Goal: Information Seeking & Learning: Learn about a topic

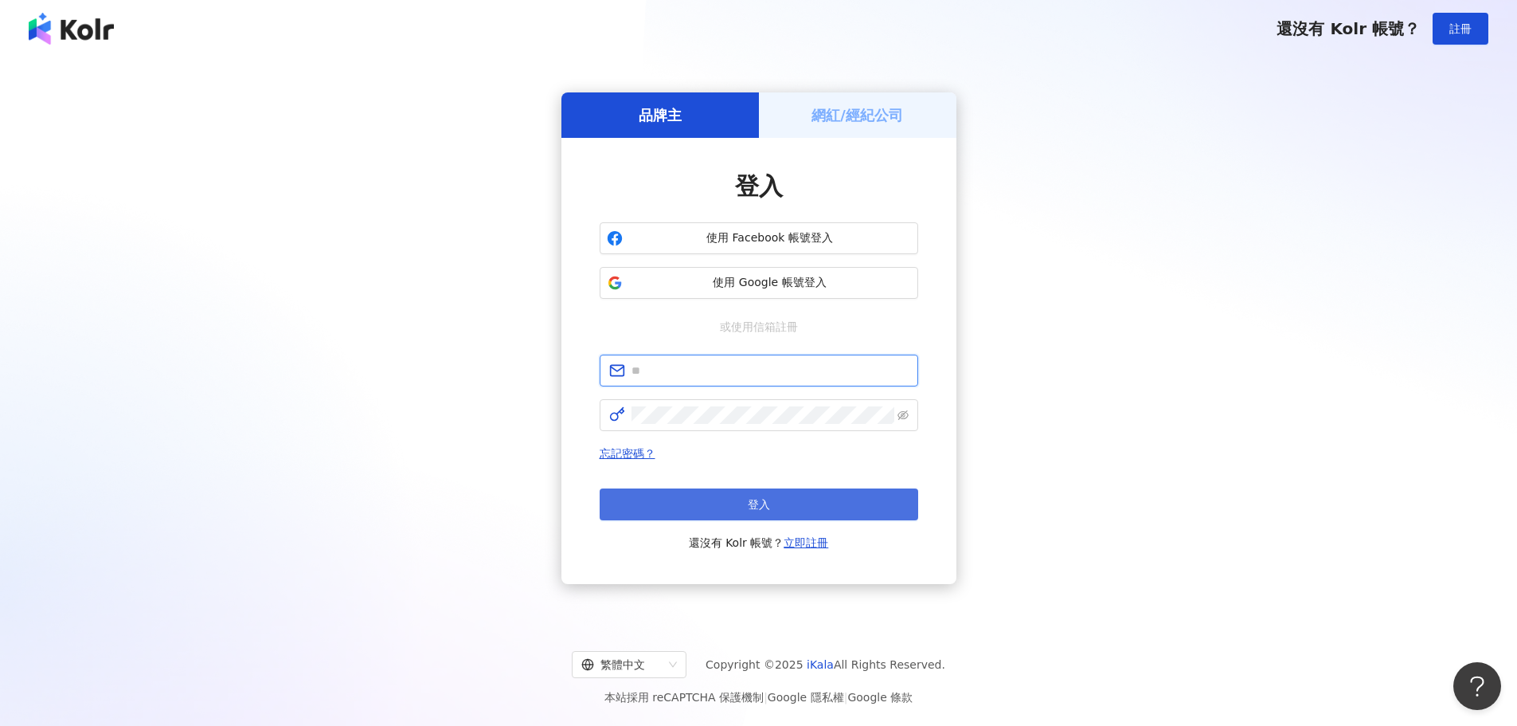
type input "**********"
click at [872, 507] on button "登入" at bounding box center [759, 504] width 319 height 32
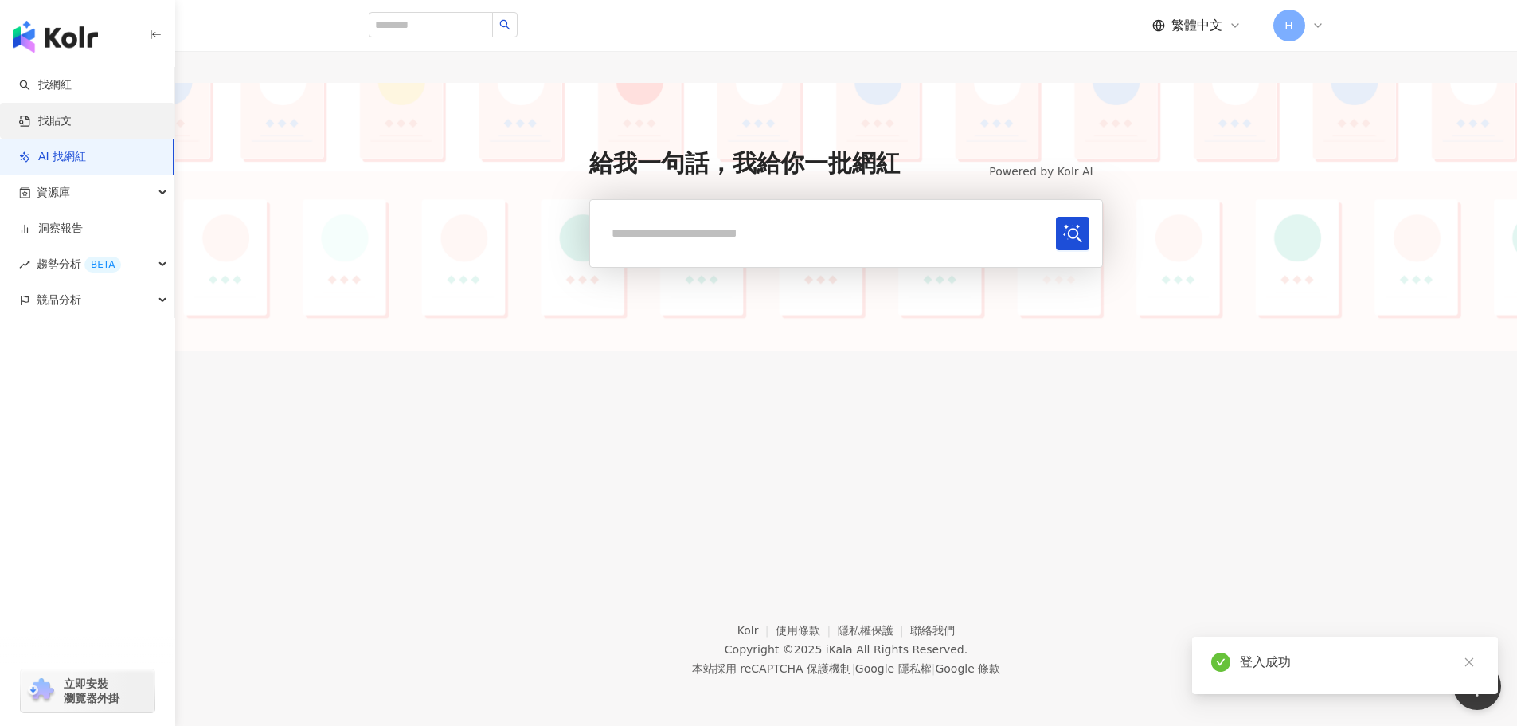
click at [61, 128] on link "找貼文" at bounding box center [45, 121] width 53 height 16
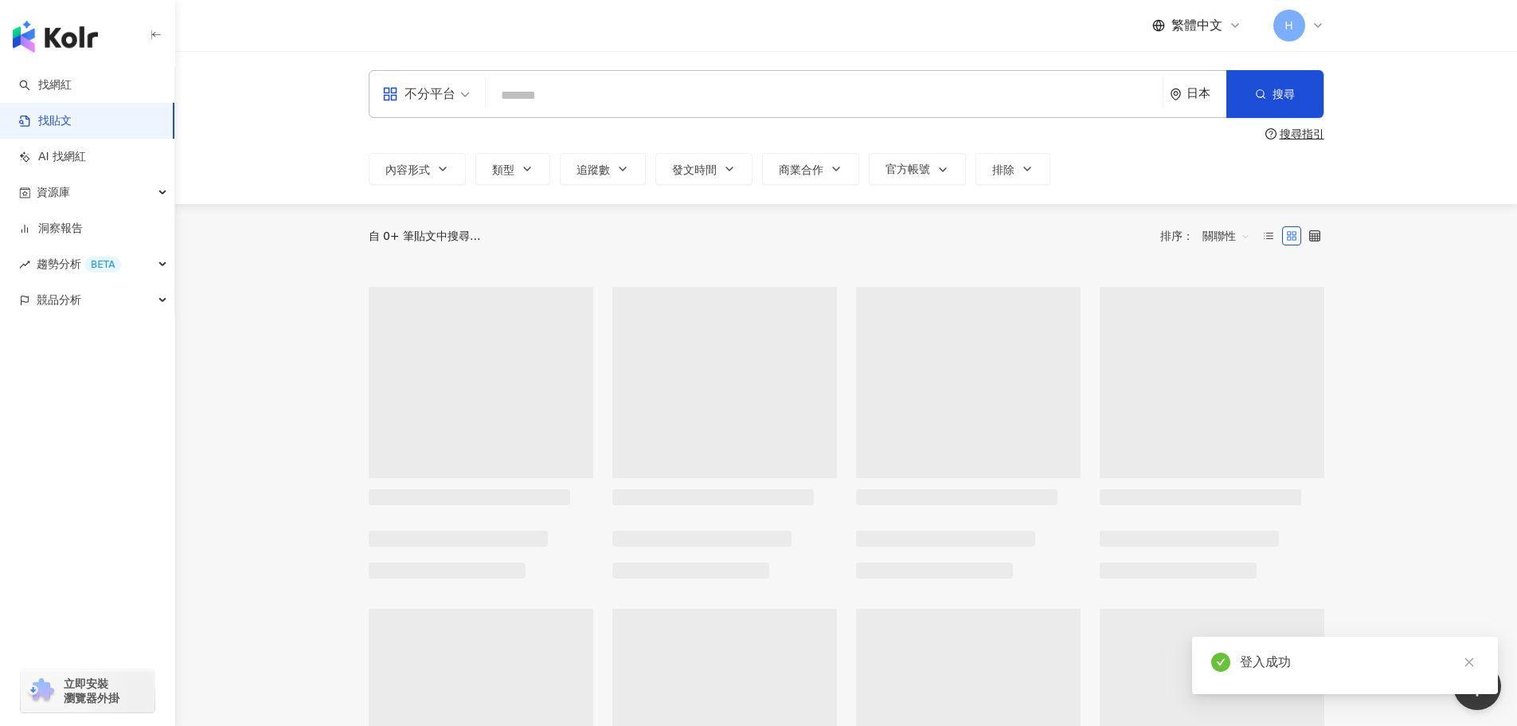
click at [551, 108] on input "search" at bounding box center [824, 95] width 664 height 34
type input "*"
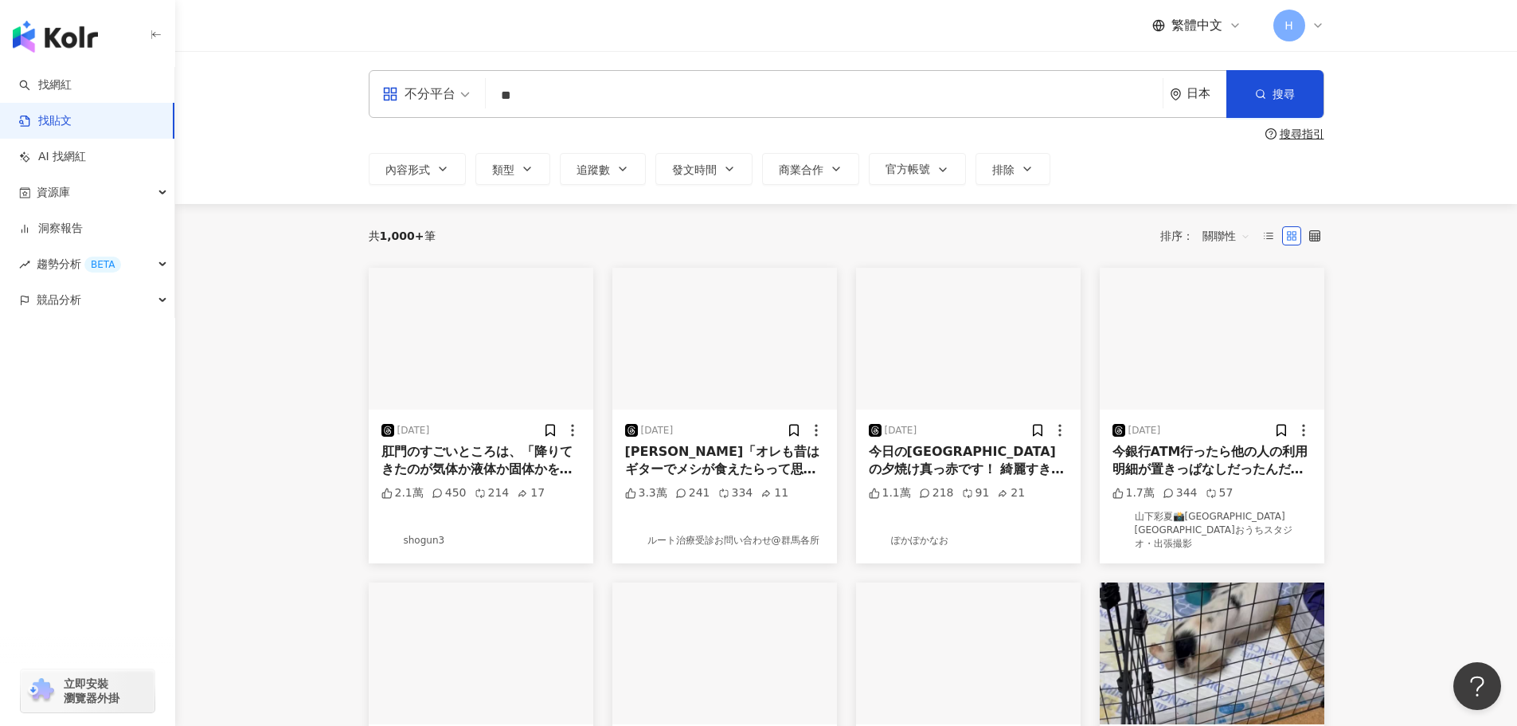
type input "*"
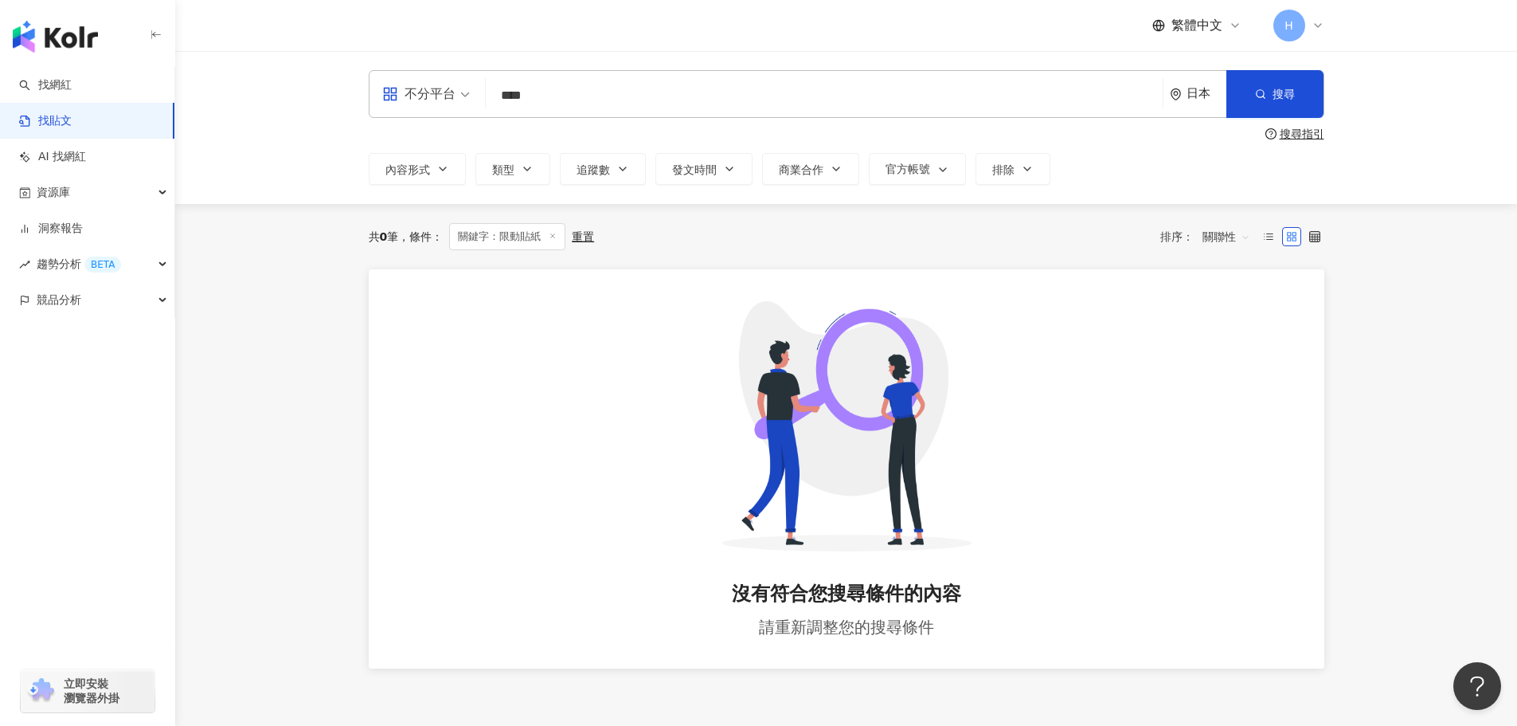
click at [559, 102] on input "****" at bounding box center [824, 95] width 664 height 34
click at [424, 107] on span at bounding box center [426, 94] width 88 height 46
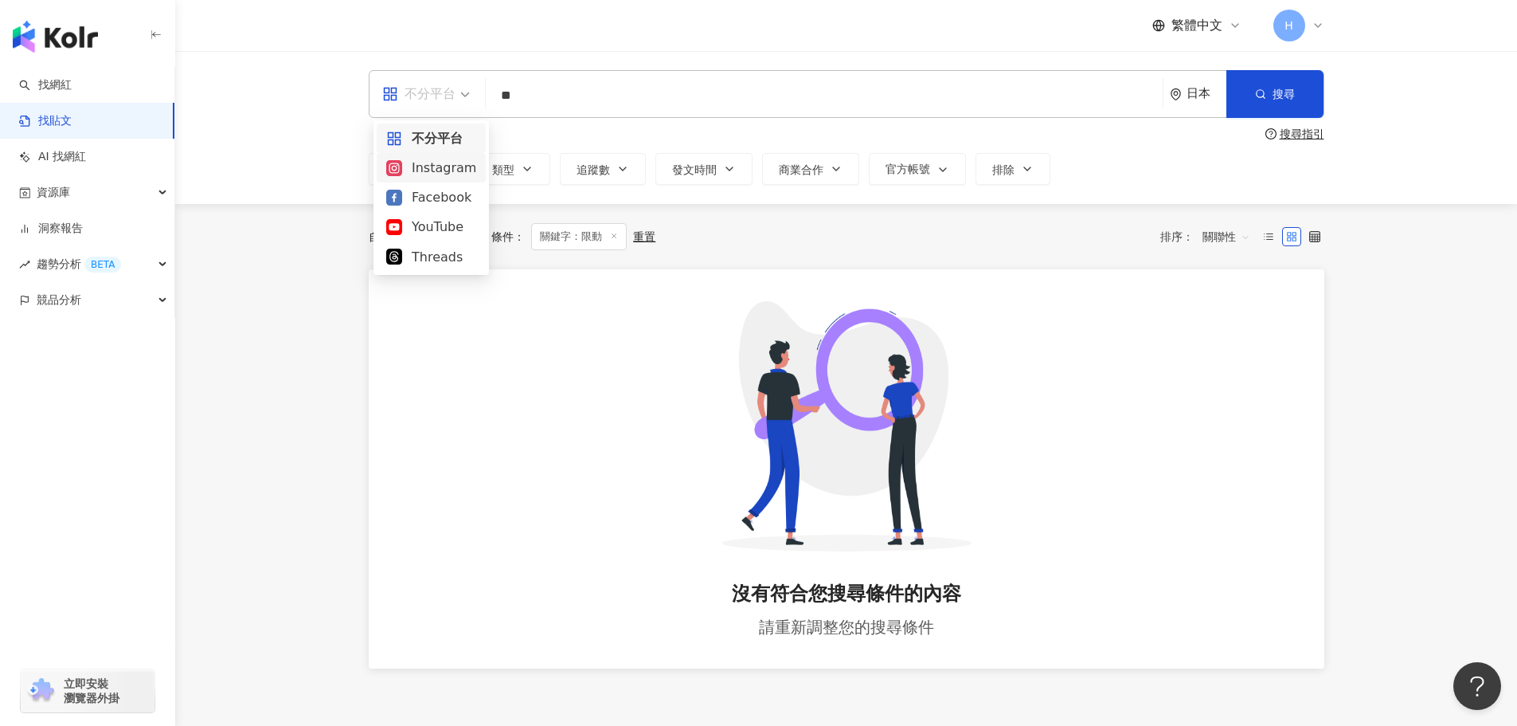
click at [445, 178] on div "Instagram" at bounding box center [431, 168] width 90 height 20
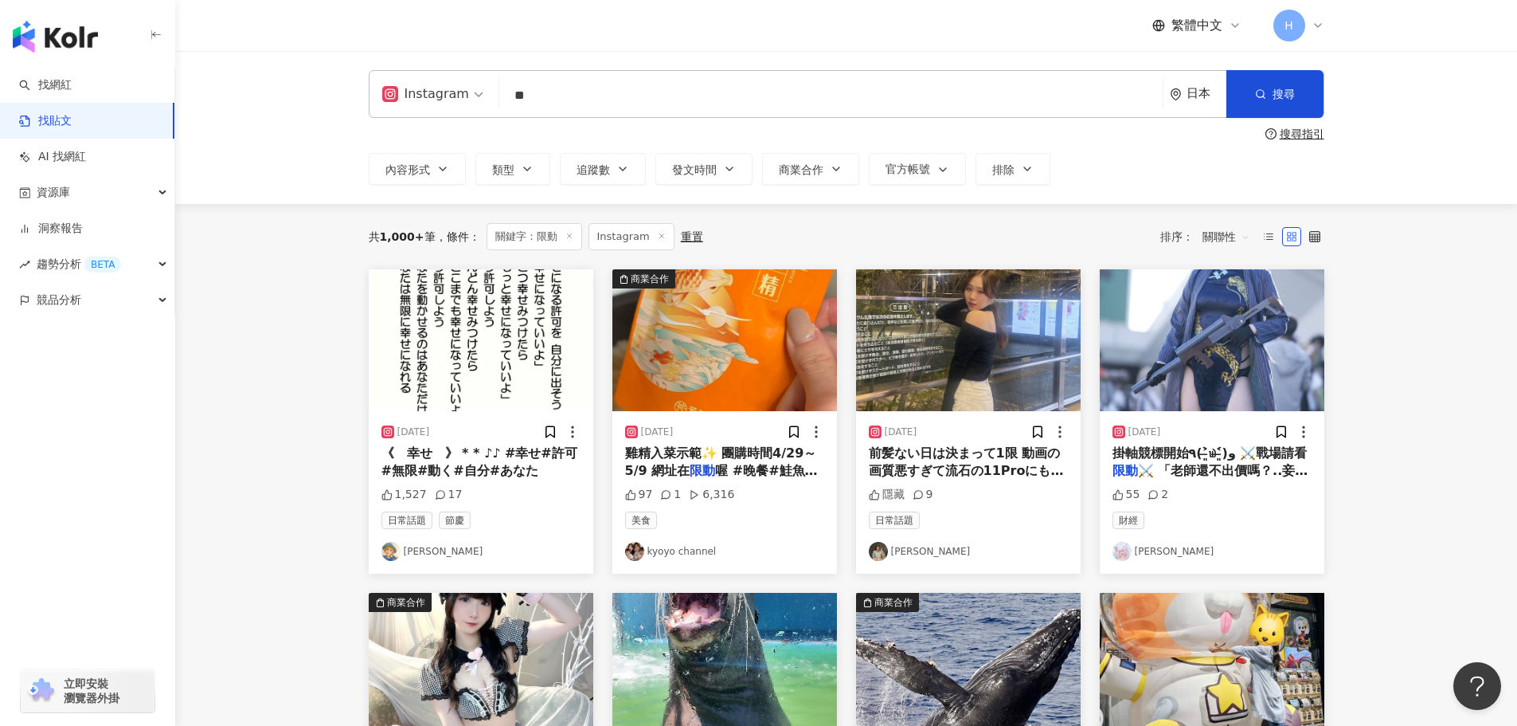
click at [1181, 98] on icon "environment" at bounding box center [1176, 94] width 12 height 12
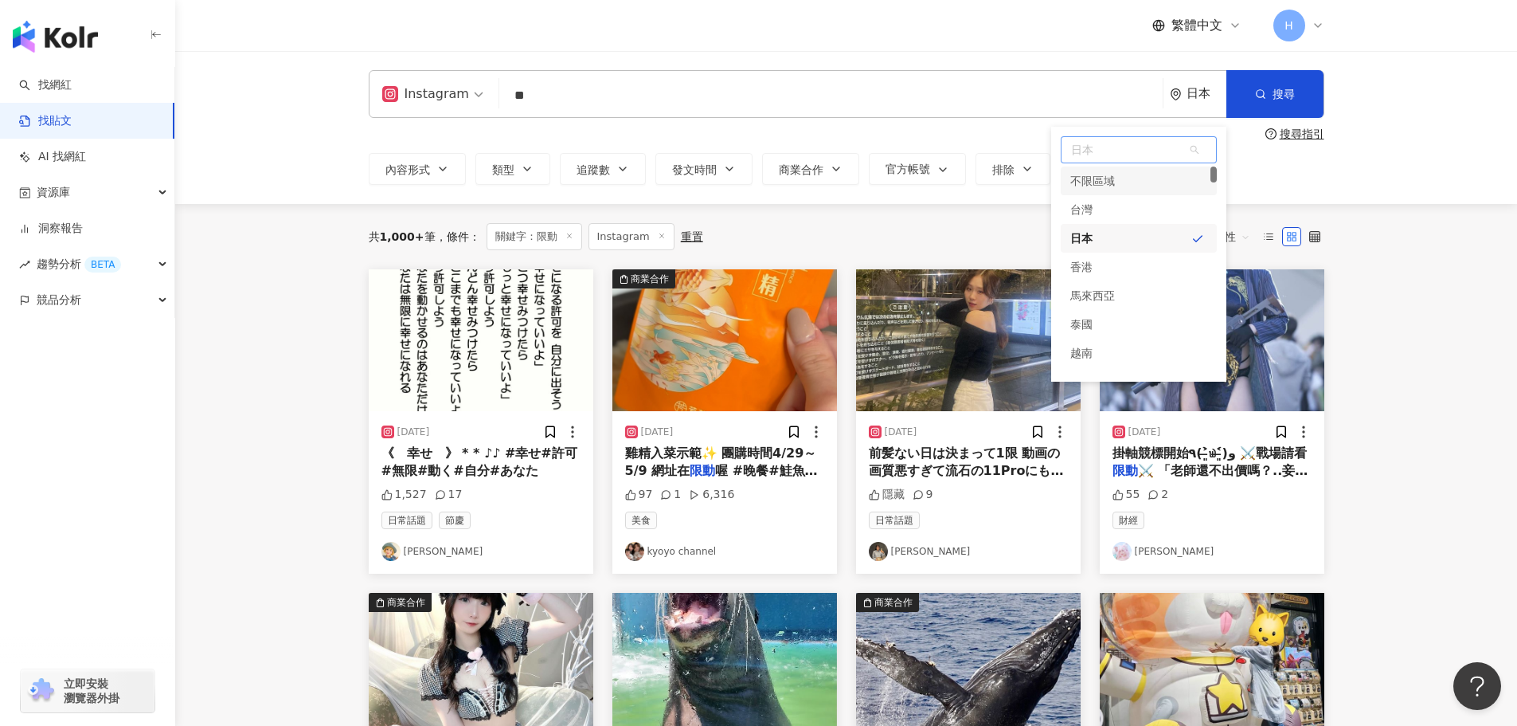
click at [1153, 211] on div "台灣" at bounding box center [1139, 209] width 156 height 29
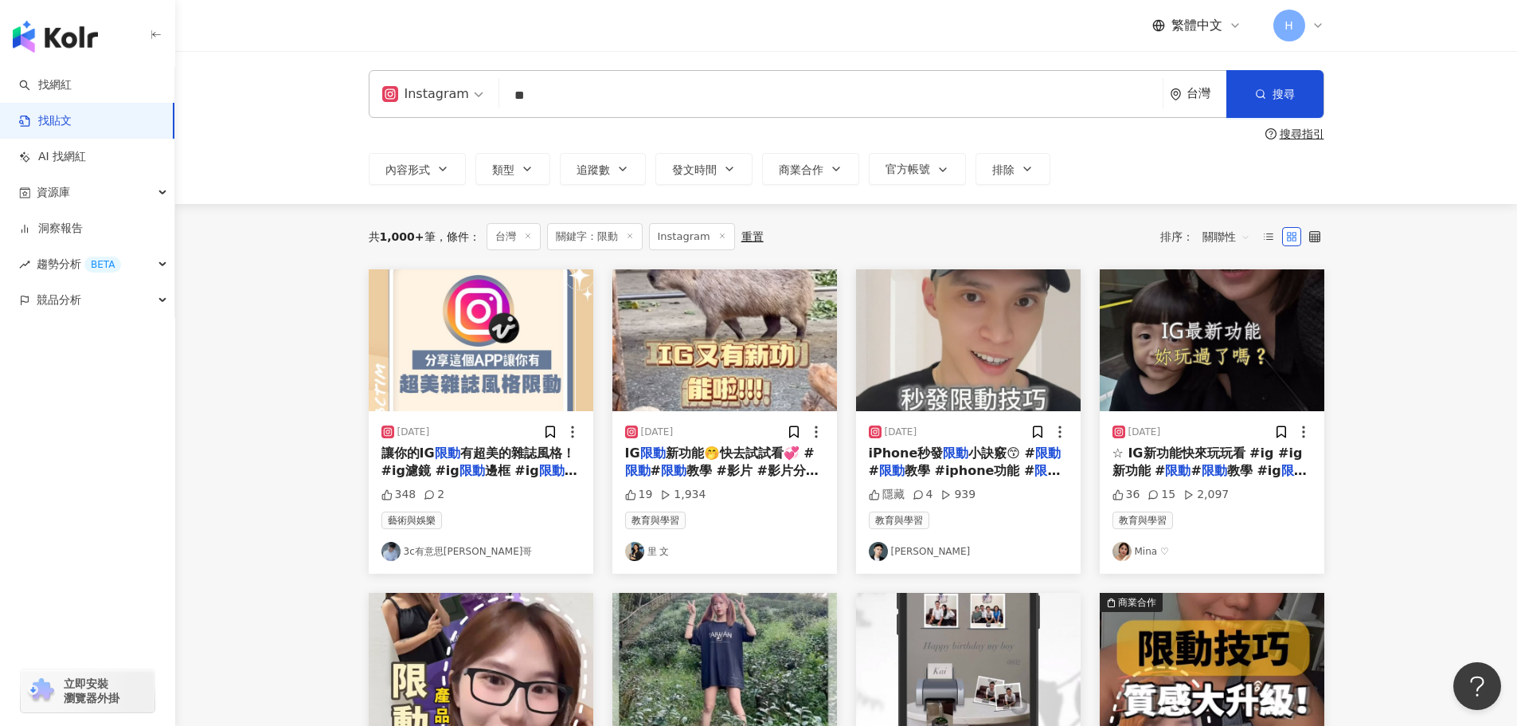
click at [566, 105] on input "**" at bounding box center [831, 95] width 651 height 34
type input "*"
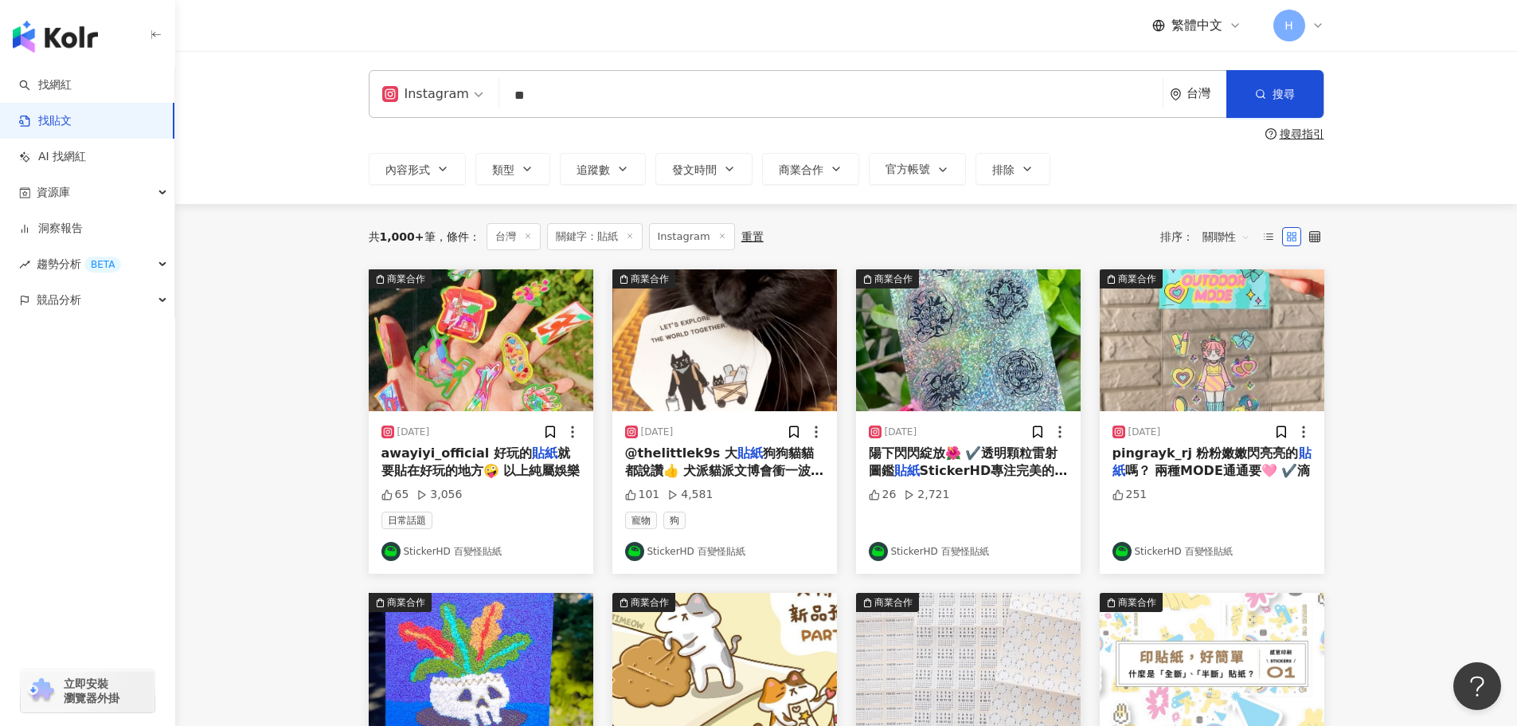
click at [541, 98] on input "**" at bounding box center [831, 95] width 651 height 34
type input "*****"
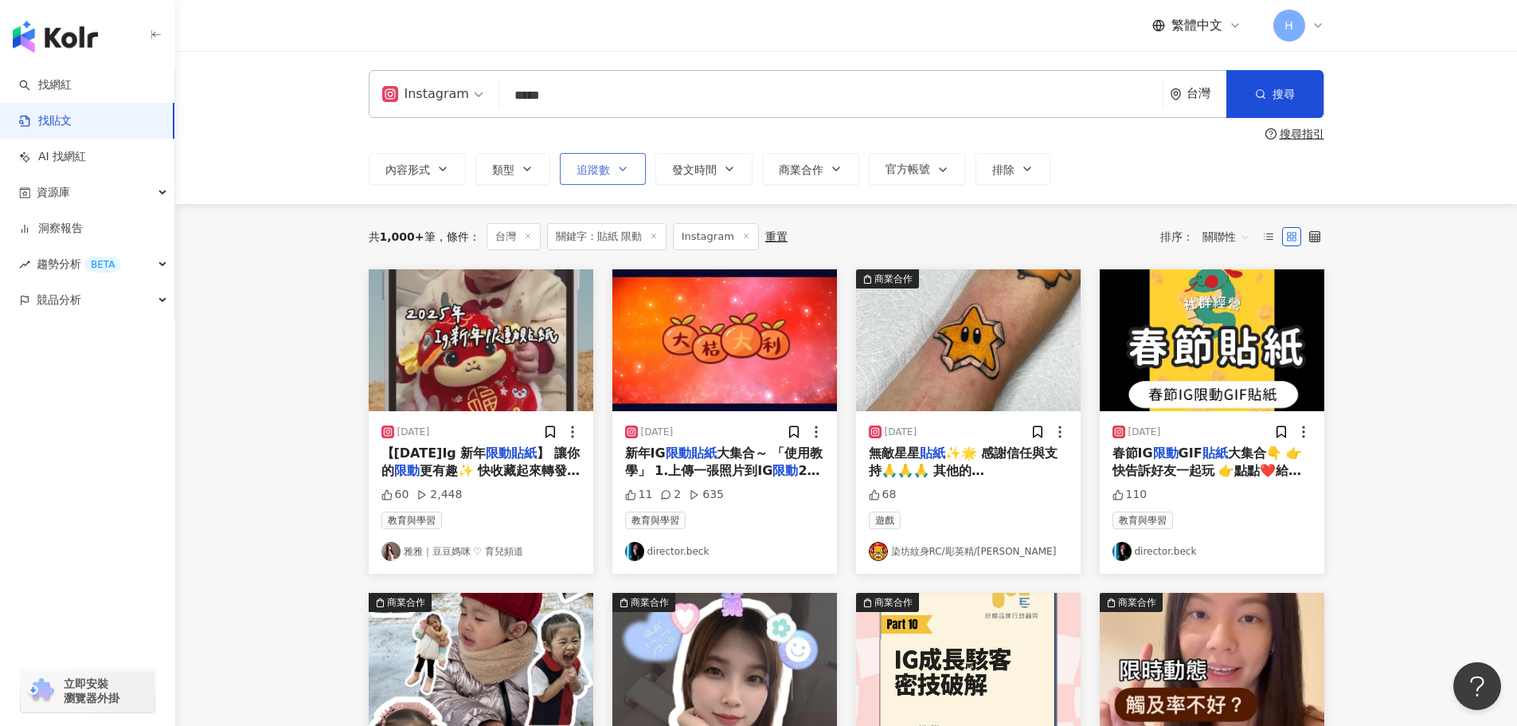
click at [605, 174] on span "追蹤數" at bounding box center [593, 169] width 33 height 13
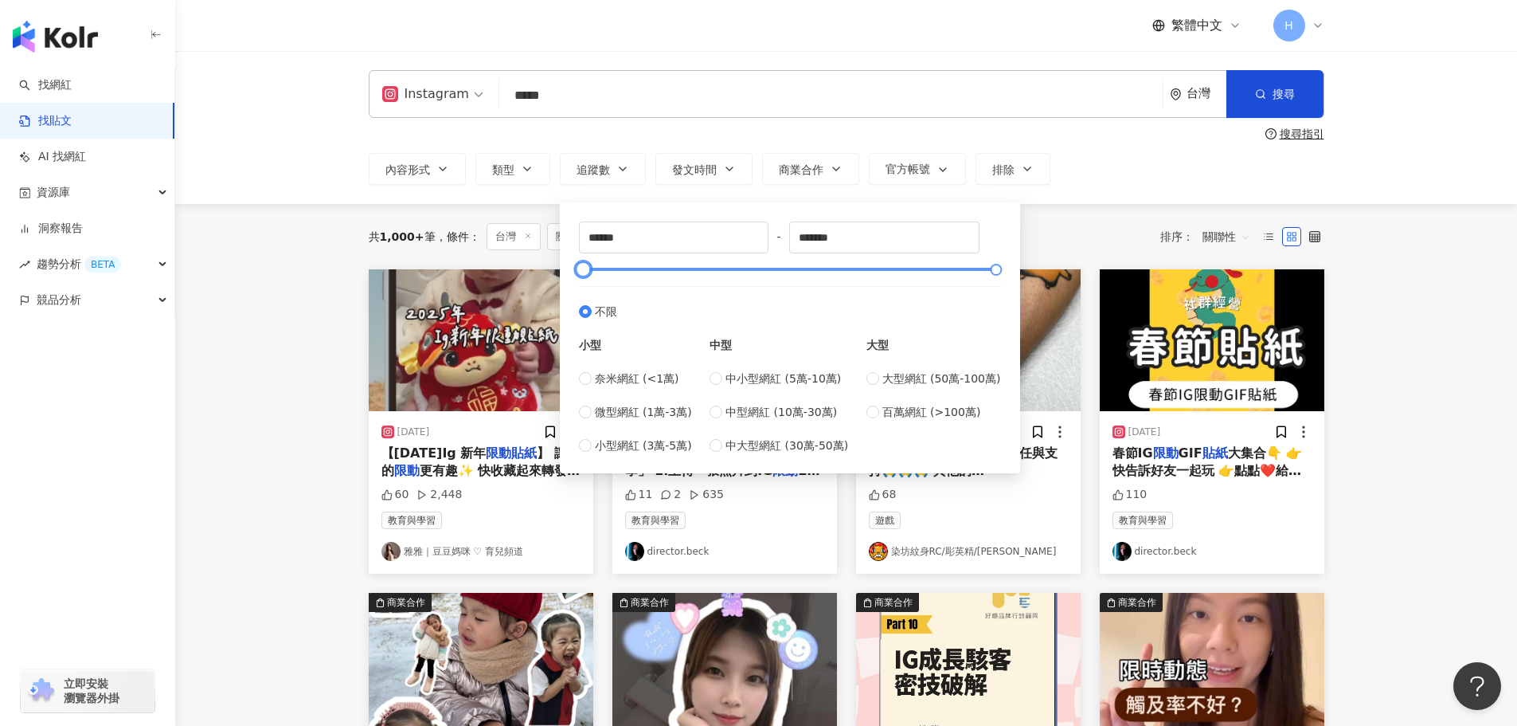
click at [668, 268] on div at bounding box center [789, 269] width 413 height 10
drag, startPoint x: 668, startPoint y: 268, endPoint x: 614, endPoint y: 268, distance: 54.2
click at [614, 268] on div at bounding box center [613, 269] width 9 height 9
type input "*"
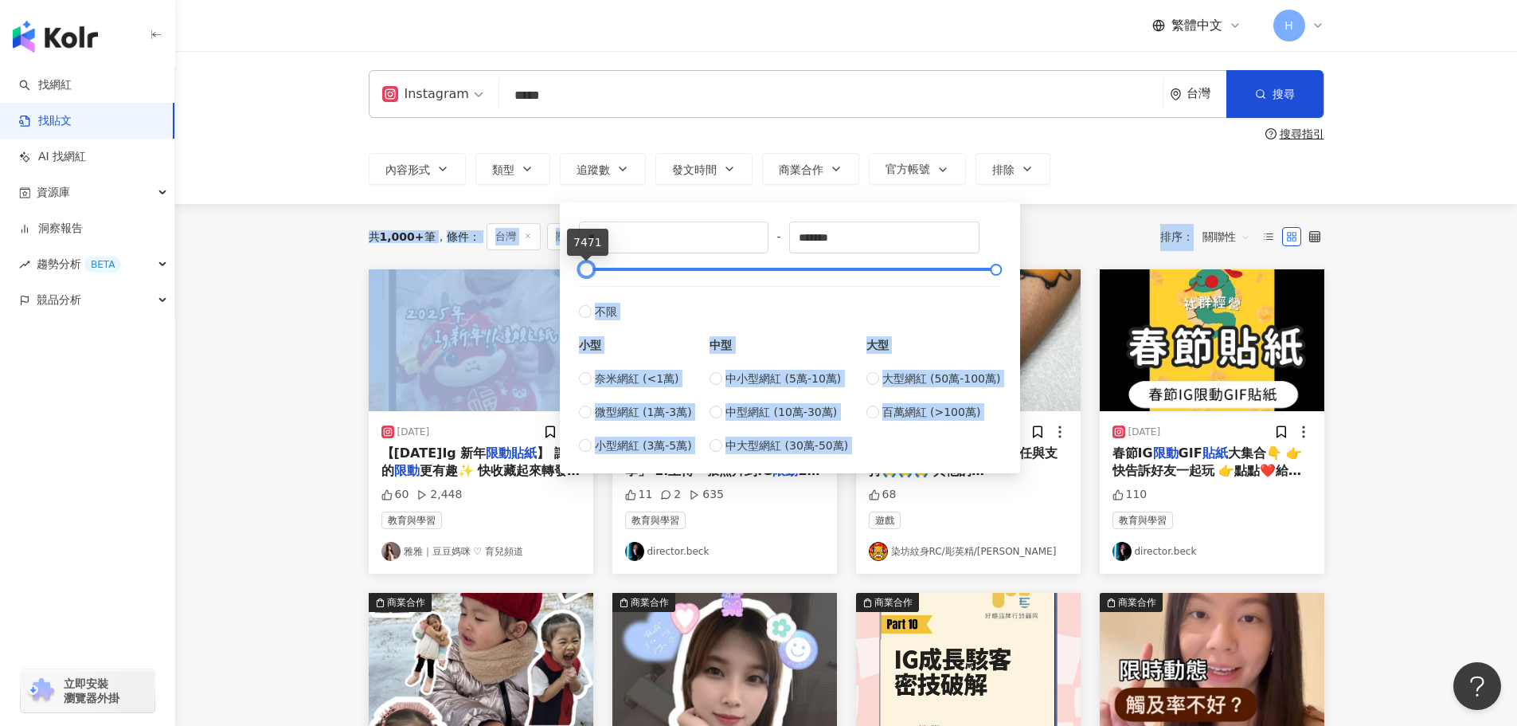
drag, startPoint x: 587, startPoint y: 272, endPoint x: 527, endPoint y: 265, distance: 60.2
click at [532, 268] on main "Instagram ***** 台灣 搜尋 searchOperator 插入語法 完全符合 "" 聯集 OR 交集 AND 排除 - 群組 {} 搜尋指引 …" at bounding box center [846, 704] width 1342 height 1307
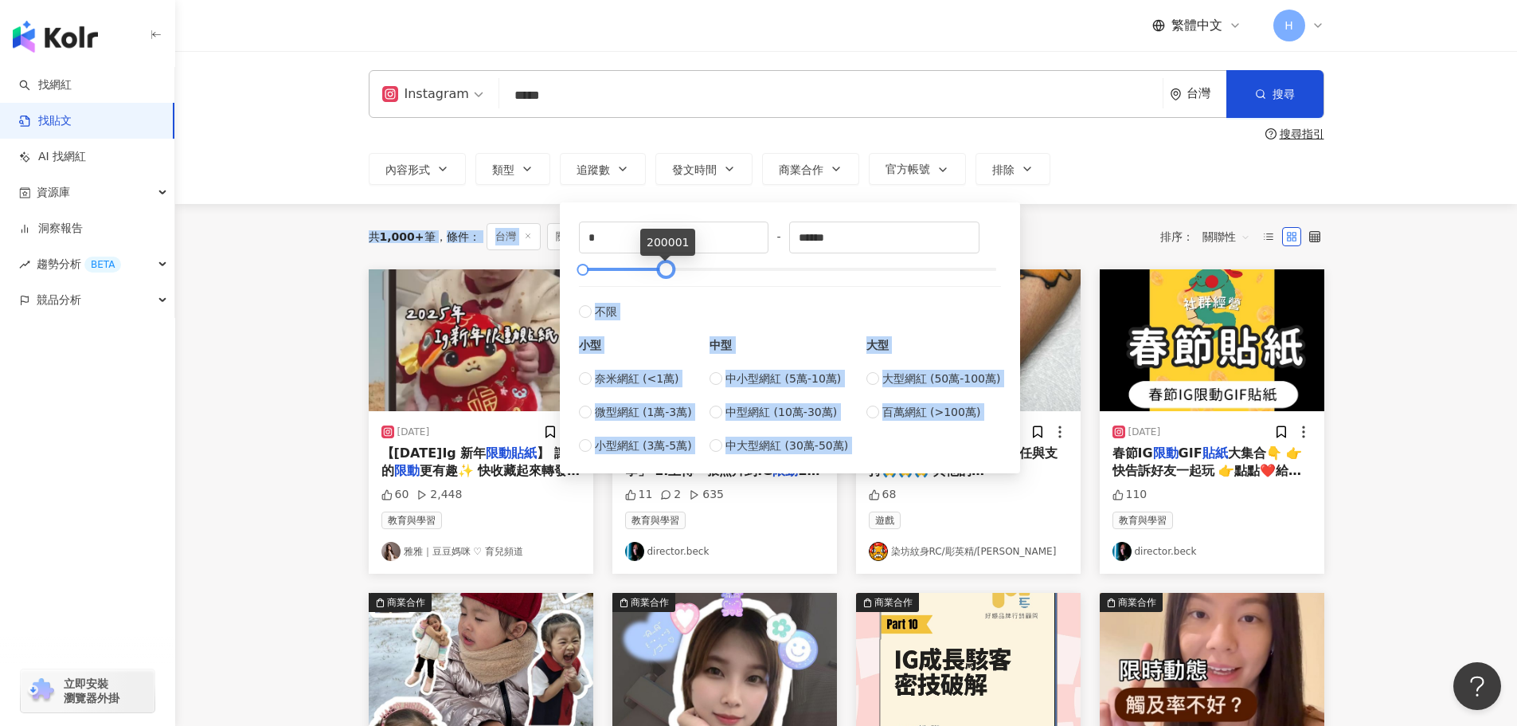
type input "******"
click at [670, 270] on div at bounding box center [670, 269] width 9 height 9
click at [428, 177] on button "內容形式" at bounding box center [417, 169] width 97 height 32
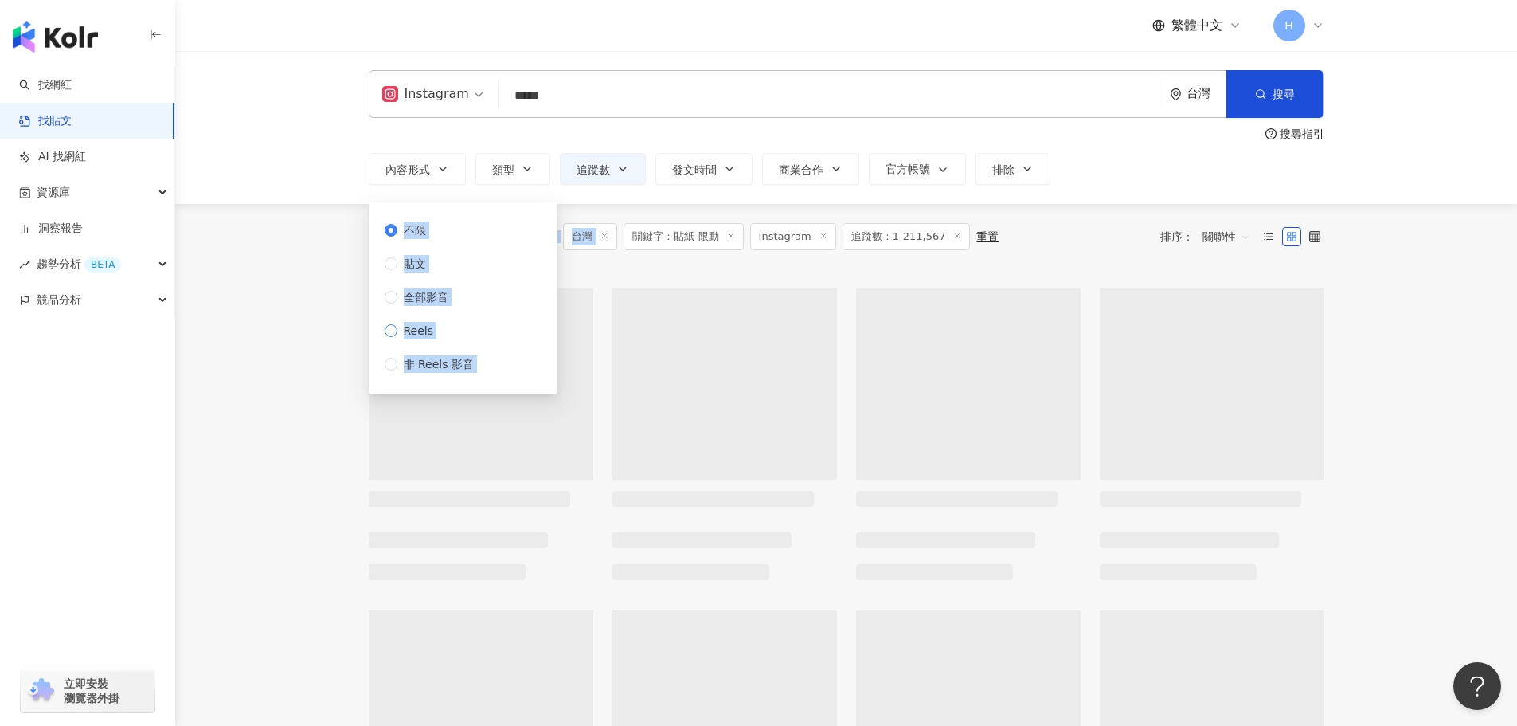
click at [424, 327] on span "Reels" at bounding box center [418, 331] width 43 height 18
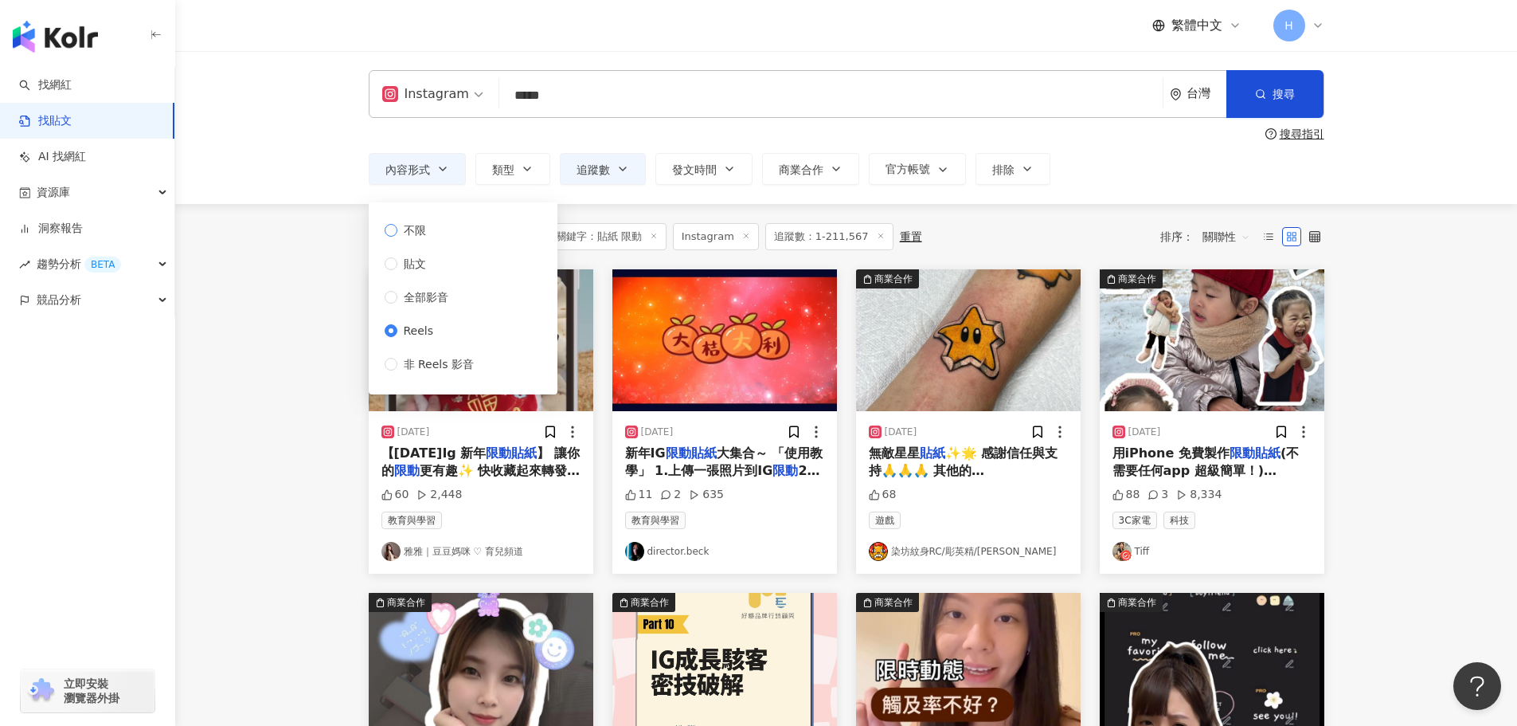
click at [406, 229] on span "不限" at bounding box center [414, 230] width 35 height 18
click at [687, 144] on div "Instagram ***** 台灣 搜尋 searchOperator 插入語法 完全符合 "" 聯集 OR 交集 AND 排除 - 群組 {} 搜尋指引 …" at bounding box center [846, 127] width 1019 height 115
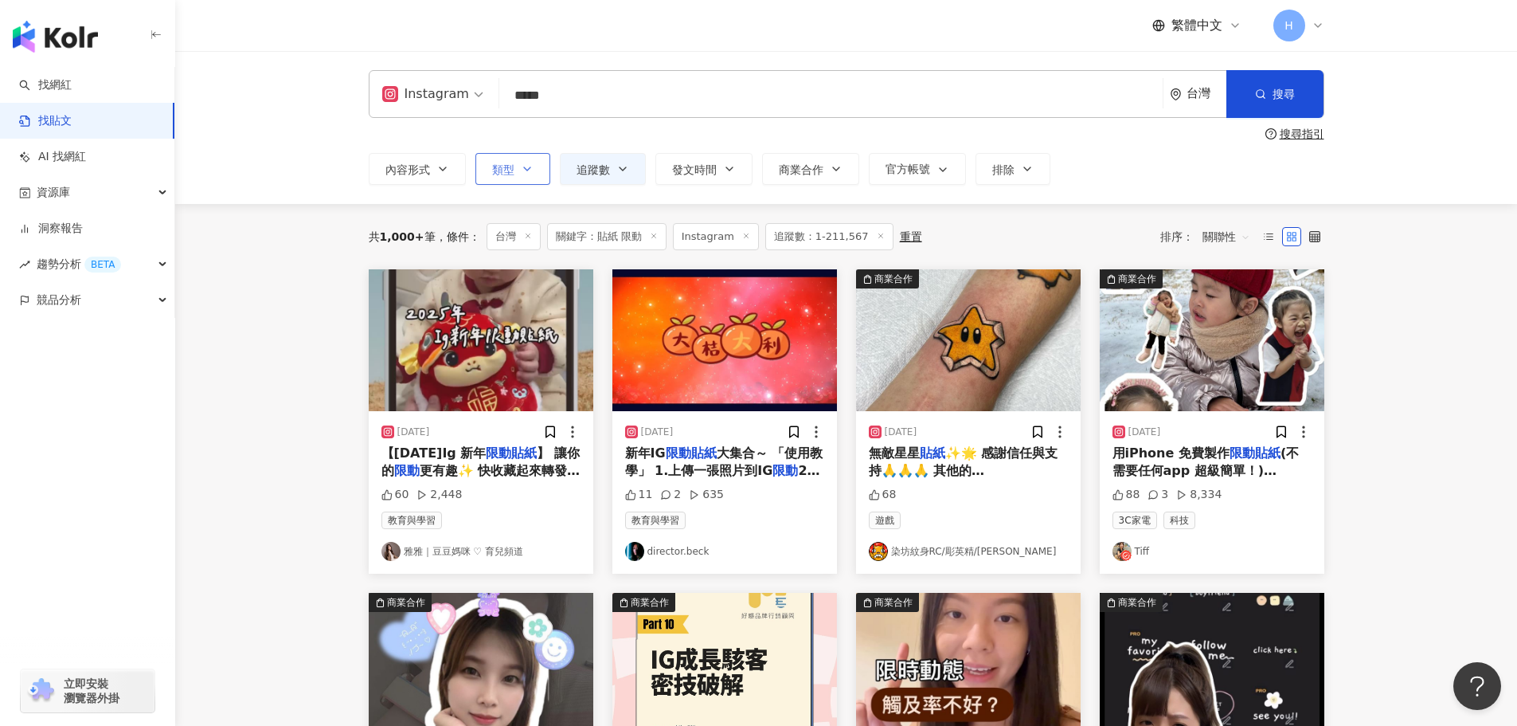
click at [543, 165] on button "類型" at bounding box center [512, 169] width 75 height 32
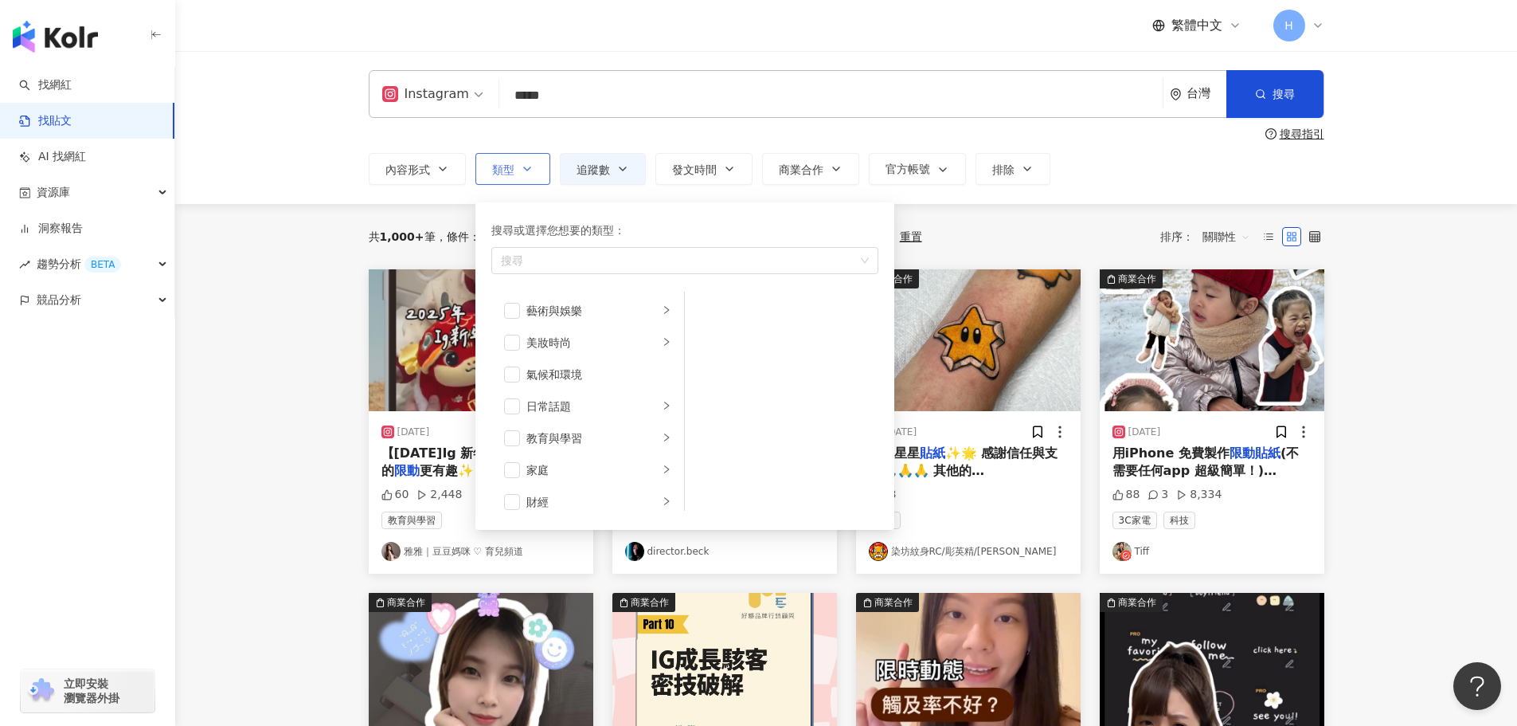
click at [543, 165] on button "類型 搜尋或選擇您想要的類型： 搜尋 藝術與娛樂 美妝時尚 氣候和環境 日常話題 教育與學習 家庭 財經 美食 命理占卜 遊戲 法政社會 生活風格 影視娛樂 …" at bounding box center [512, 169] width 75 height 32
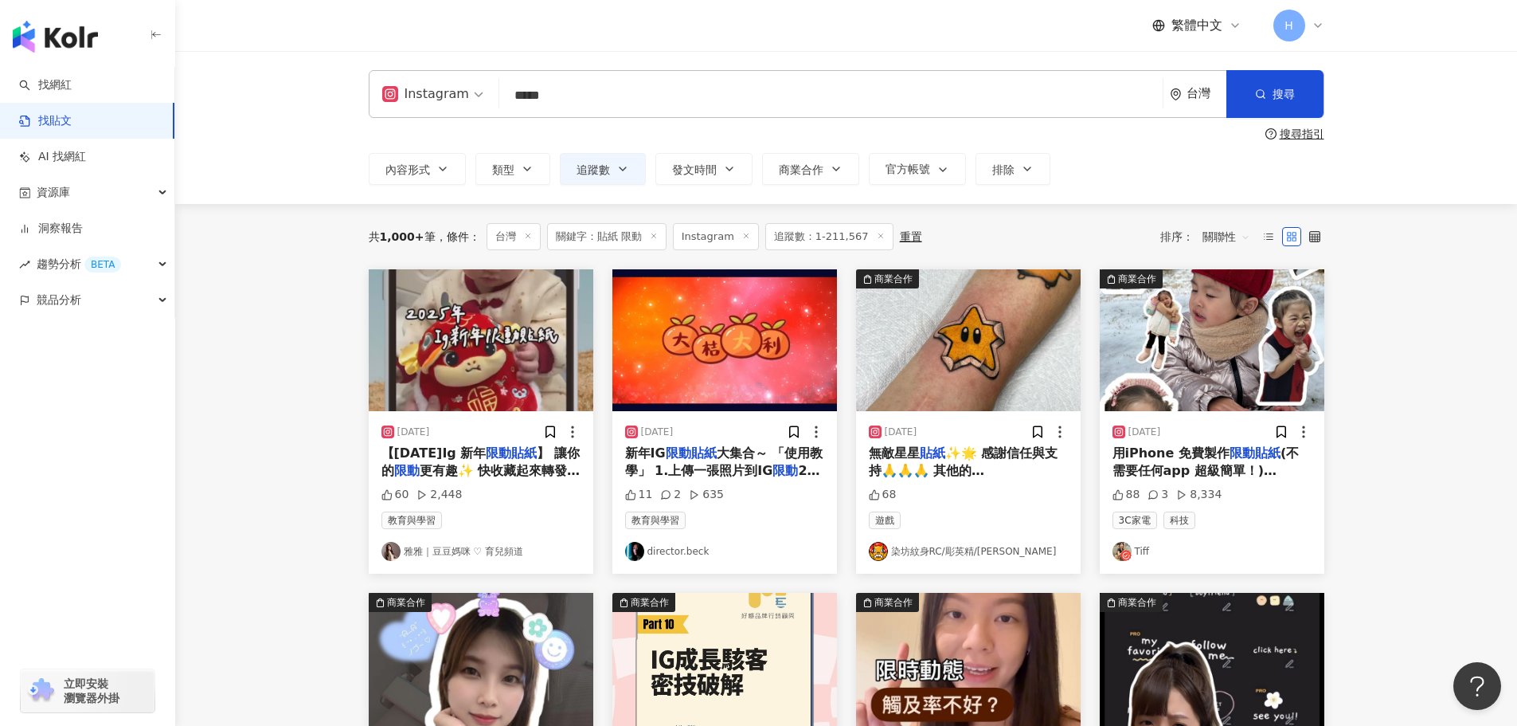
click at [719, 143] on div "Instagram ***** 台灣 搜尋 searchOperator 插入語法 完全符合 "" 聯集 OR 交集 AND 排除 - 群組 {} 搜尋指引 …" at bounding box center [846, 127] width 1019 height 115
click at [1268, 92] on button "搜尋" at bounding box center [1275, 94] width 97 height 48
click at [1220, 234] on span "關聯性" at bounding box center [1227, 236] width 48 height 25
click at [1231, 324] on div "觀看數" at bounding box center [1229, 324] width 45 height 18
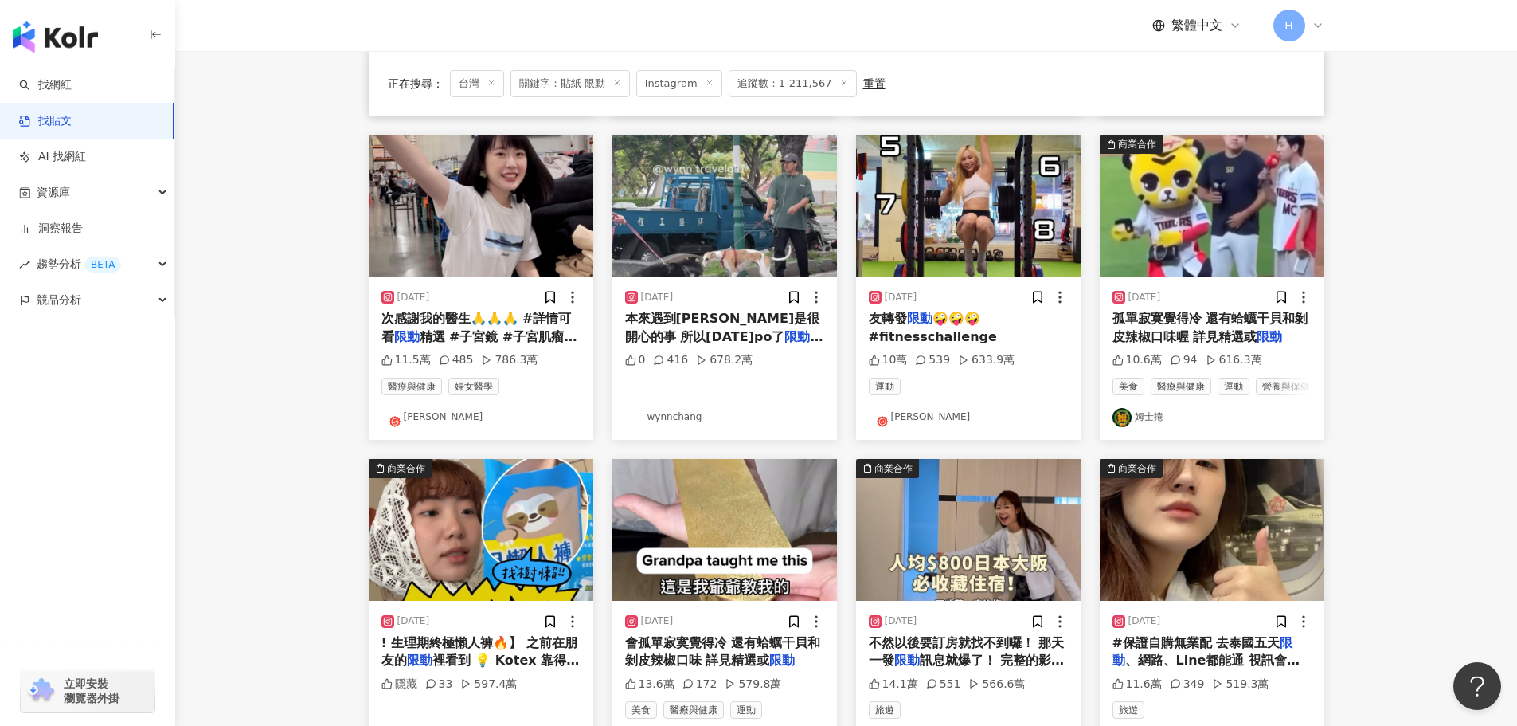
scroll to position [637, 0]
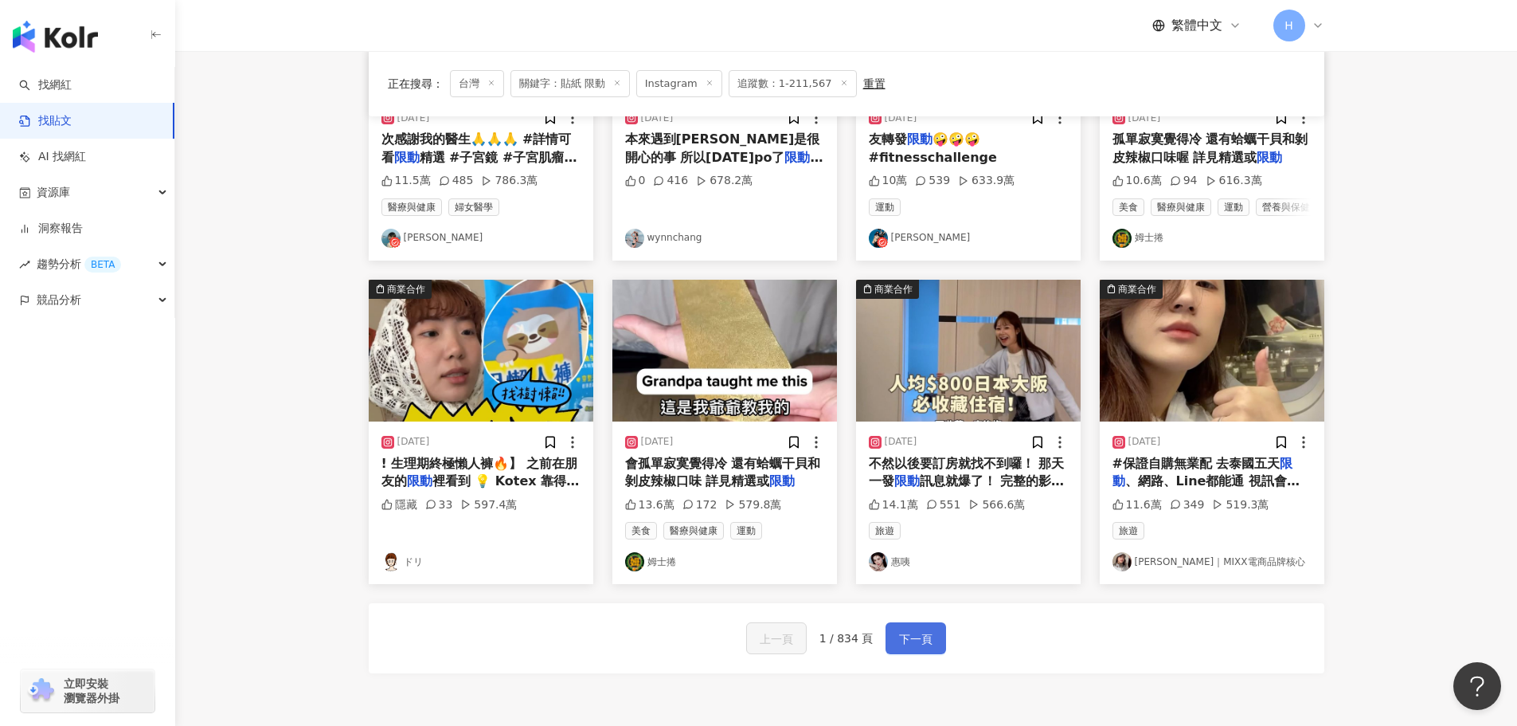
click at [899, 648] on span "下一頁" at bounding box center [915, 638] width 33 height 19
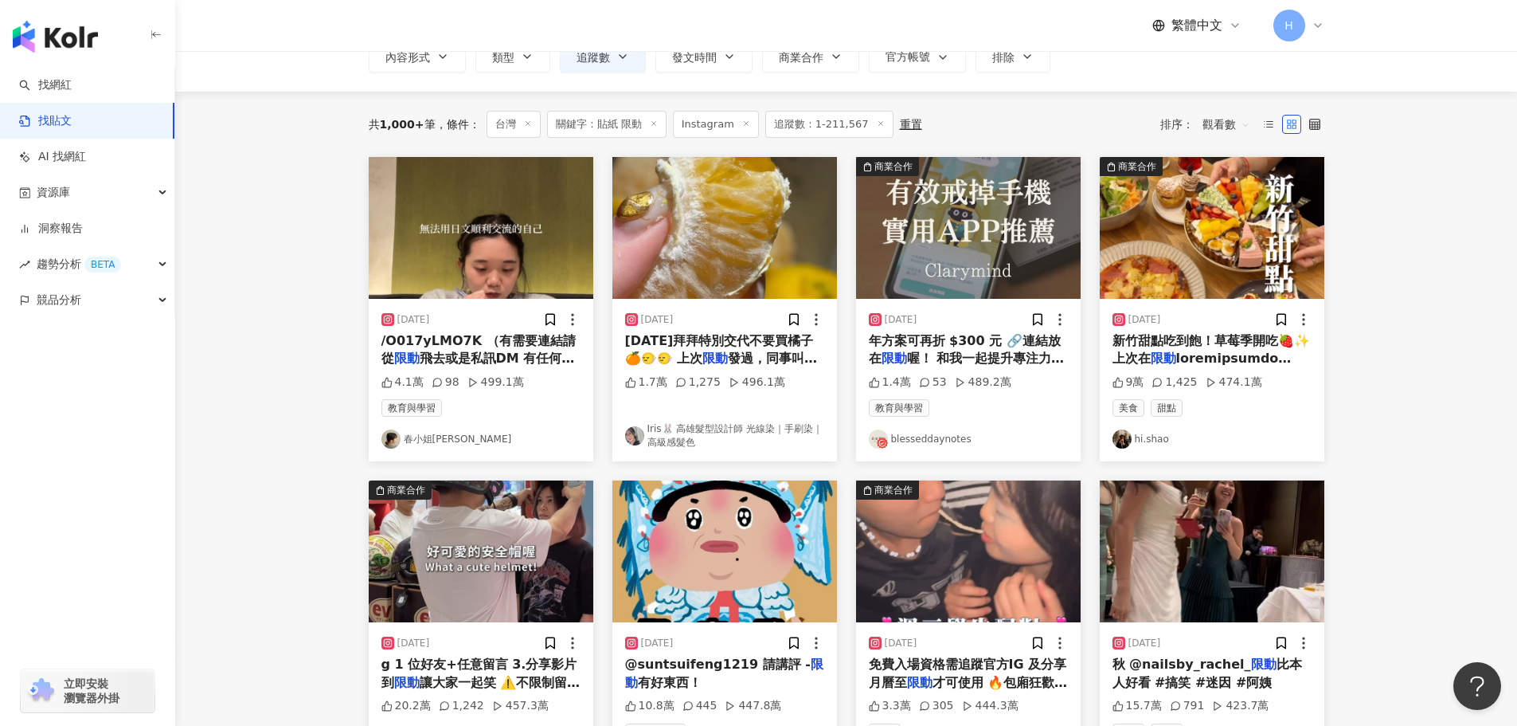
scroll to position [0, 0]
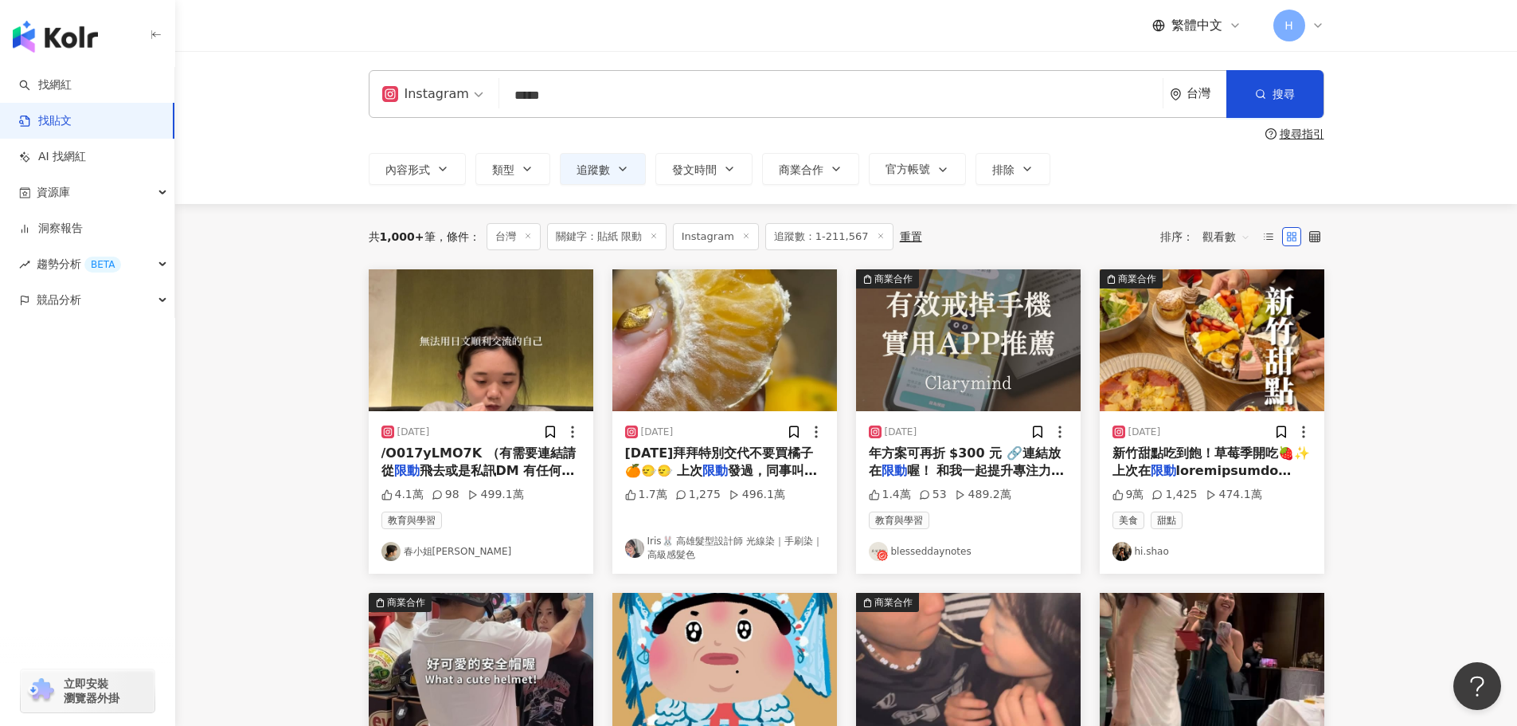
click at [597, 95] on input "*****" at bounding box center [831, 95] width 651 height 34
type input "*"
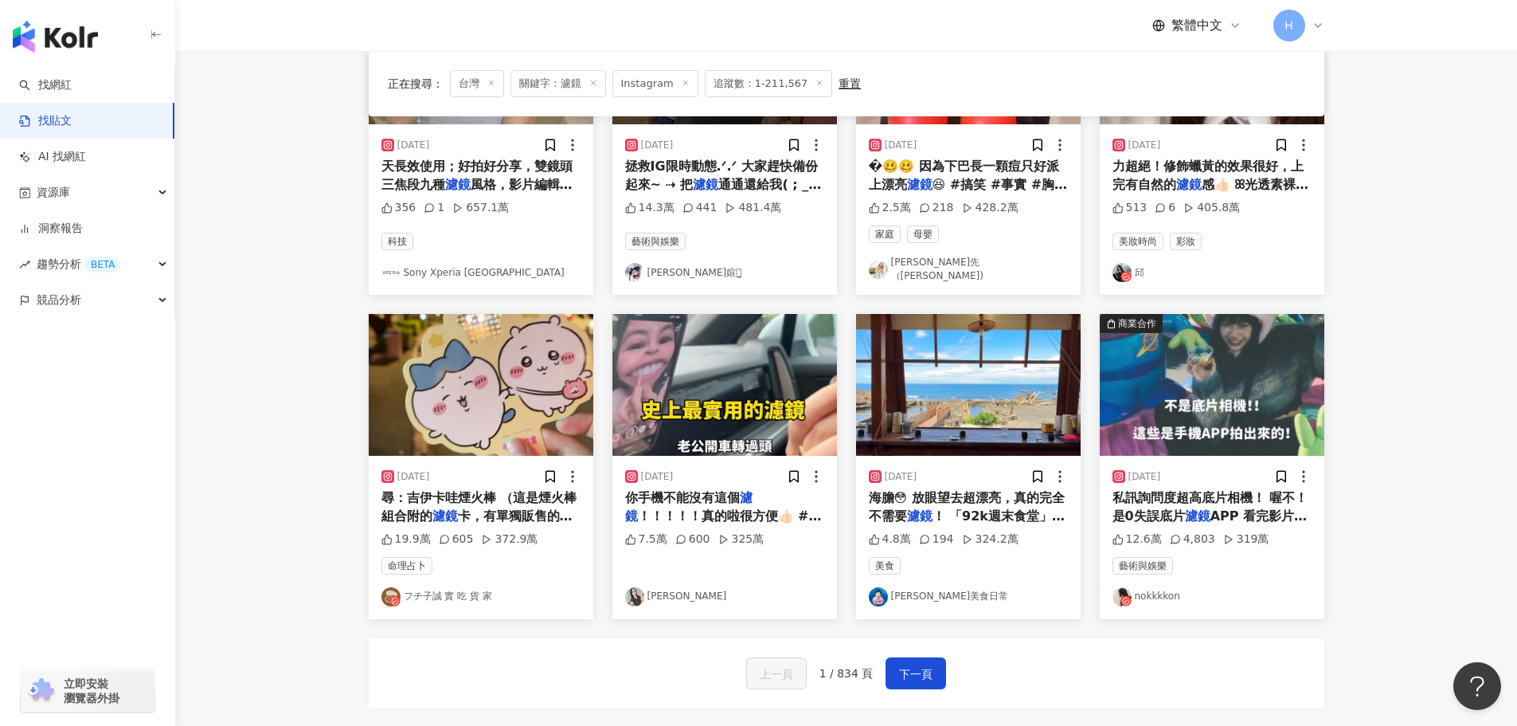
scroll to position [637, 0]
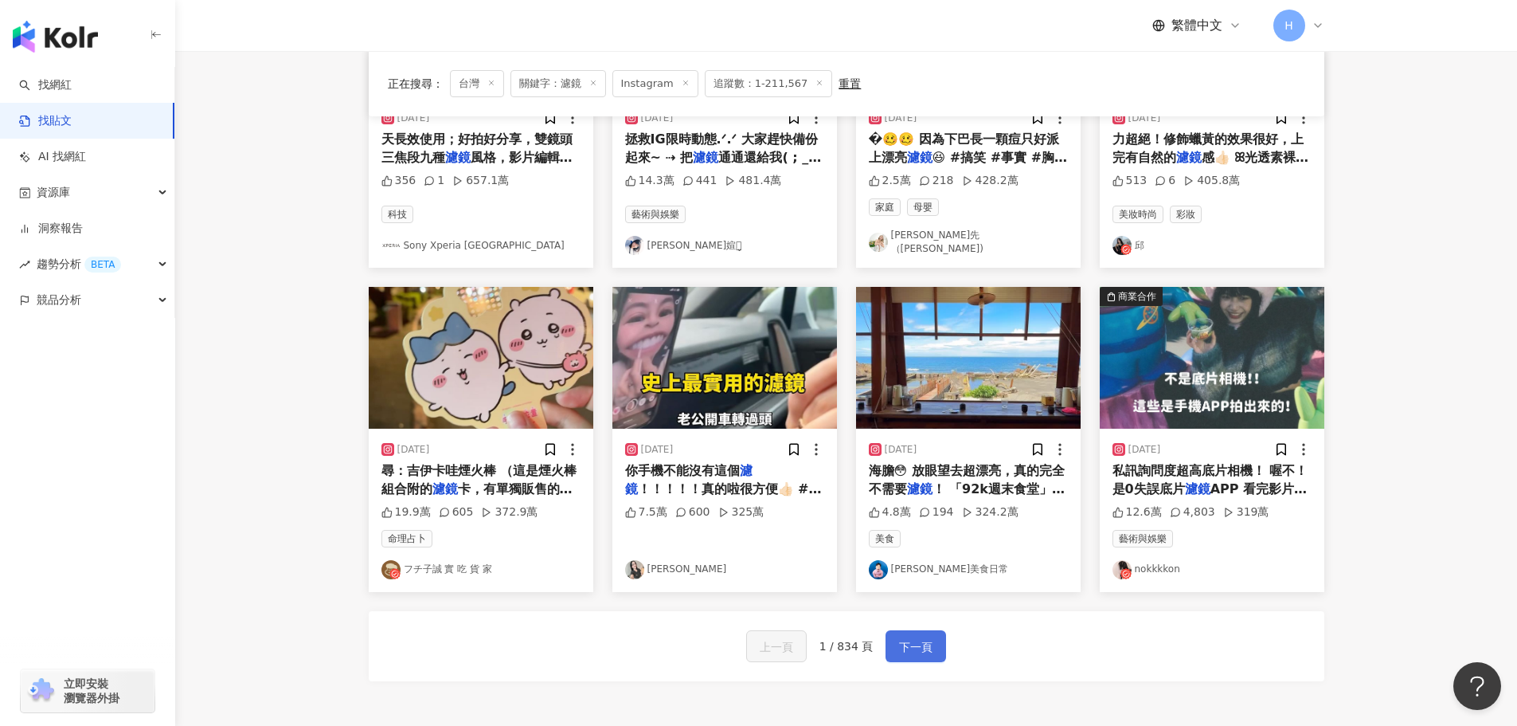
click at [937, 639] on button "下一頁" at bounding box center [916, 646] width 61 height 32
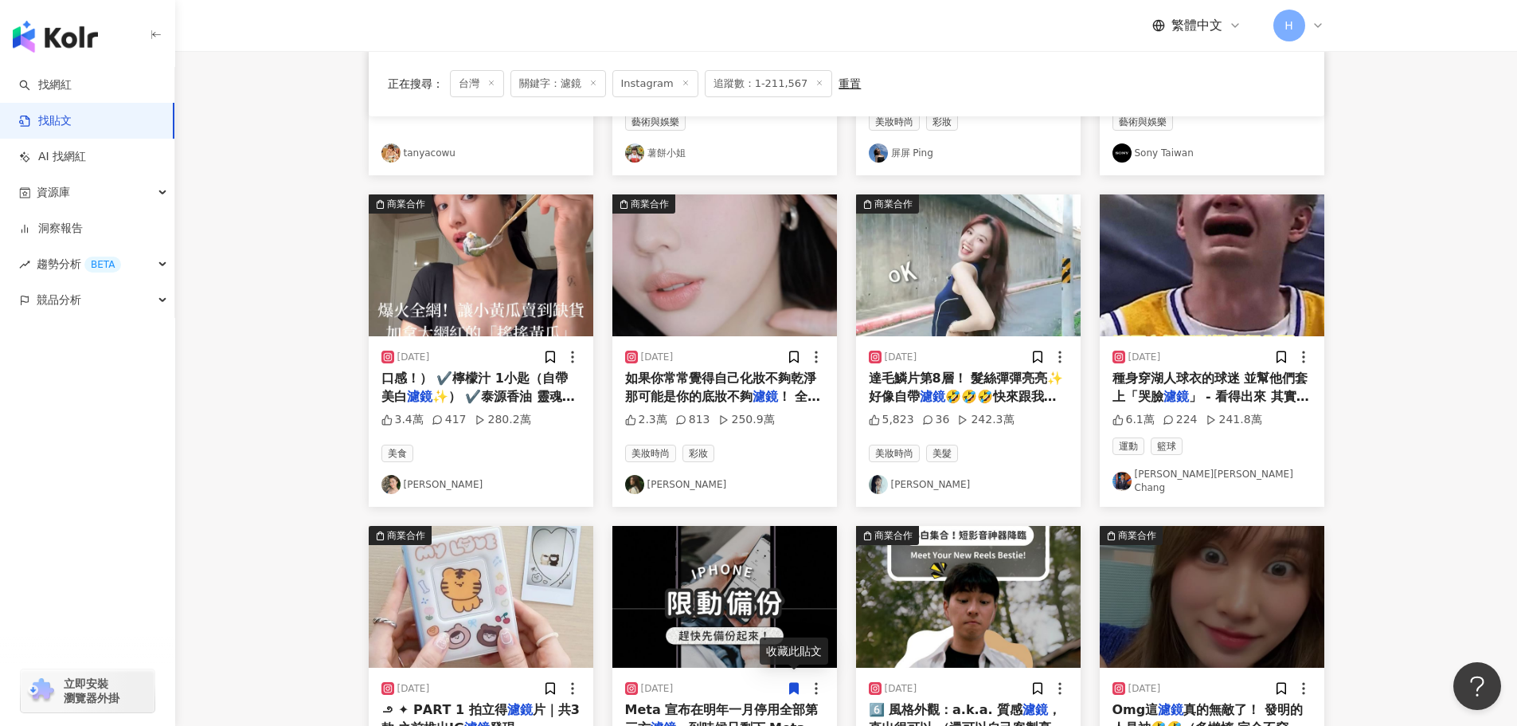
scroll to position [80, 0]
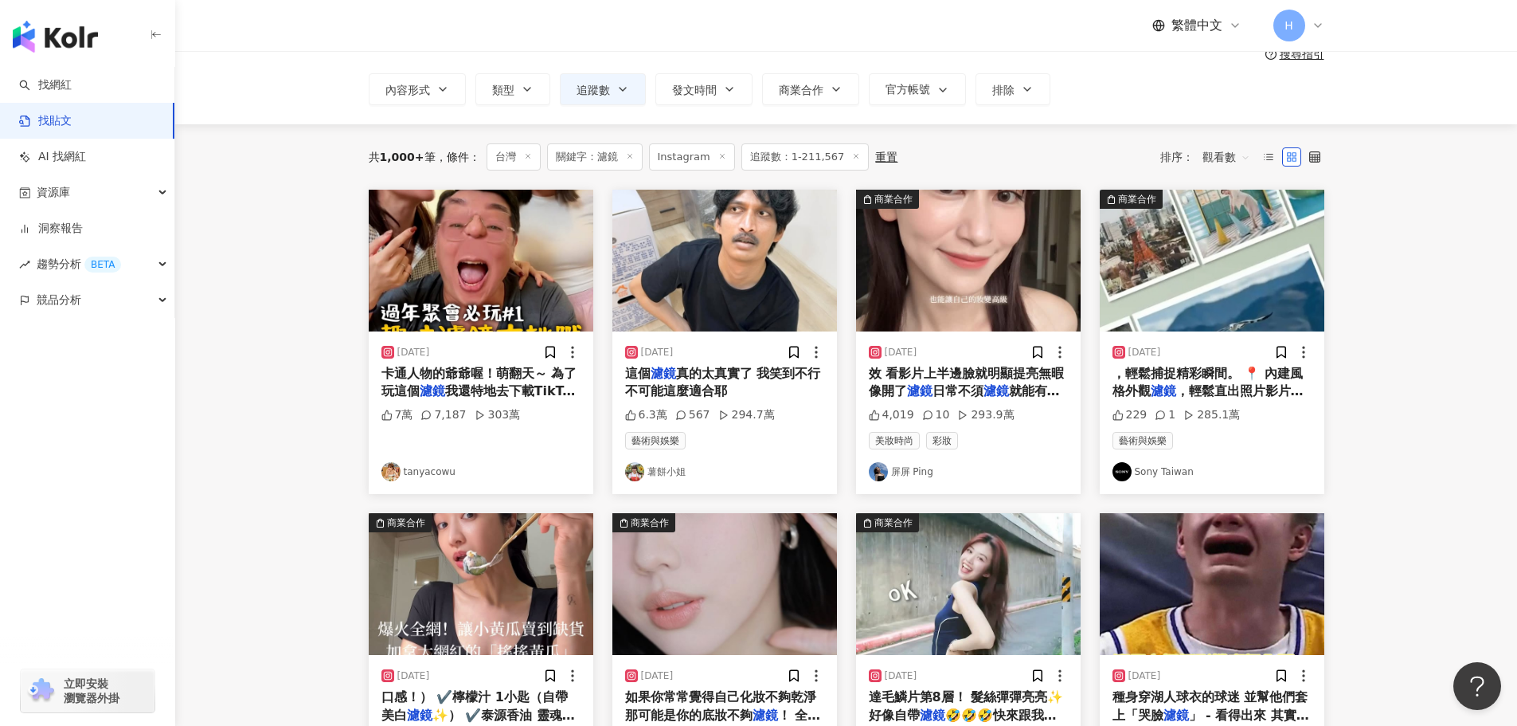
drag, startPoint x: 1150, startPoint y: 470, endPoint x: 1448, endPoint y: 502, distance: 299.6
click at [1448, 502] on main "Instagram ** 台灣 搜尋 searchOperator 插入語法 完全符合 "" 聯集 OR 交集 AND 排除 - 群組 {} 搜尋指引 內容形…" at bounding box center [846, 624] width 1342 height 1307
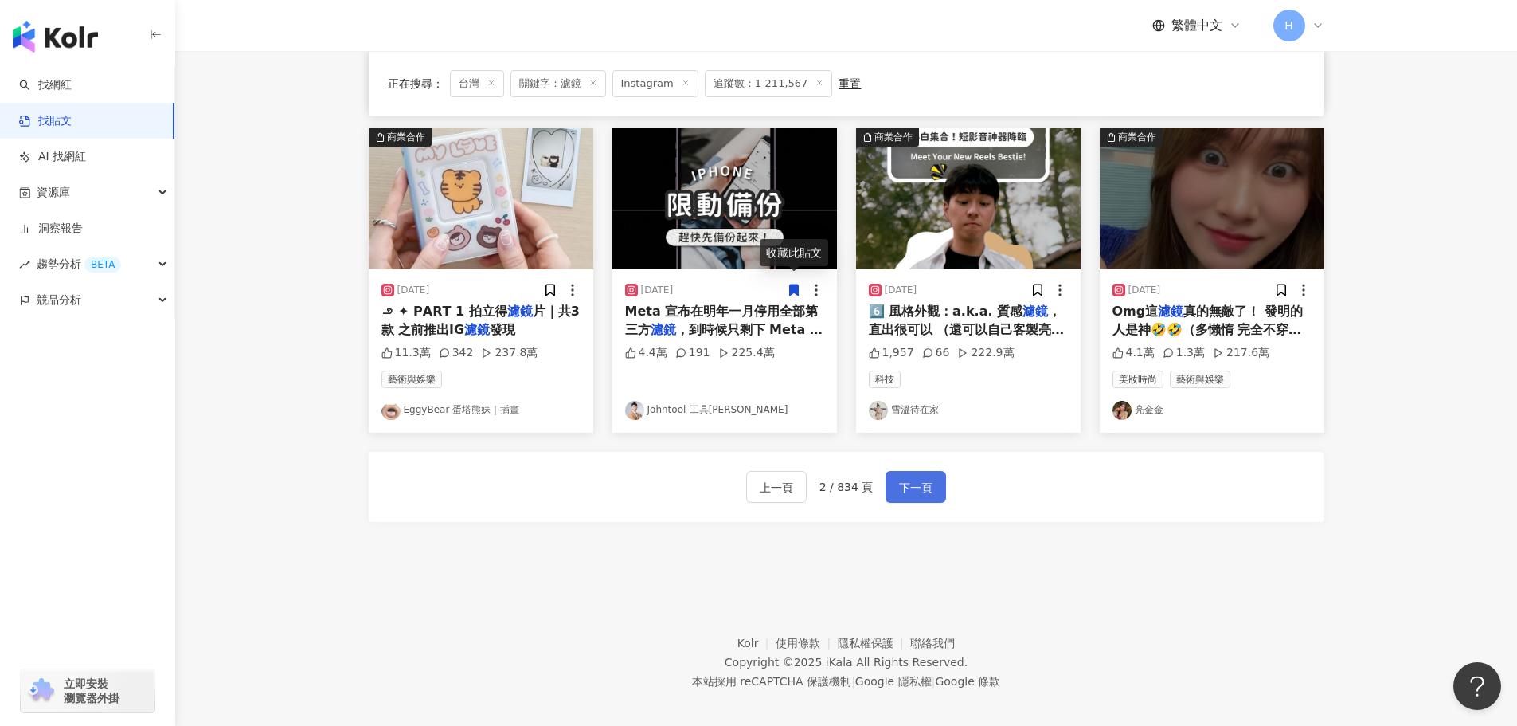
click at [933, 479] on button "下一頁" at bounding box center [916, 487] width 61 height 32
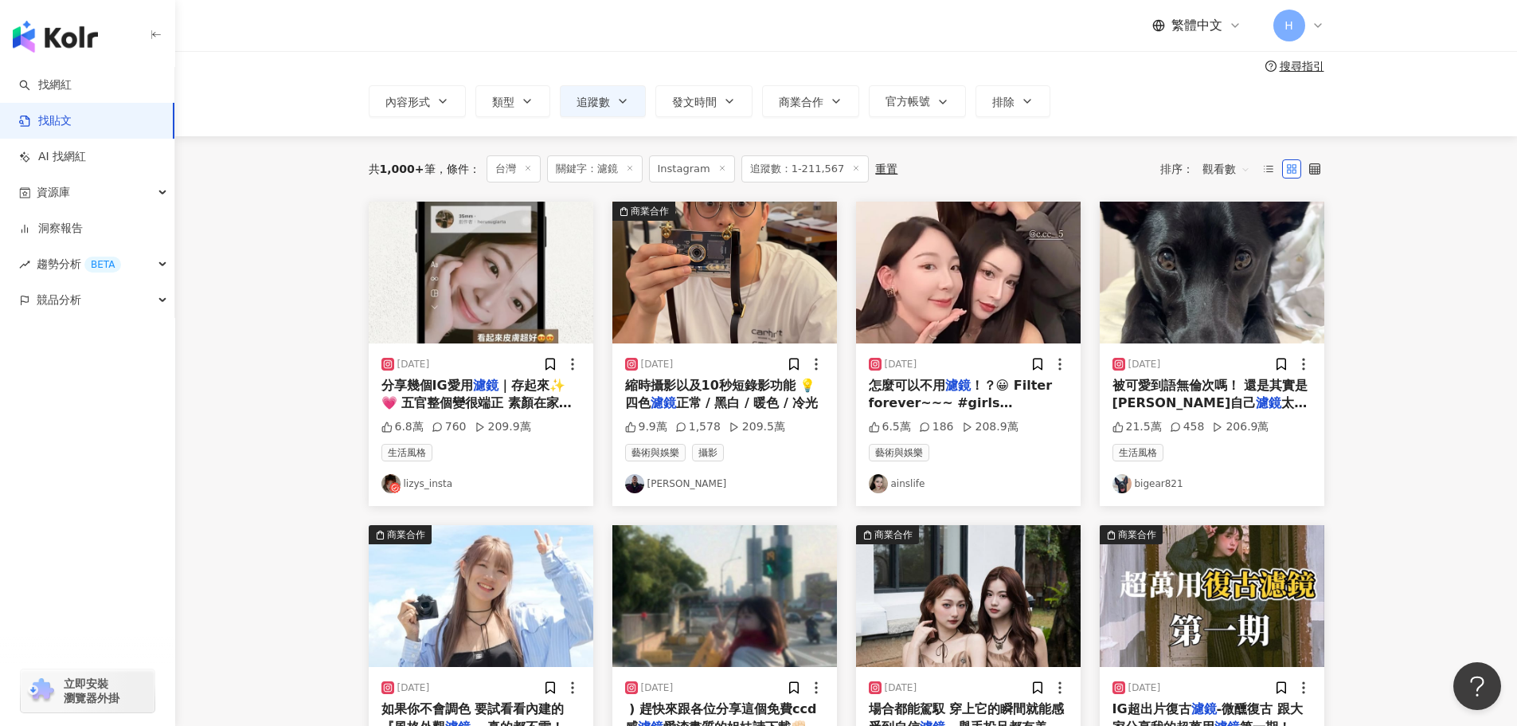
scroll to position [0, 0]
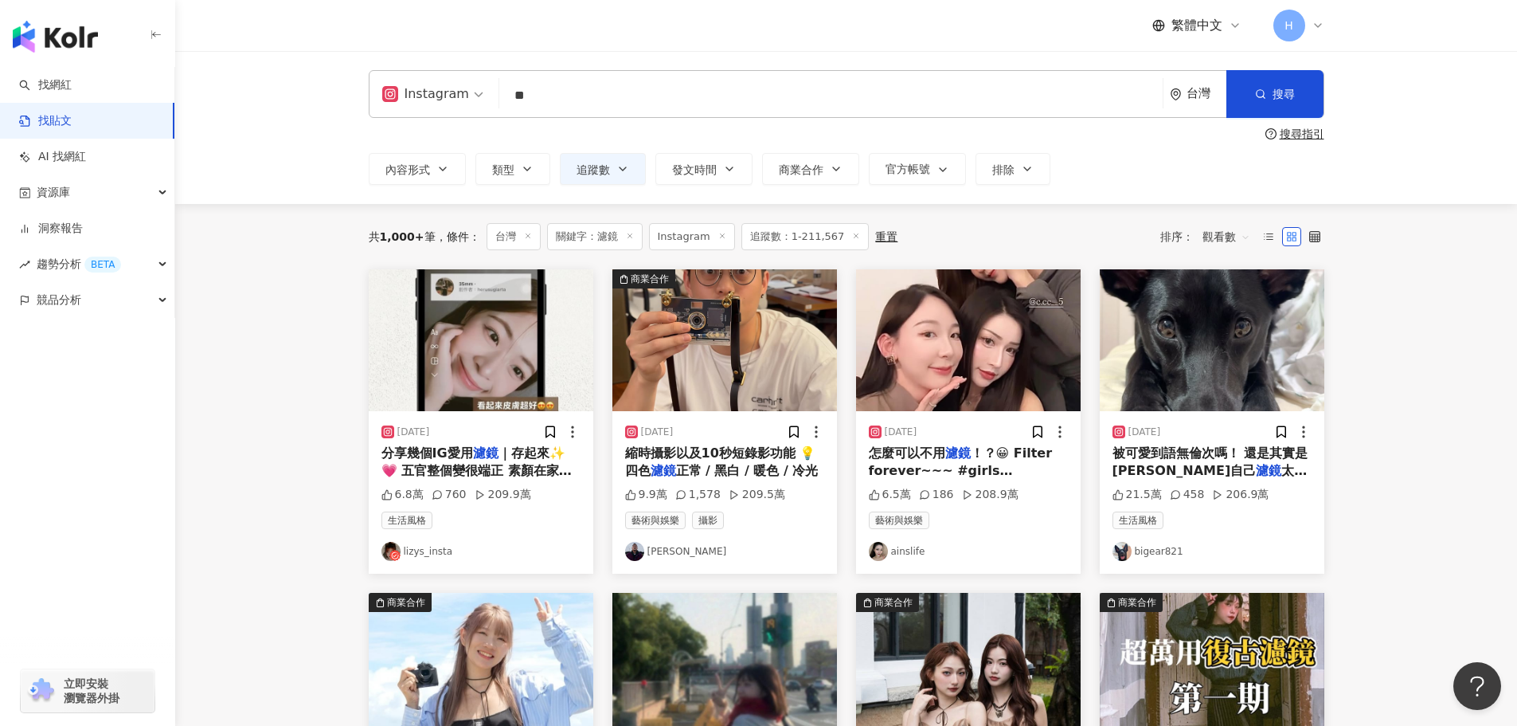
click at [656, 106] on input "**" at bounding box center [831, 95] width 651 height 34
type input "*"
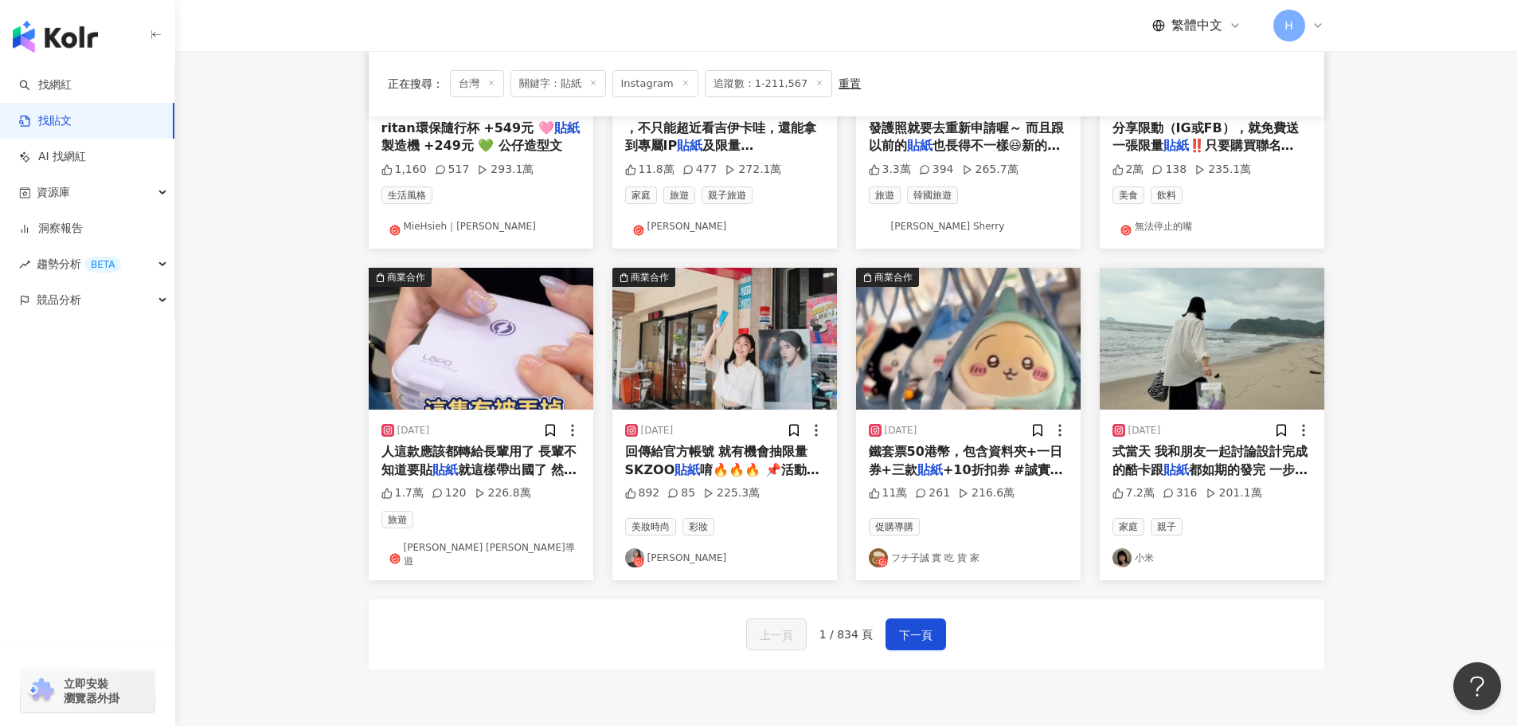
scroll to position [796, 0]
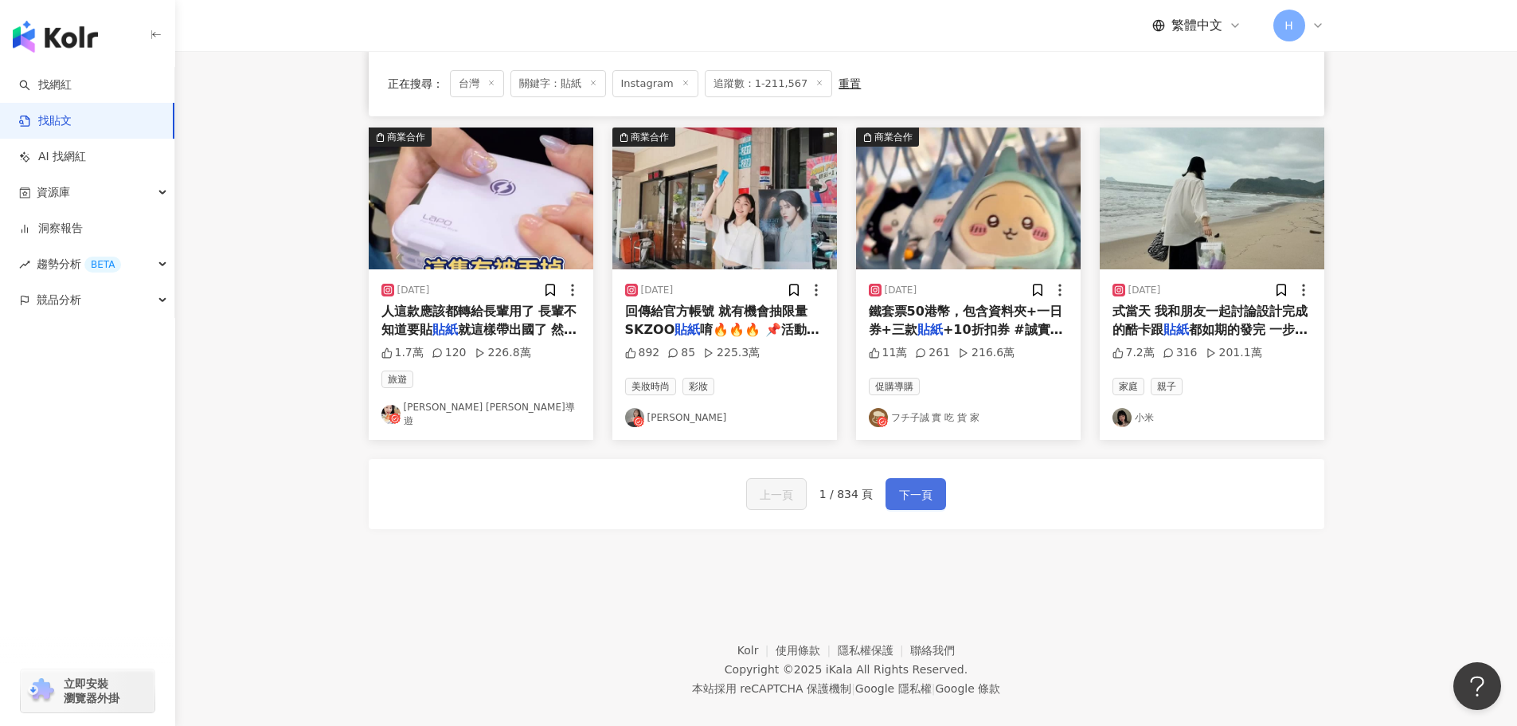
click at [899, 487] on span "下一頁" at bounding box center [915, 494] width 33 height 19
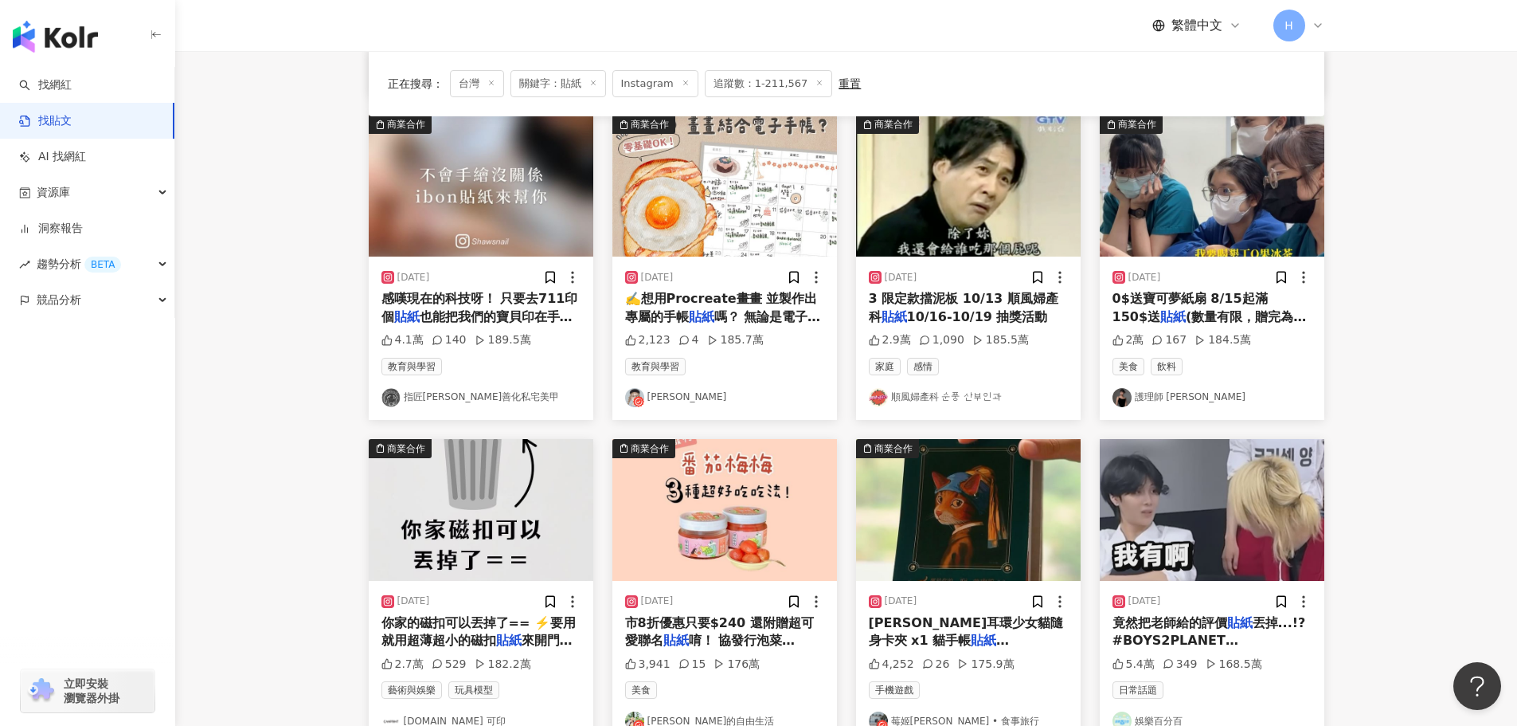
scroll to position [801, 0]
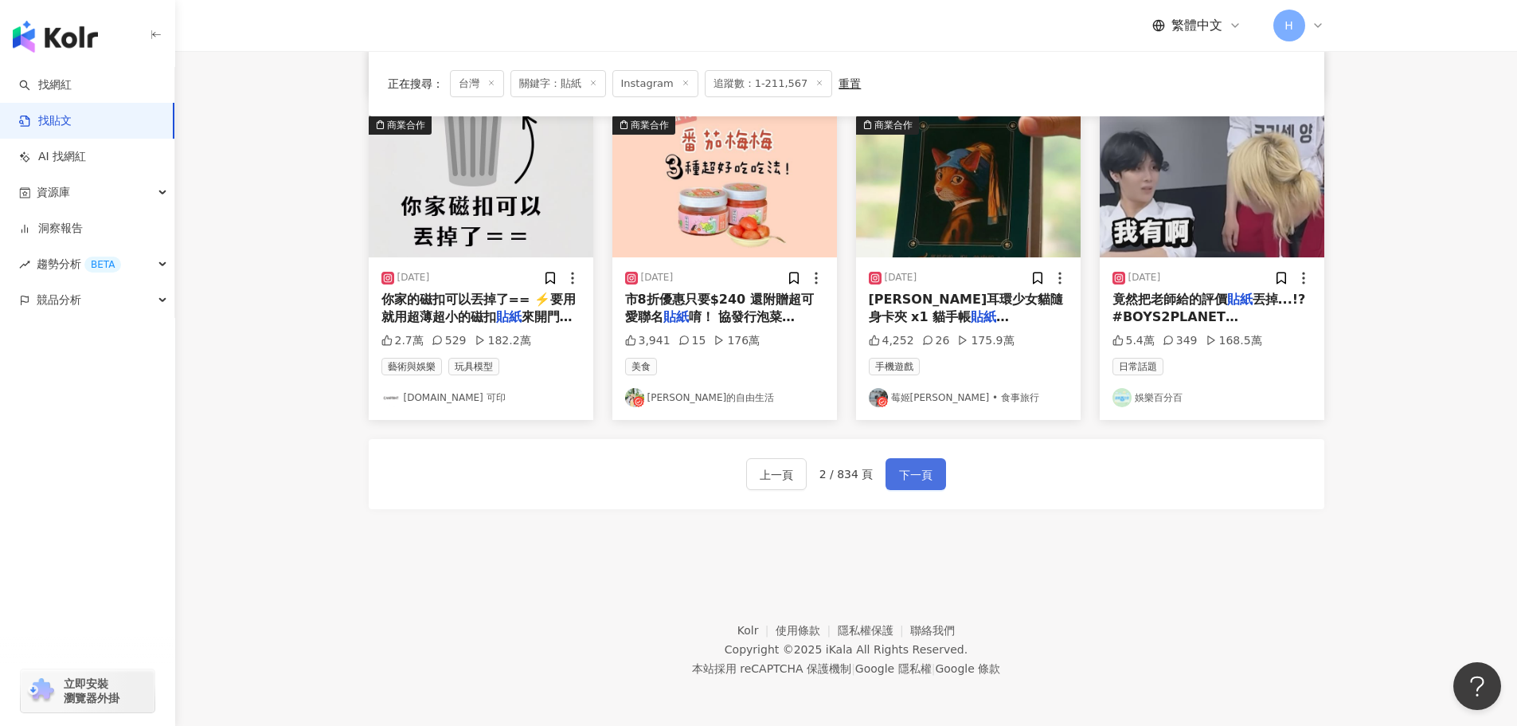
click at [919, 483] on span "下一頁" at bounding box center [915, 474] width 33 height 19
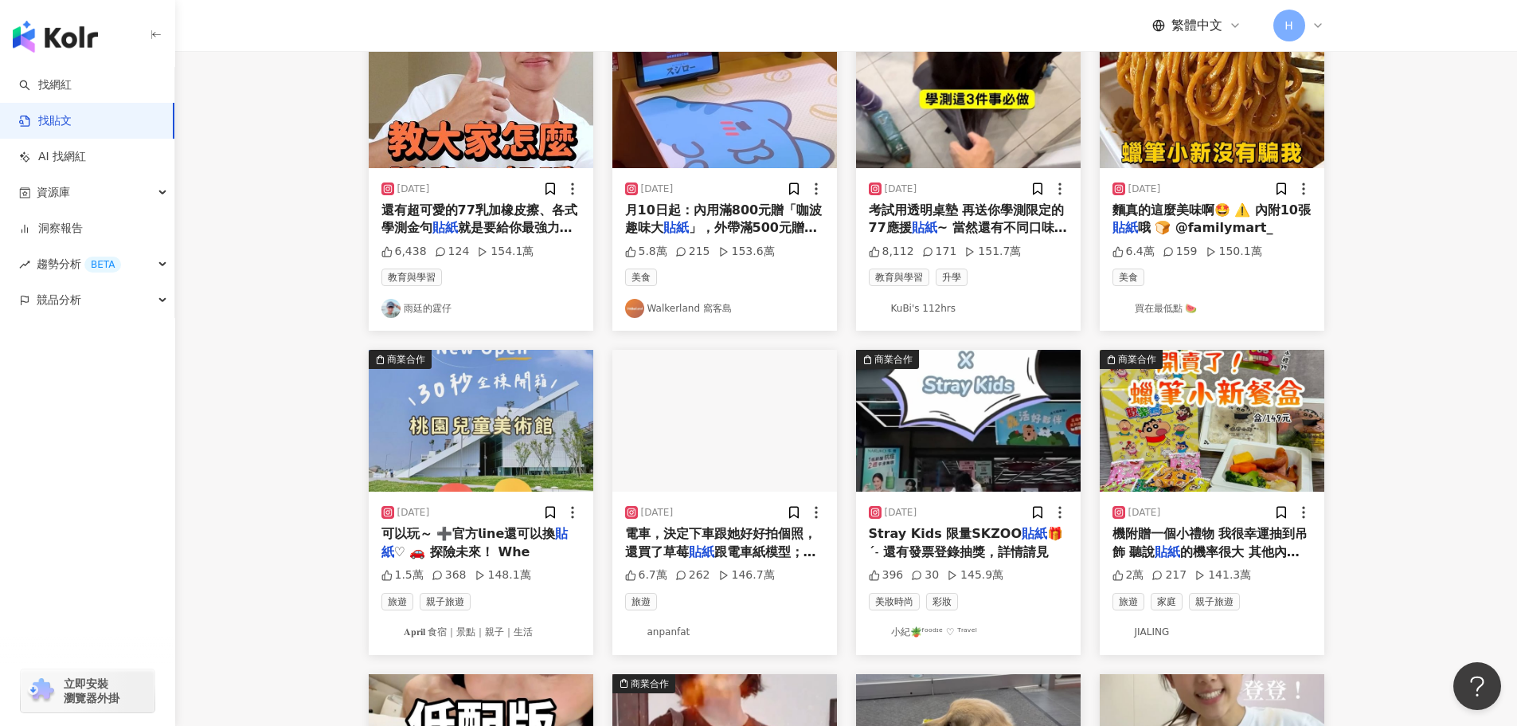
scroll to position [244, 0]
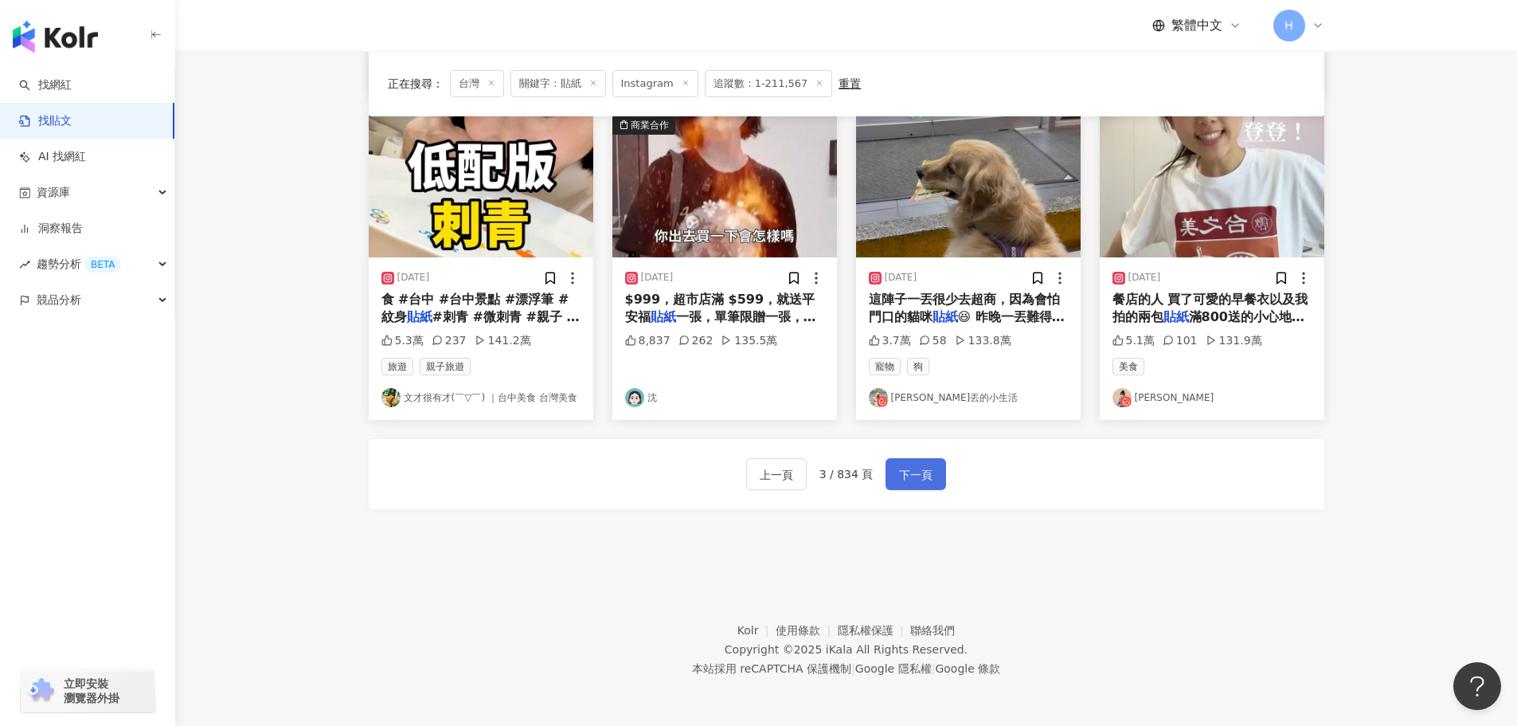
click at [926, 477] on span "下一頁" at bounding box center [915, 474] width 33 height 19
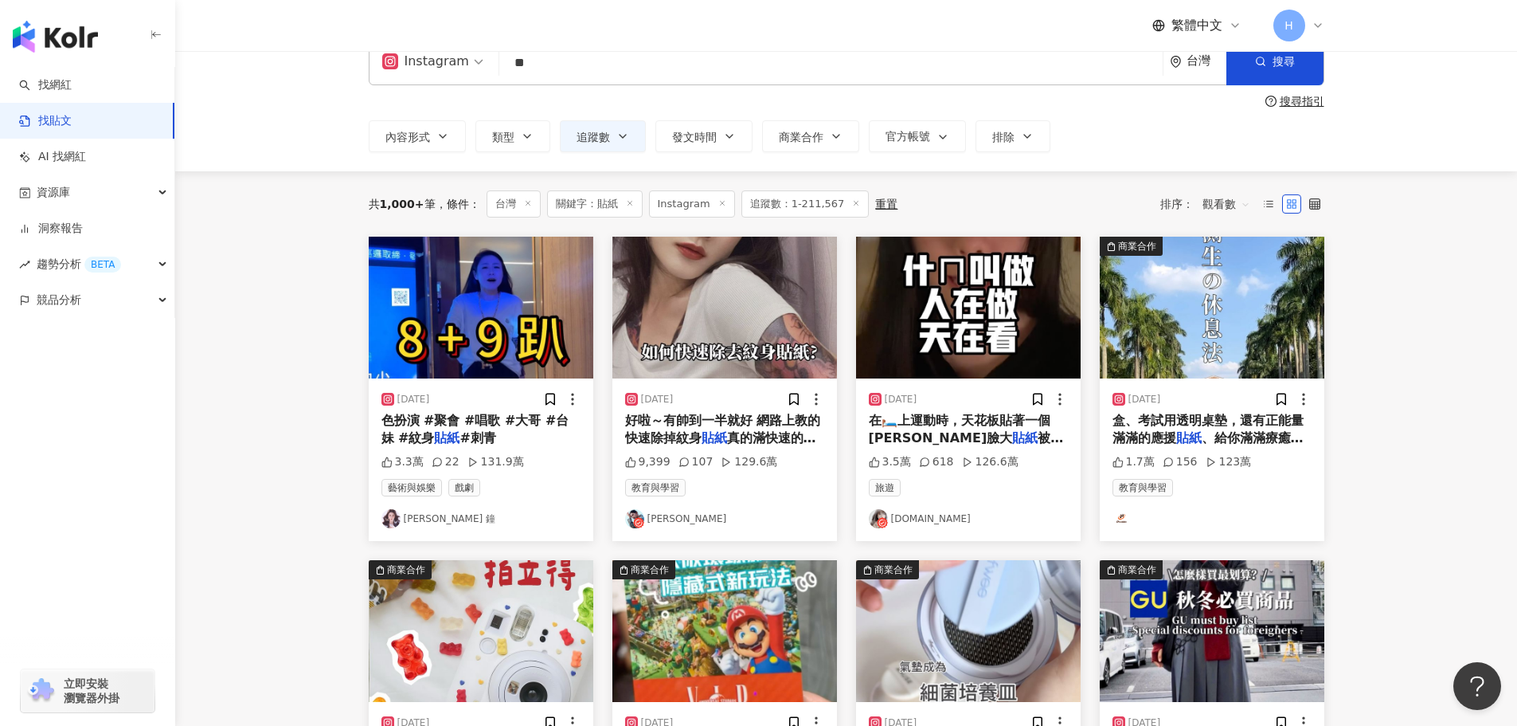
scroll to position [0, 0]
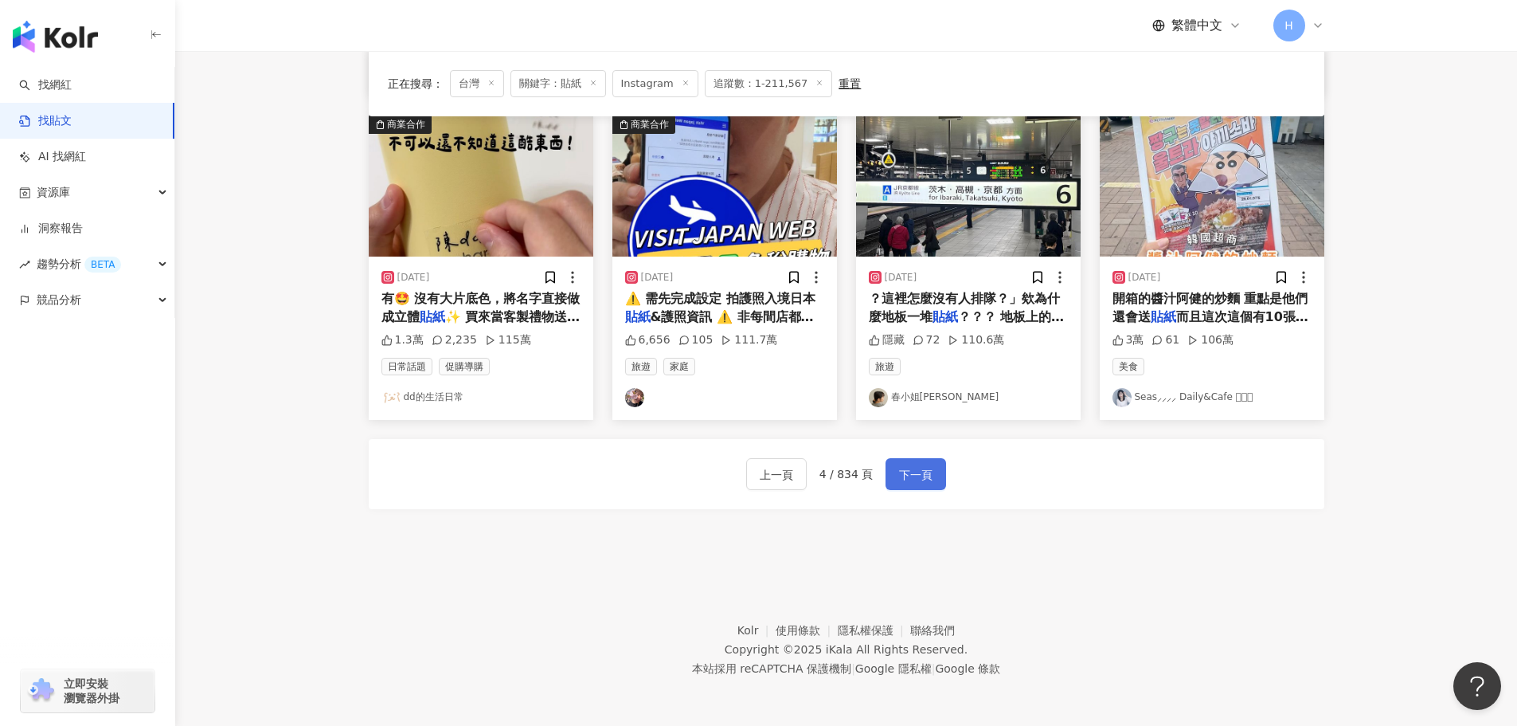
click at [927, 487] on button "下一頁" at bounding box center [916, 474] width 61 height 32
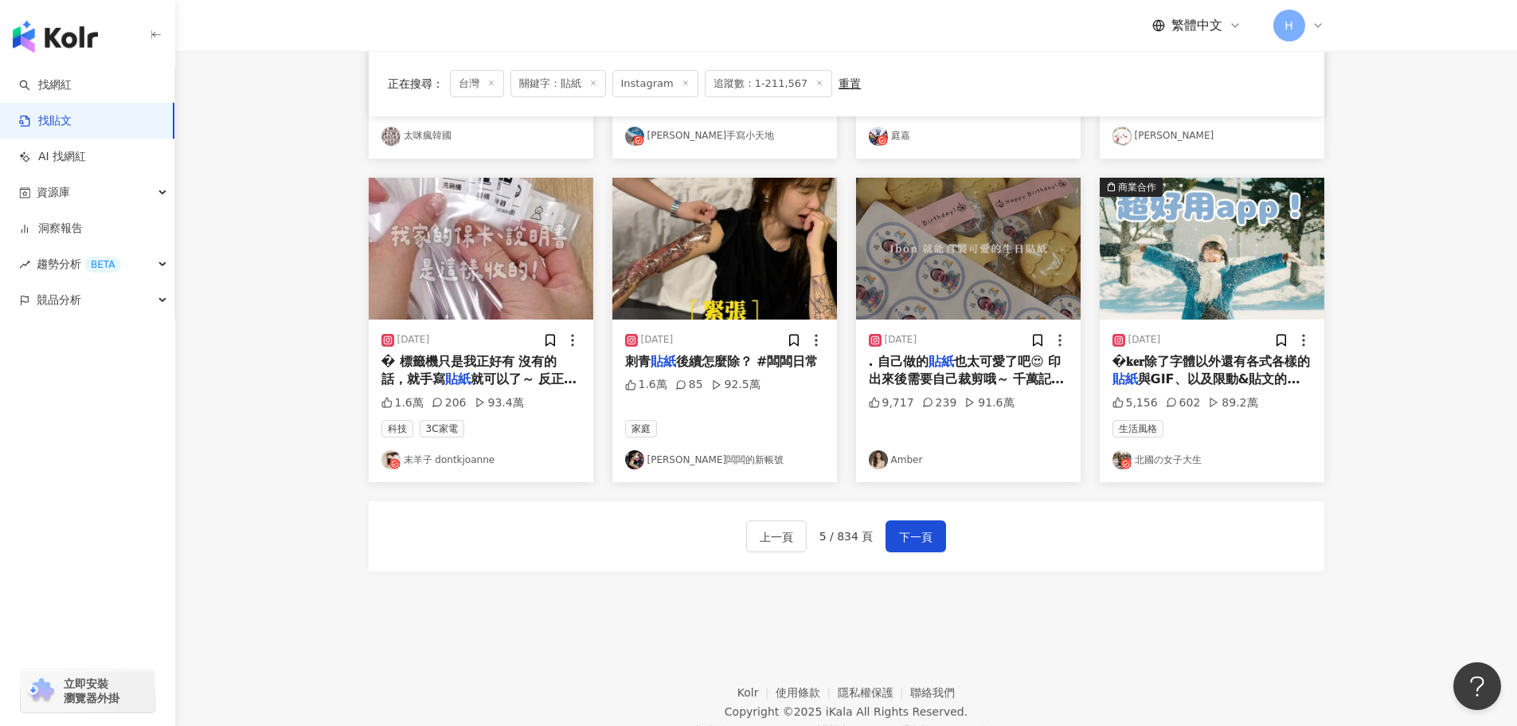
scroll to position [801, 0]
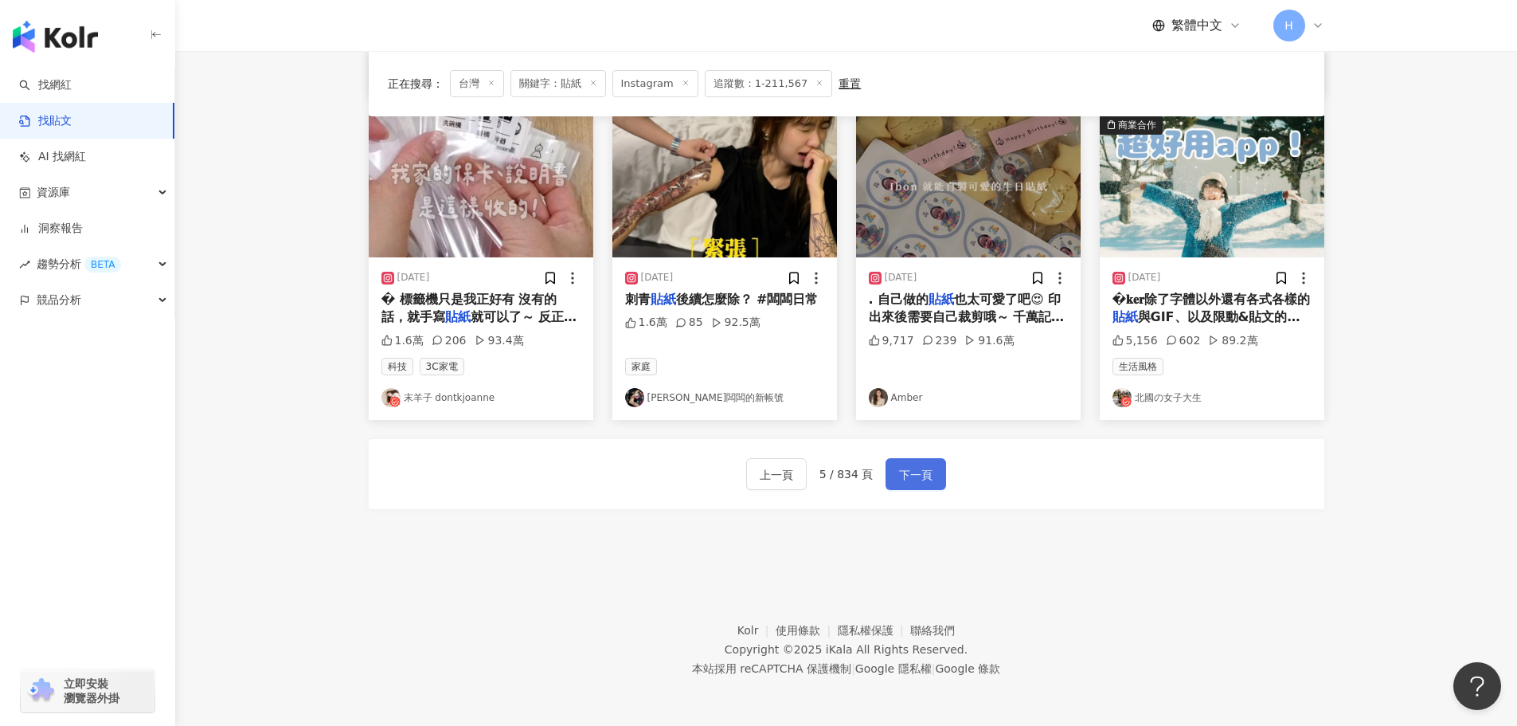
click at [925, 480] on span "下一頁" at bounding box center [915, 474] width 33 height 19
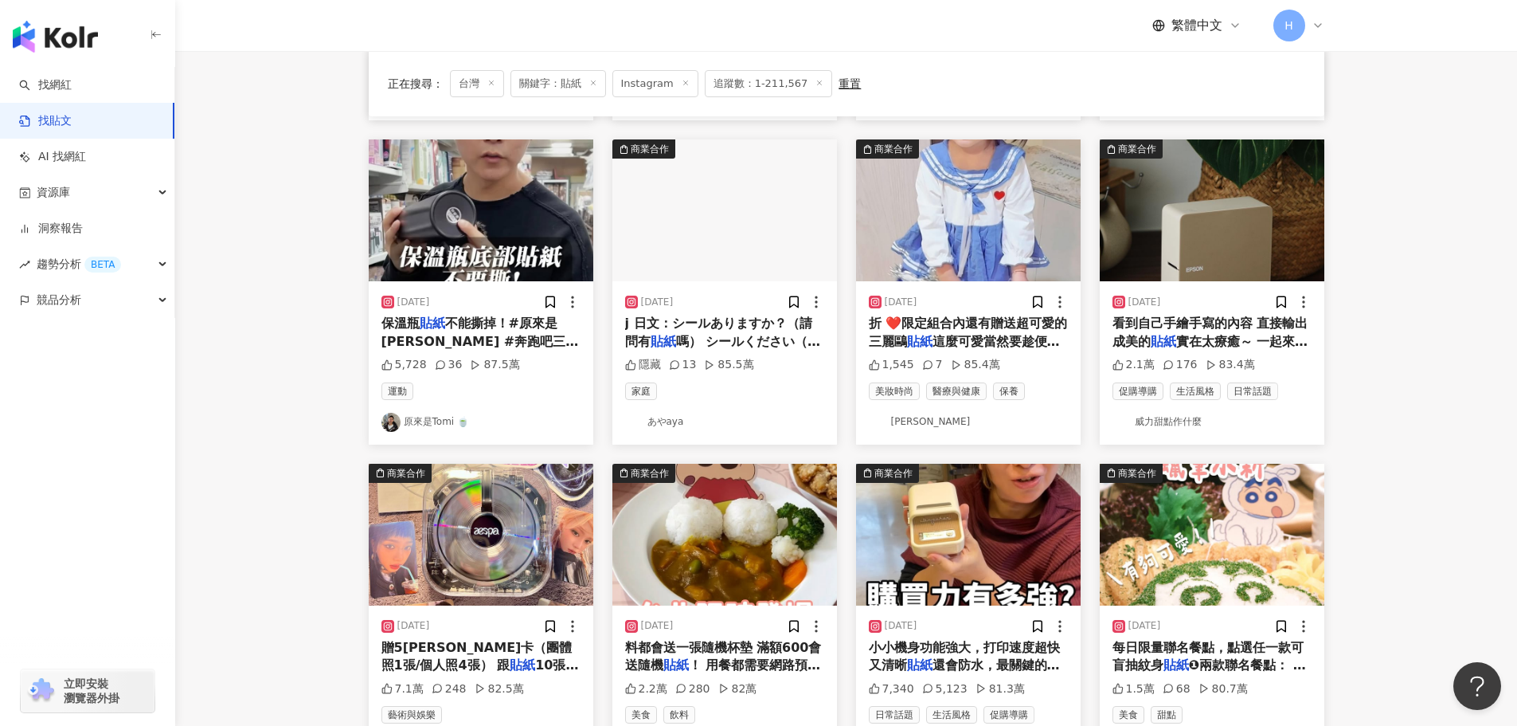
scroll to position [562, 0]
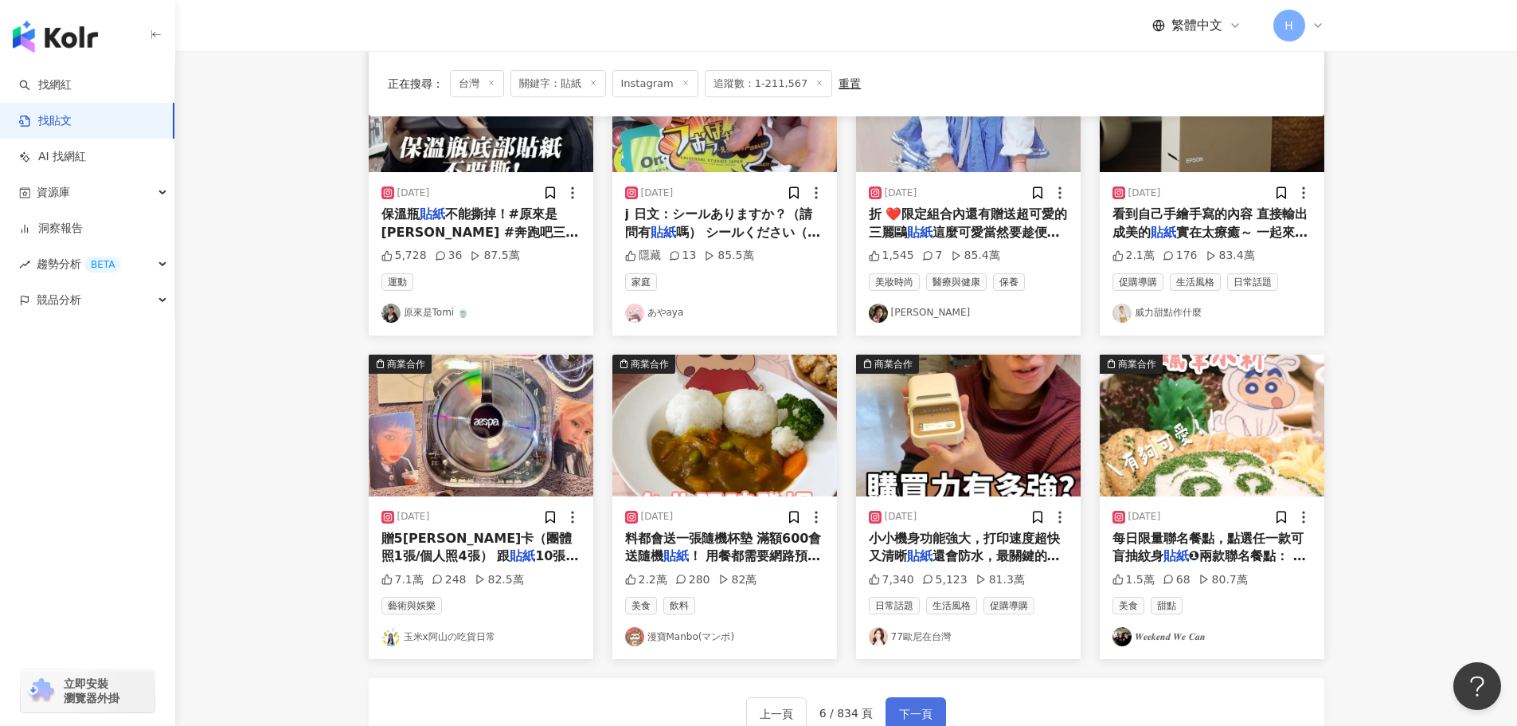
click at [899, 706] on span "下一頁" at bounding box center [915, 713] width 33 height 19
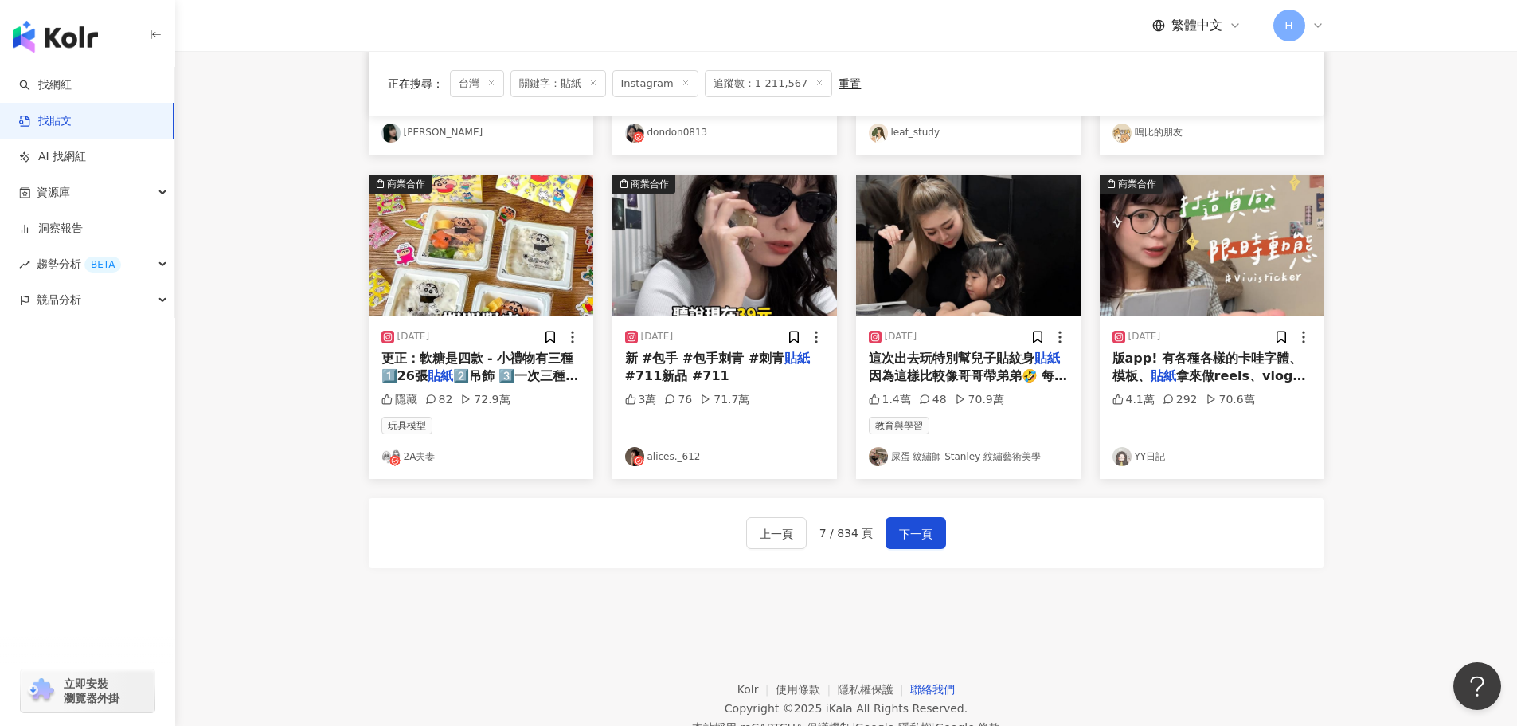
scroll to position [801, 0]
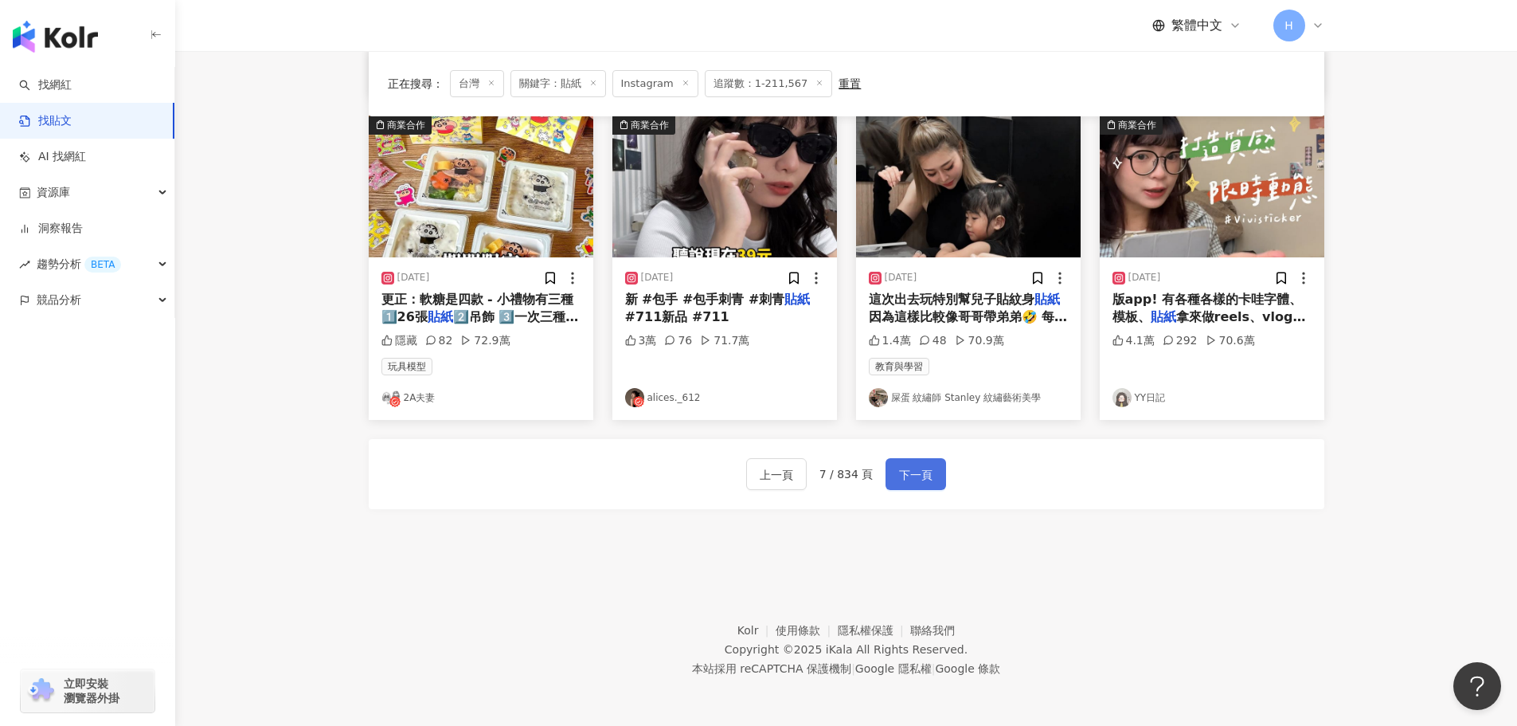
click at [919, 483] on span "下一頁" at bounding box center [915, 474] width 33 height 19
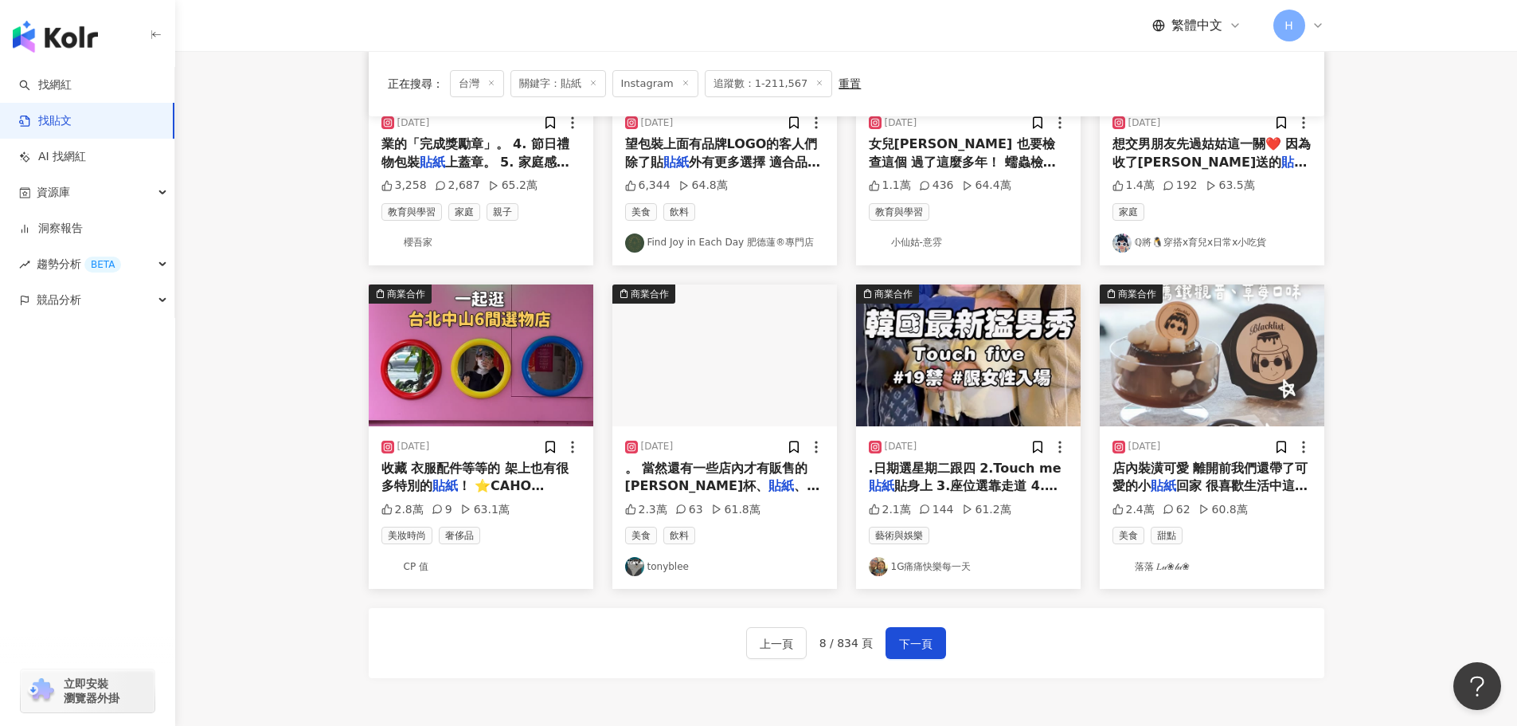
scroll to position [717, 0]
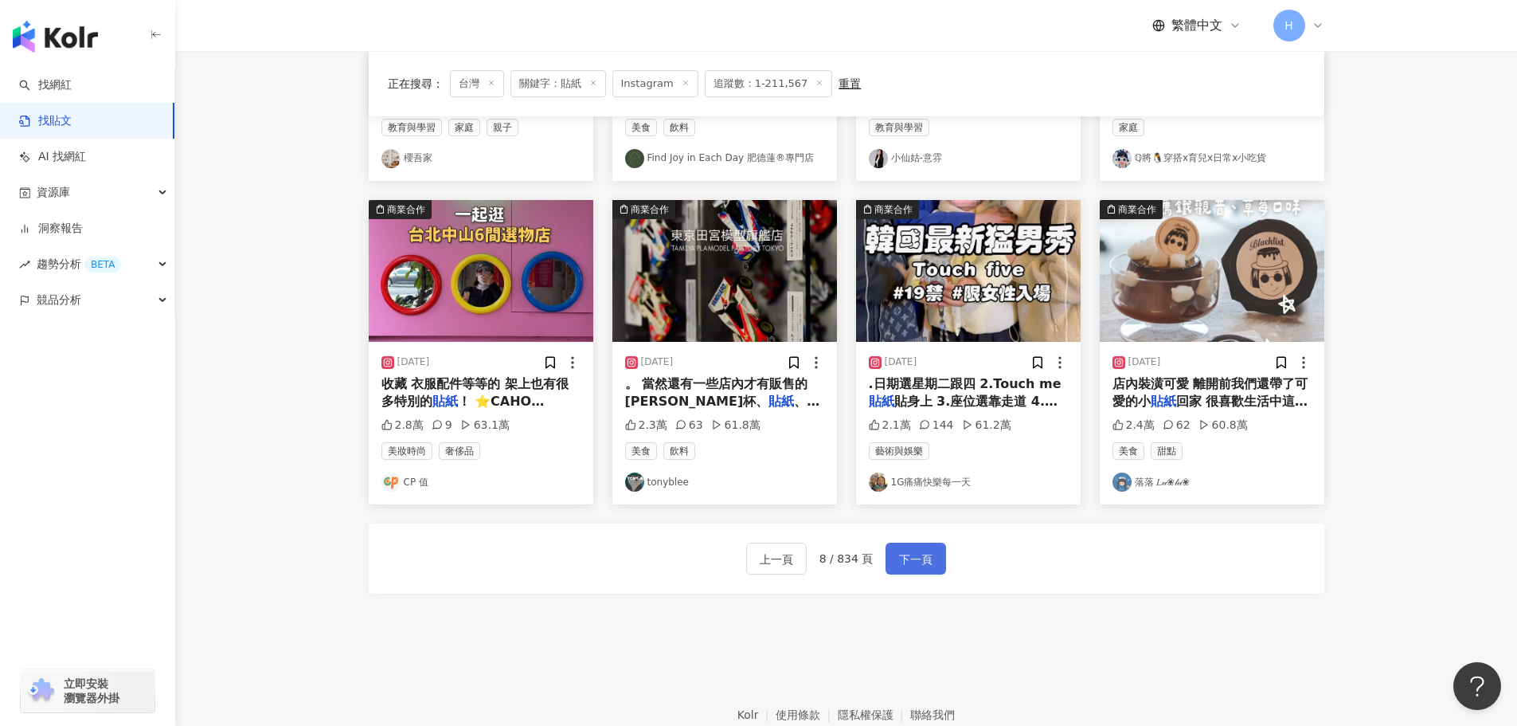
click at [920, 550] on span "下一頁" at bounding box center [915, 559] width 33 height 19
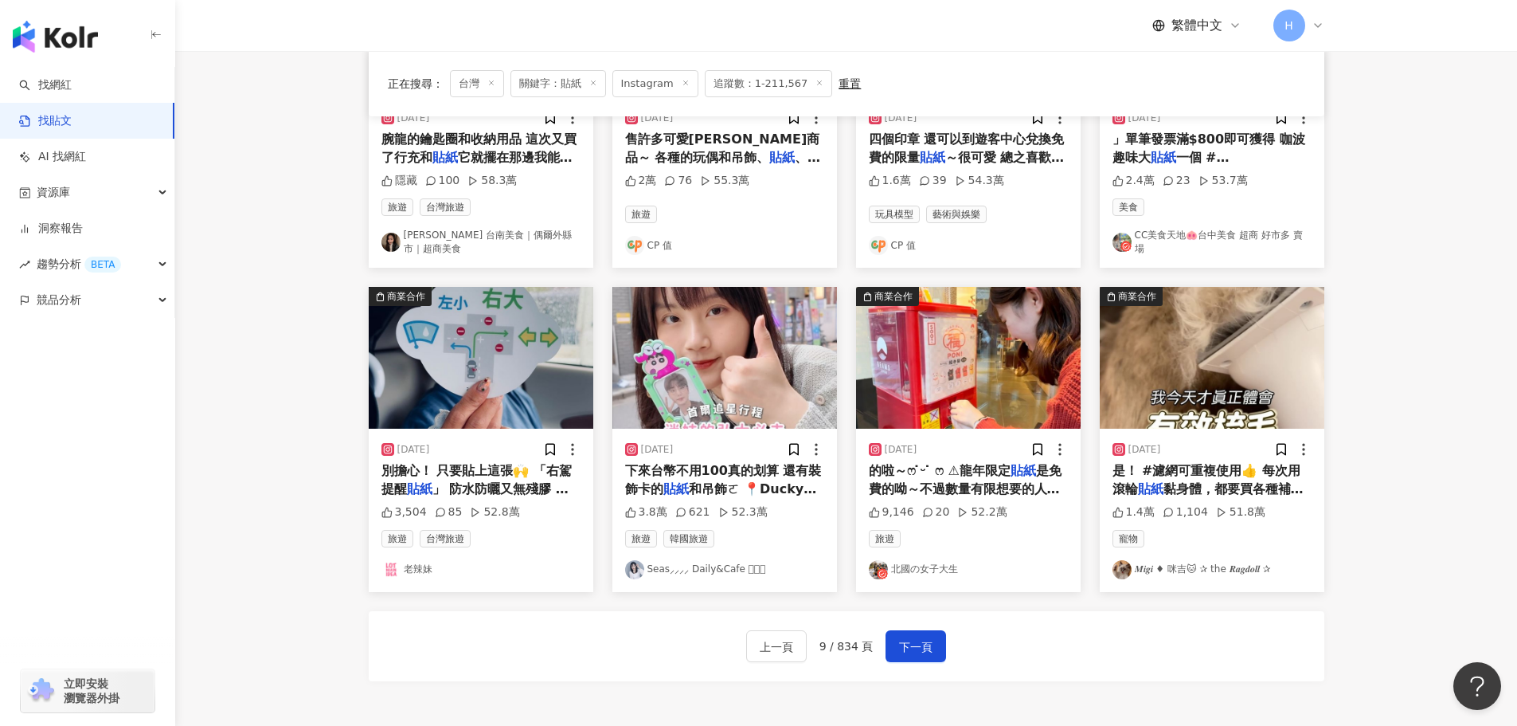
scroll to position [801, 0]
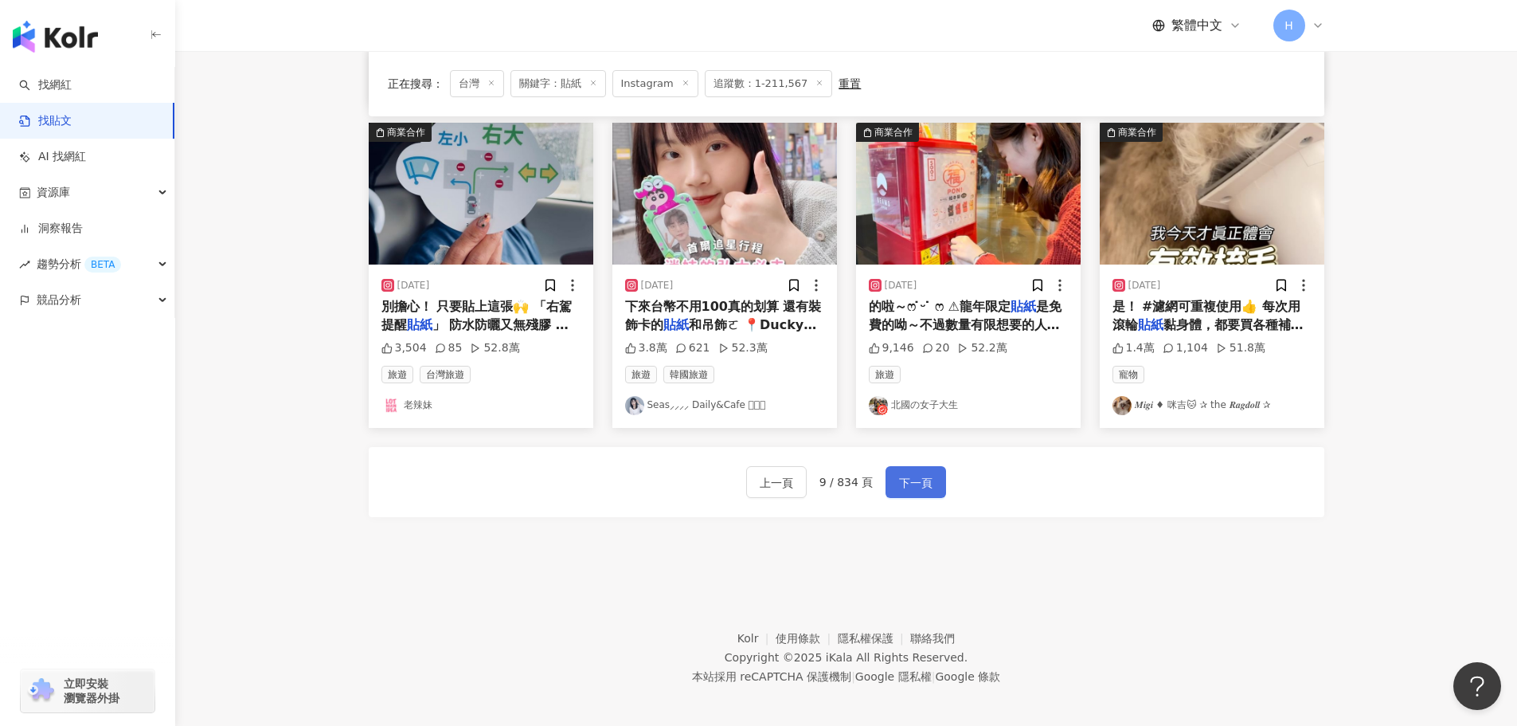
click at [895, 481] on button "下一頁" at bounding box center [916, 482] width 61 height 32
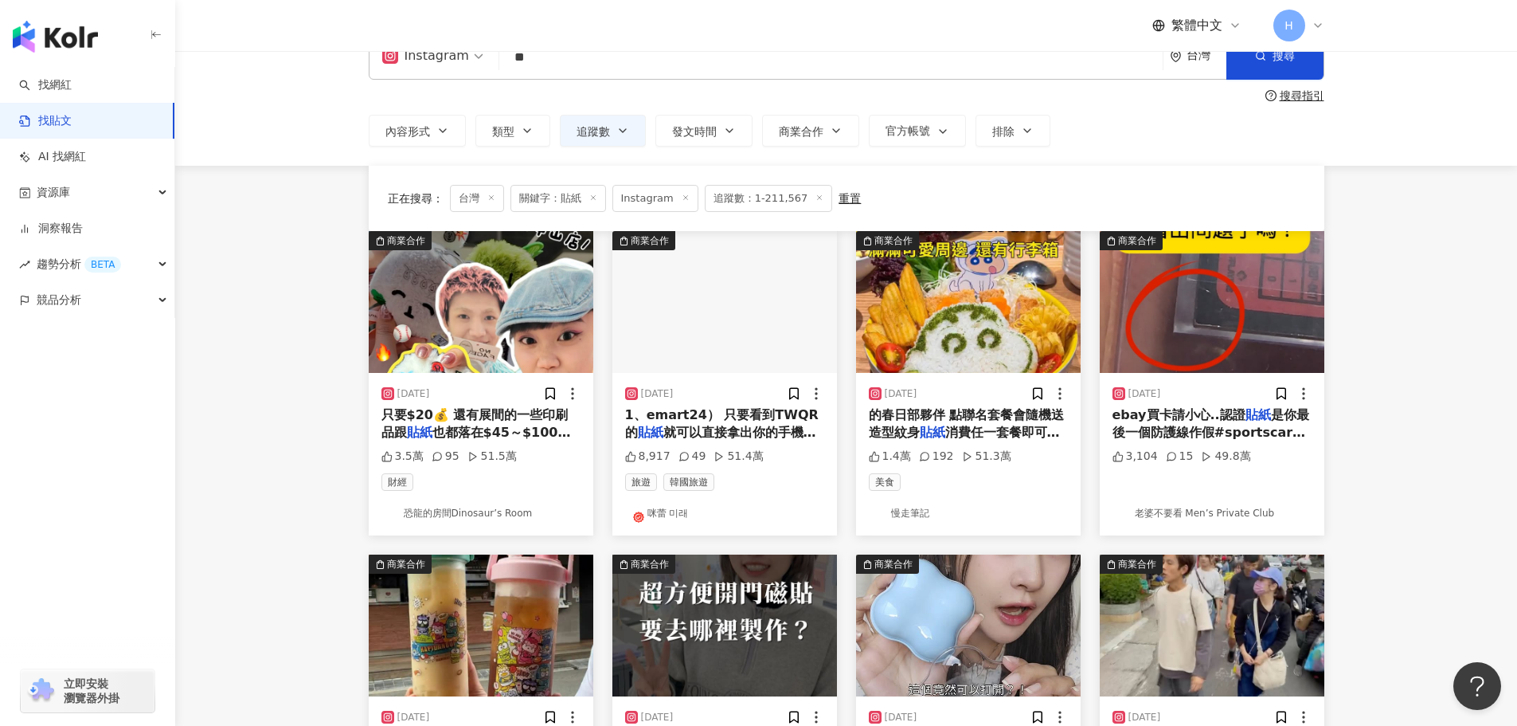
scroll to position [0, 0]
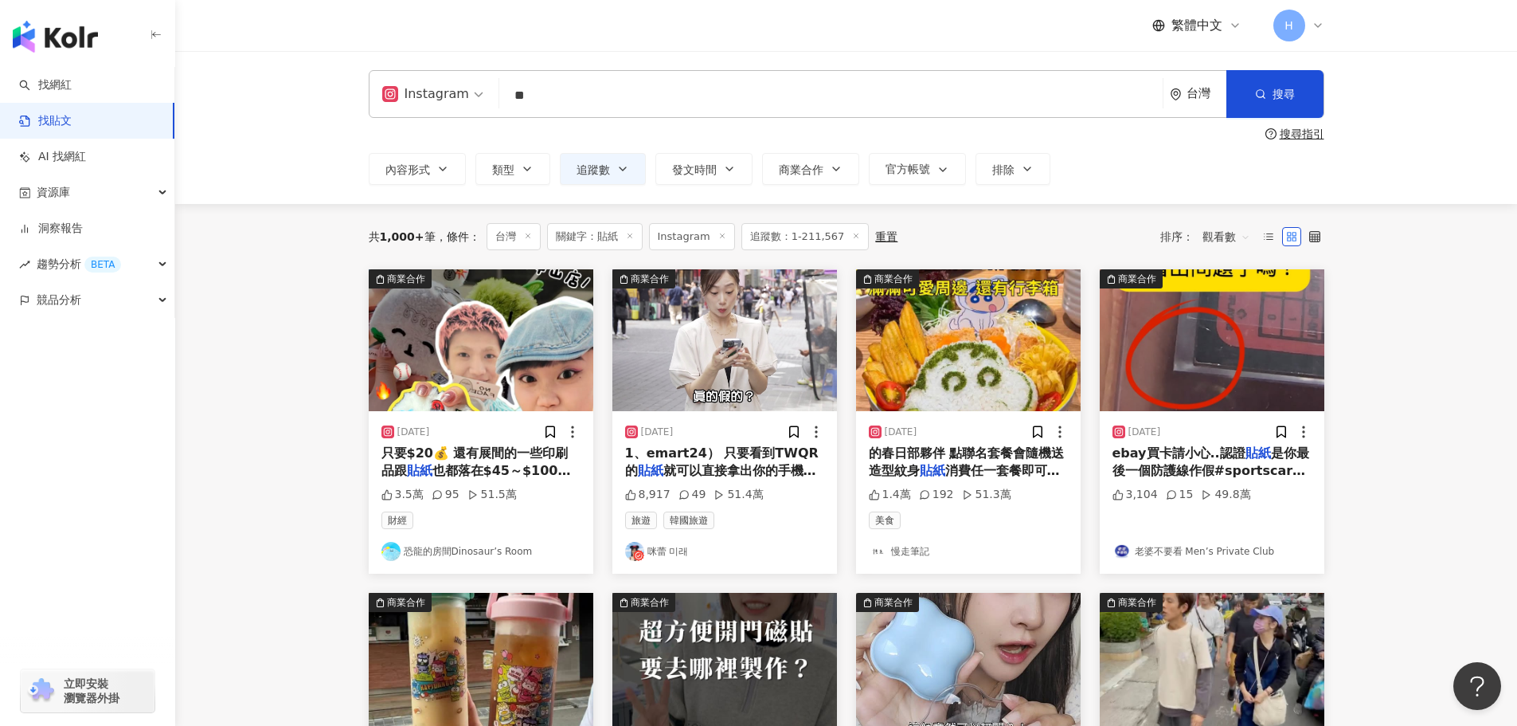
click at [570, 99] on input "**" at bounding box center [831, 95] width 651 height 34
type input "*"
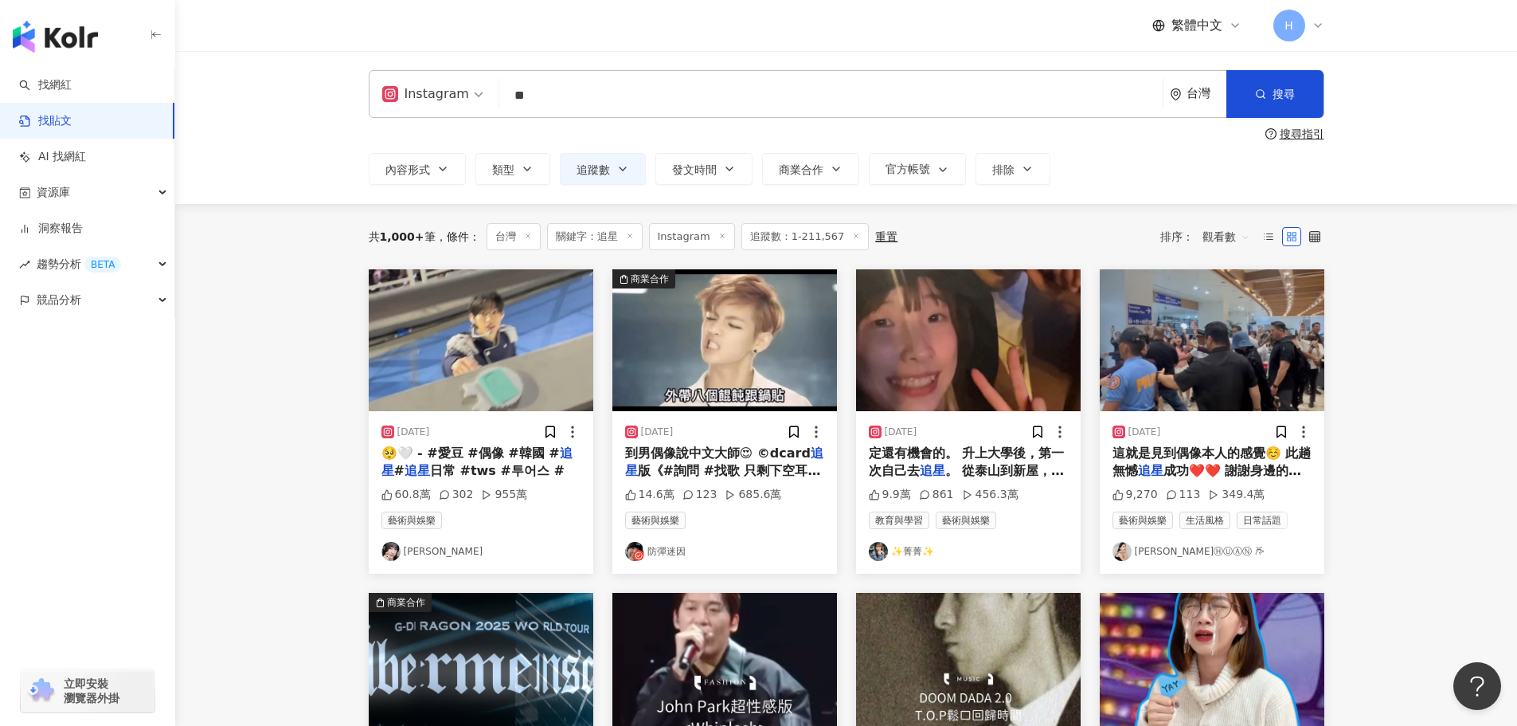
click at [617, 93] on input "**" at bounding box center [831, 95] width 651 height 34
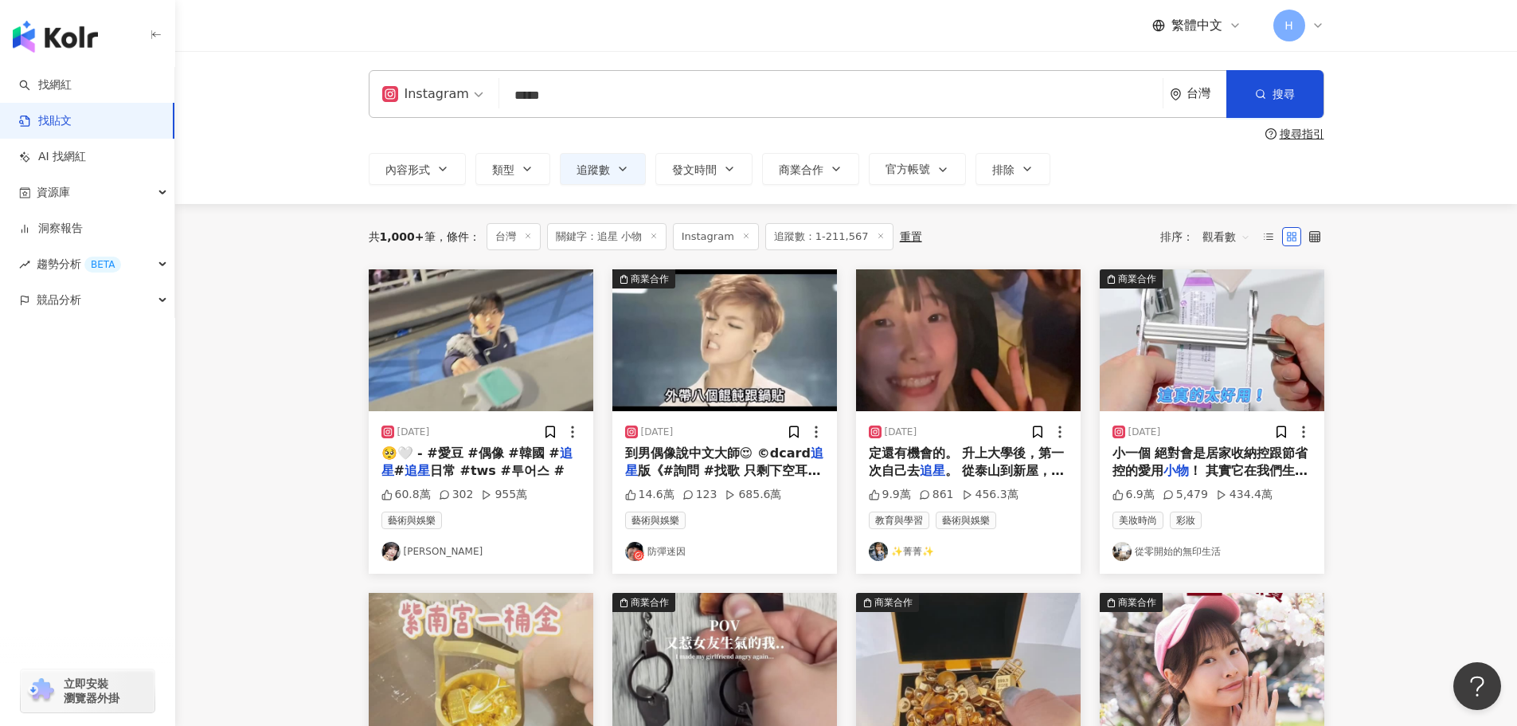
click at [606, 98] on input "*****" at bounding box center [831, 95] width 651 height 34
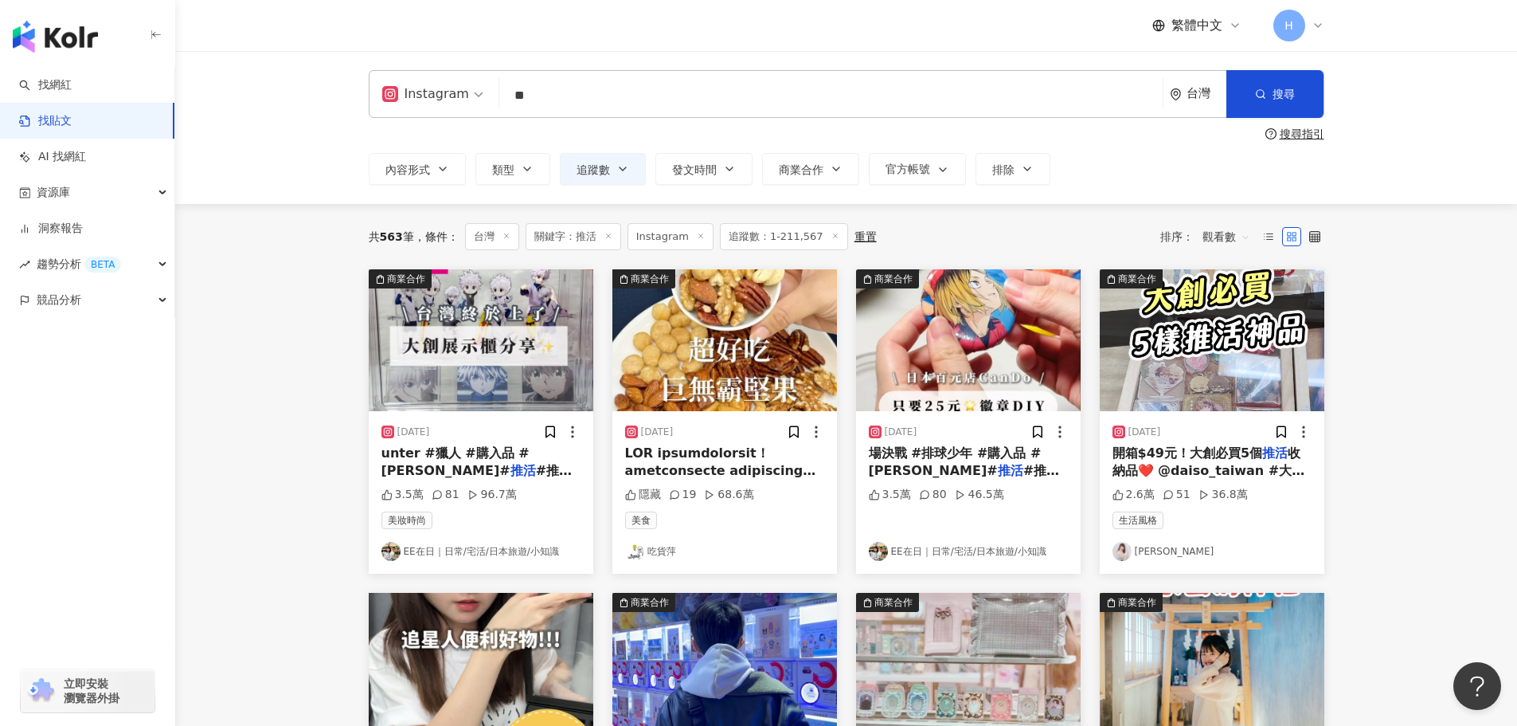
click at [769, 239] on span "追蹤數：1-211,567" at bounding box center [784, 236] width 128 height 27
drag, startPoint x: 1160, startPoint y: 549, endPoint x: 546, endPoint y: 548, distance: 614.9
drag, startPoint x: 1038, startPoint y: 552, endPoint x: 1454, endPoint y: 563, distance: 416.7
click at [1454, 563] on main "Instagram ** 台灣 搜尋 searchOperator 插入語法 完全符合 "" 聯集 OR 交集 AND 排除 - 群組 {} 搜尋指引 內容形…" at bounding box center [846, 700] width 1342 height 1299
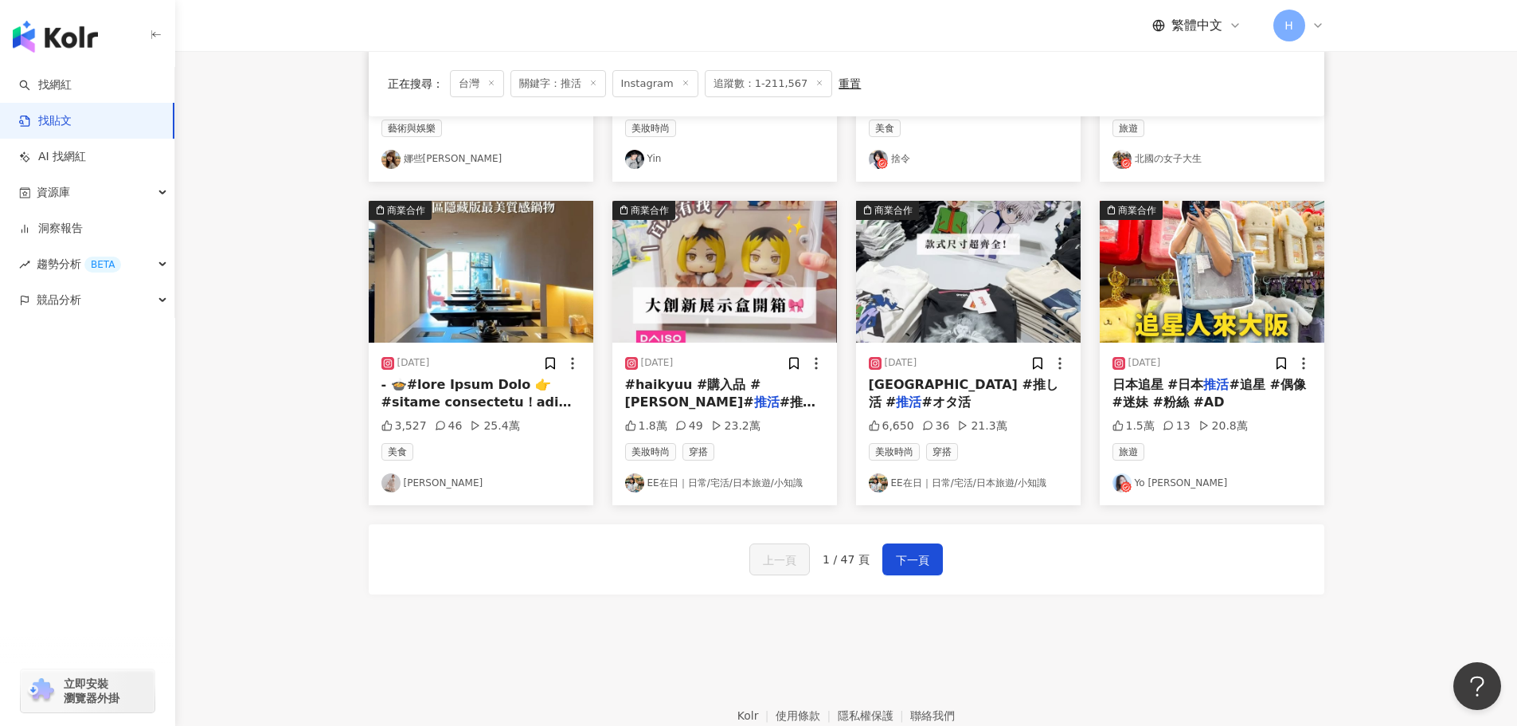
scroll to position [717, 0]
click at [918, 558] on span "下一頁" at bounding box center [912, 559] width 33 height 19
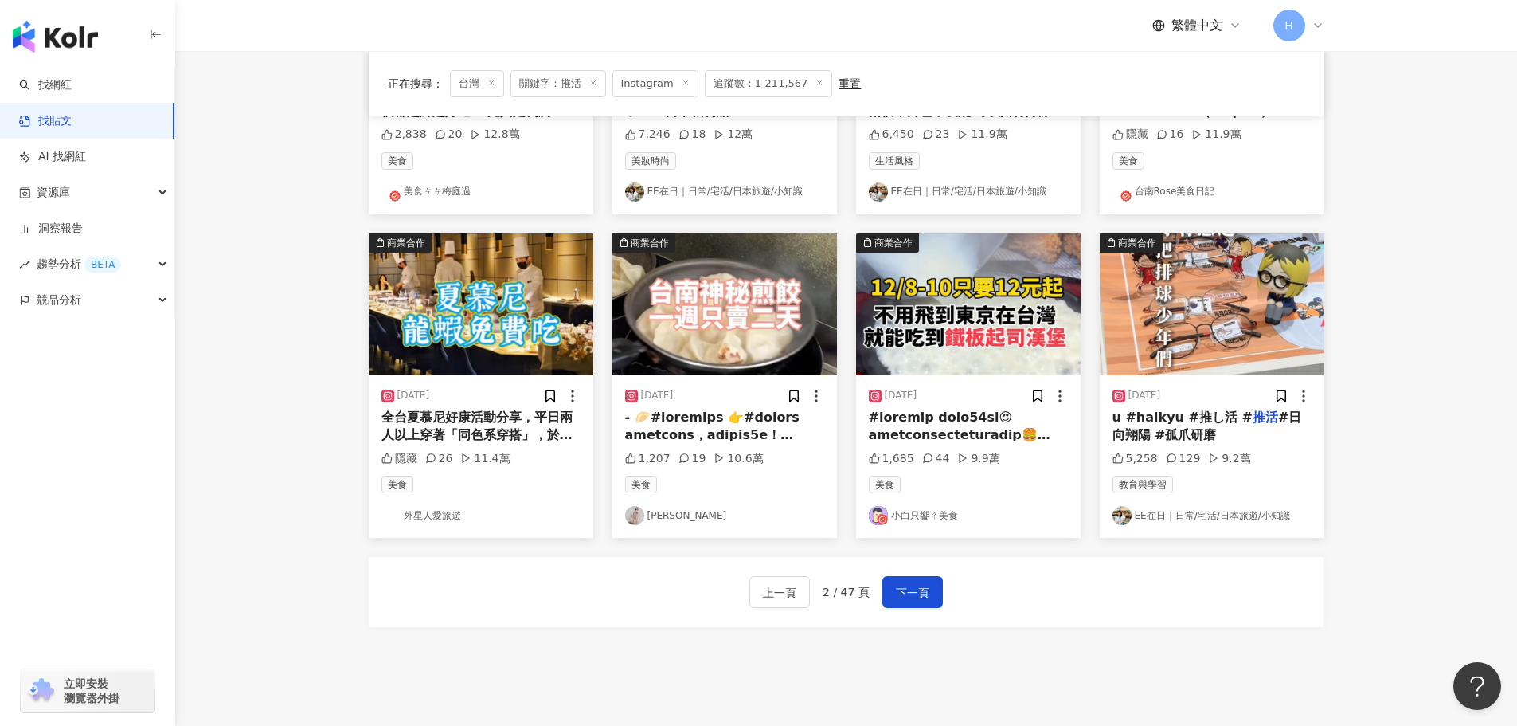
scroll to position [801, 0]
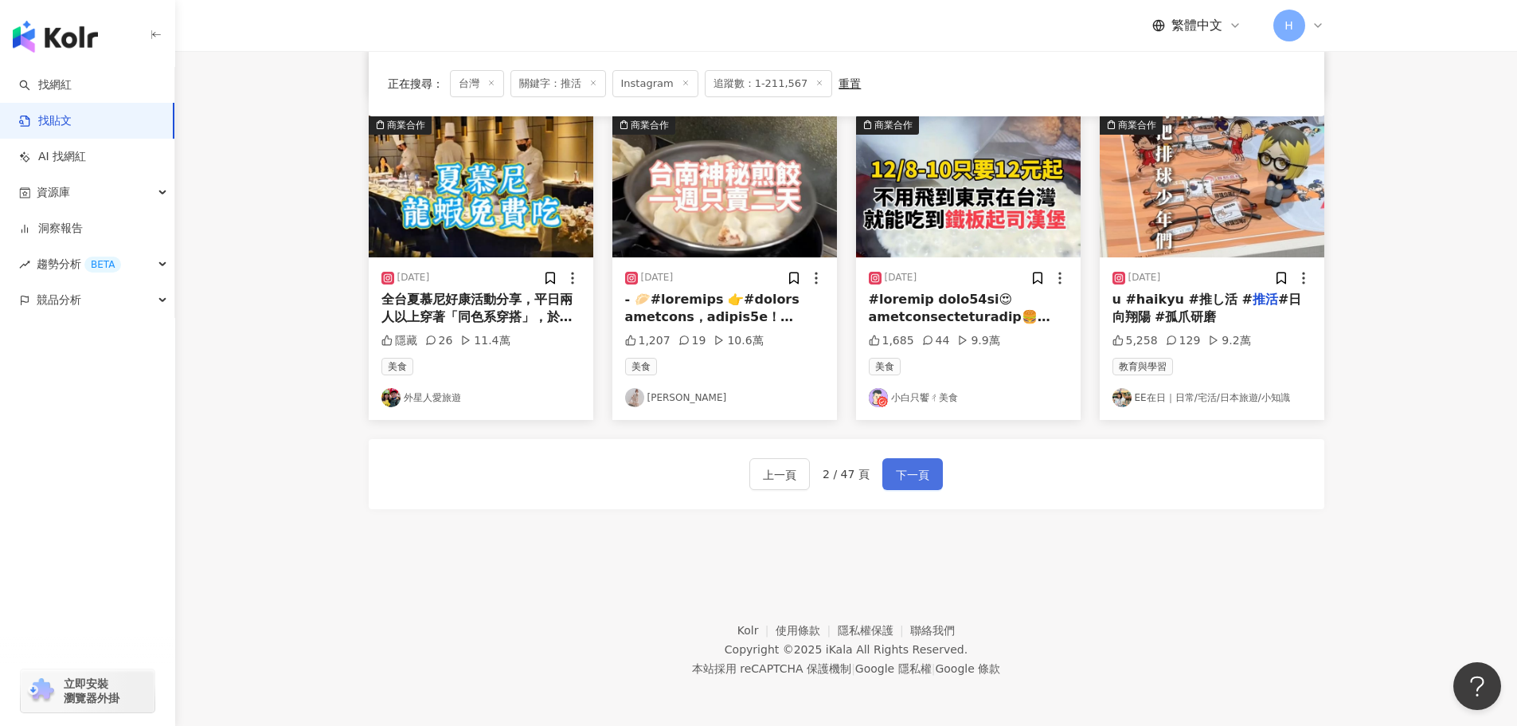
click at [920, 482] on span "下一頁" at bounding box center [912, 474] width 33 height 19
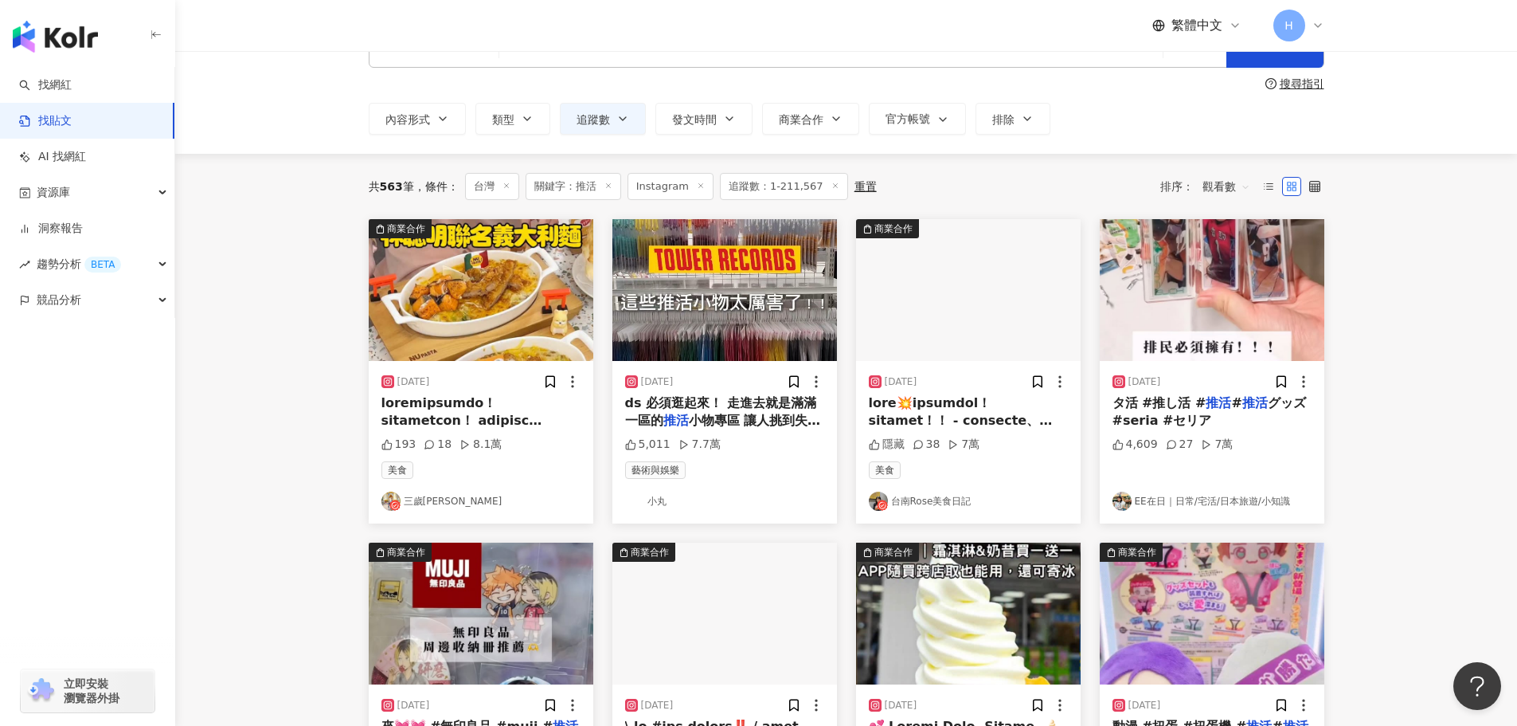
scroll to position [0, 0]
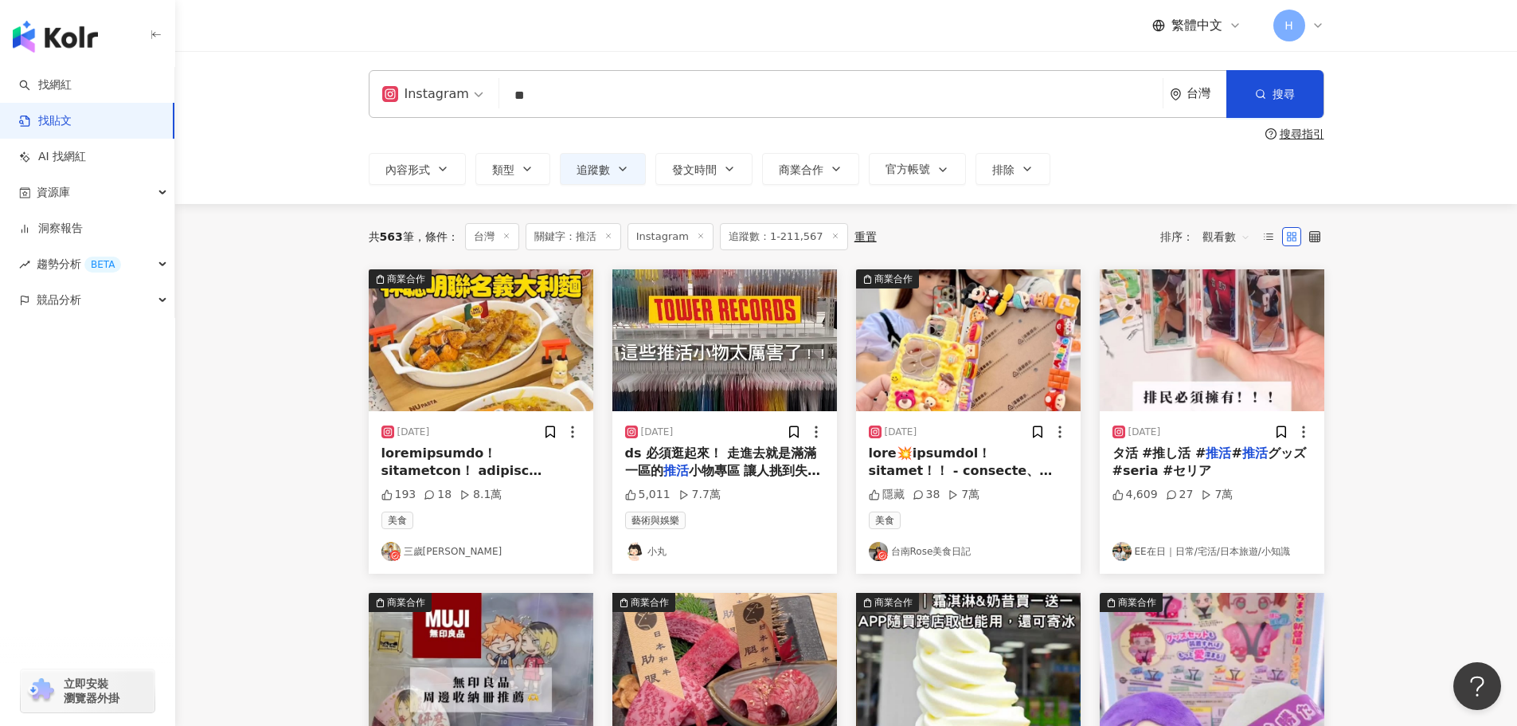
click at [788, 126] on div "Instagram ** 台灣 搜尋 searchOperator 插入語法 完全符合 "" 聯集 OR 交集 AND 排除 - 群組 {} 搜尋指引 內容形…" at bounding box center [846, 127] width 1019 height 115
click at [778, 100] on input "**" at bounding box center [831, 95] width 651 height 34
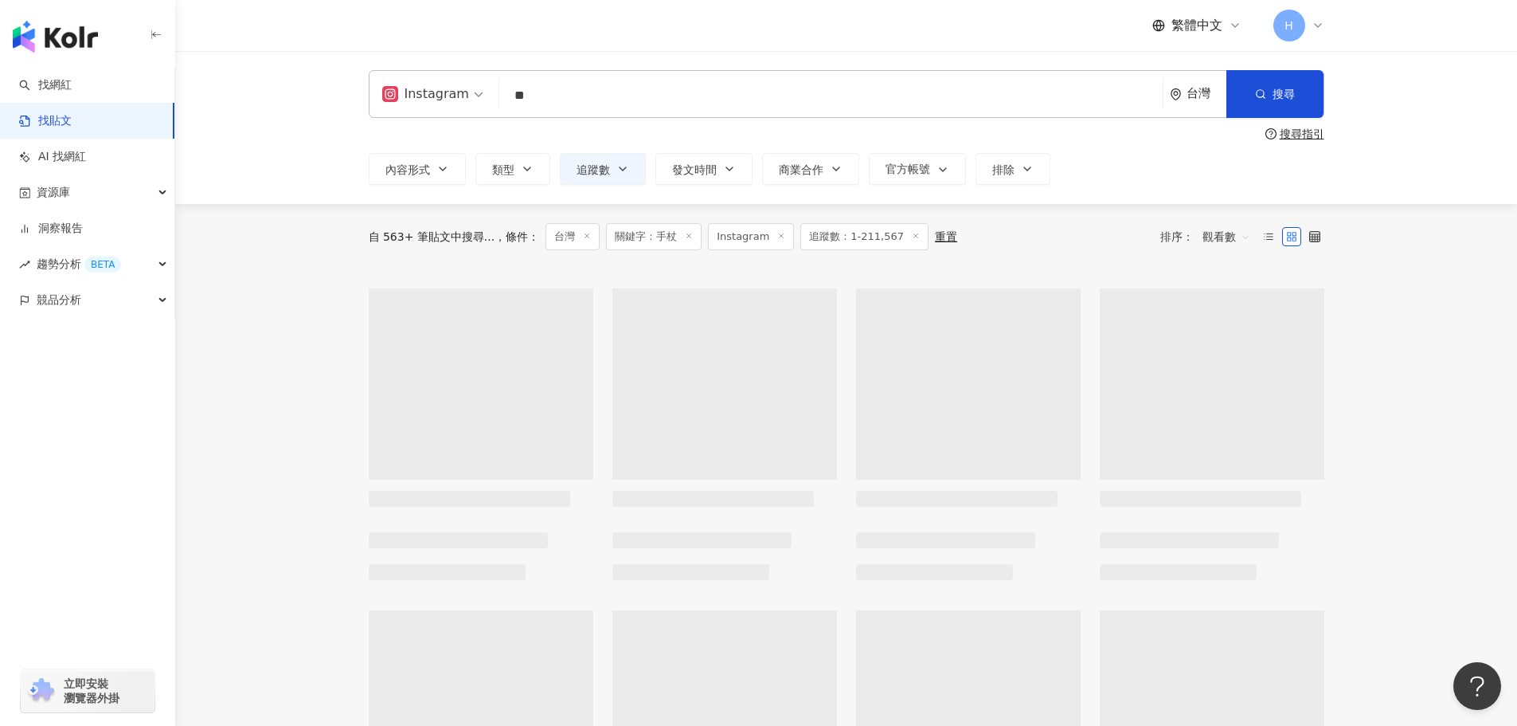
click at [778, 100] on input "**" at bounding box center [831, 95] width 651 height 34
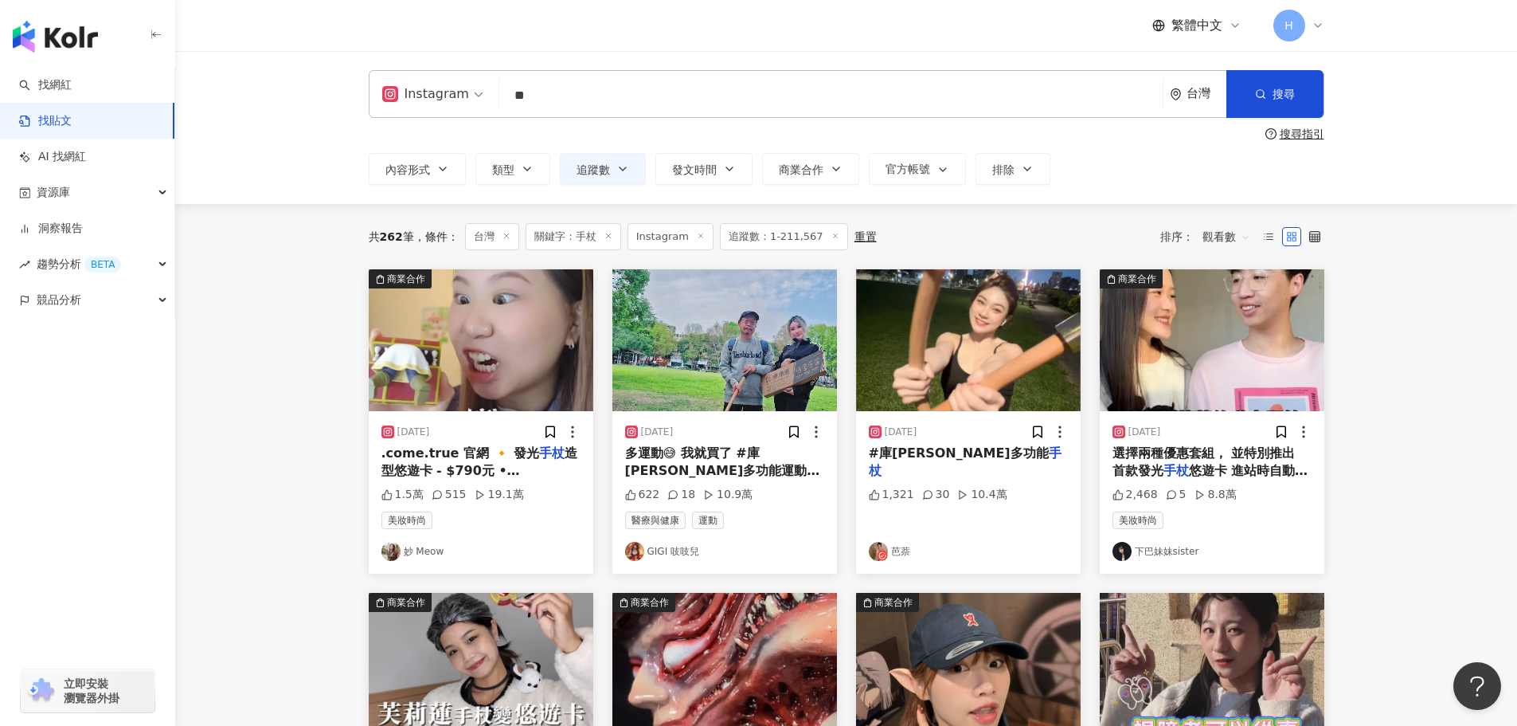
type input "**"
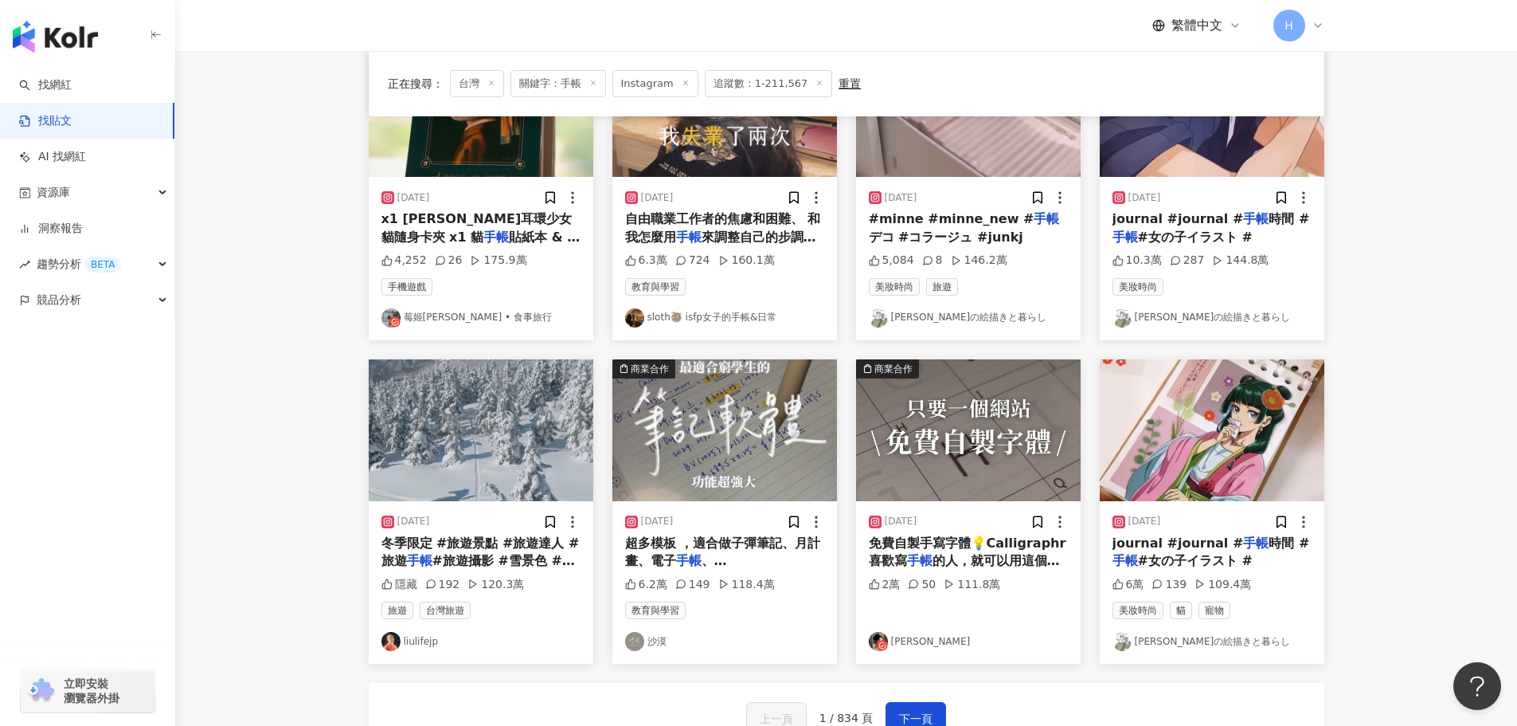
scroll to position [637, 0]
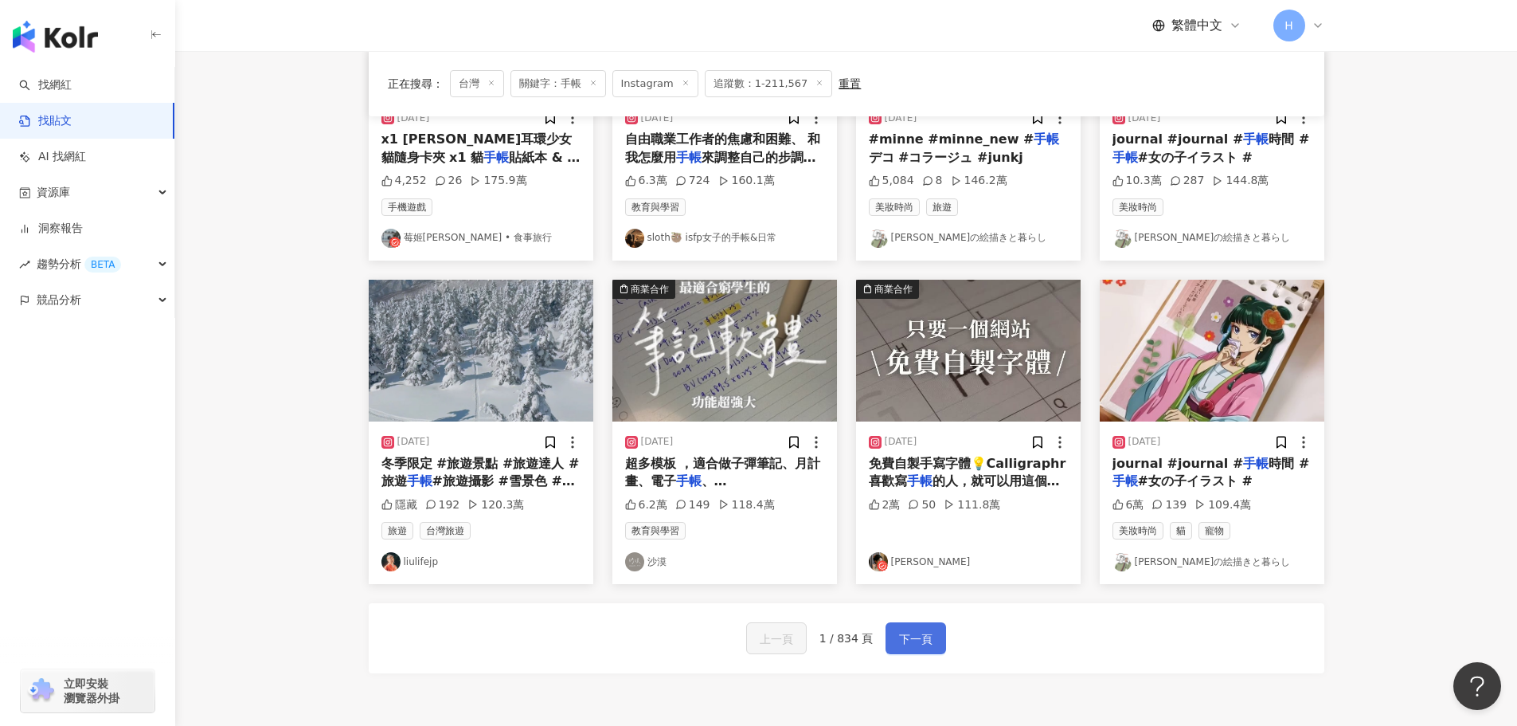
click at [919, 639] on span "下一頁" at bounding box center [915, 638] width 33 height 19
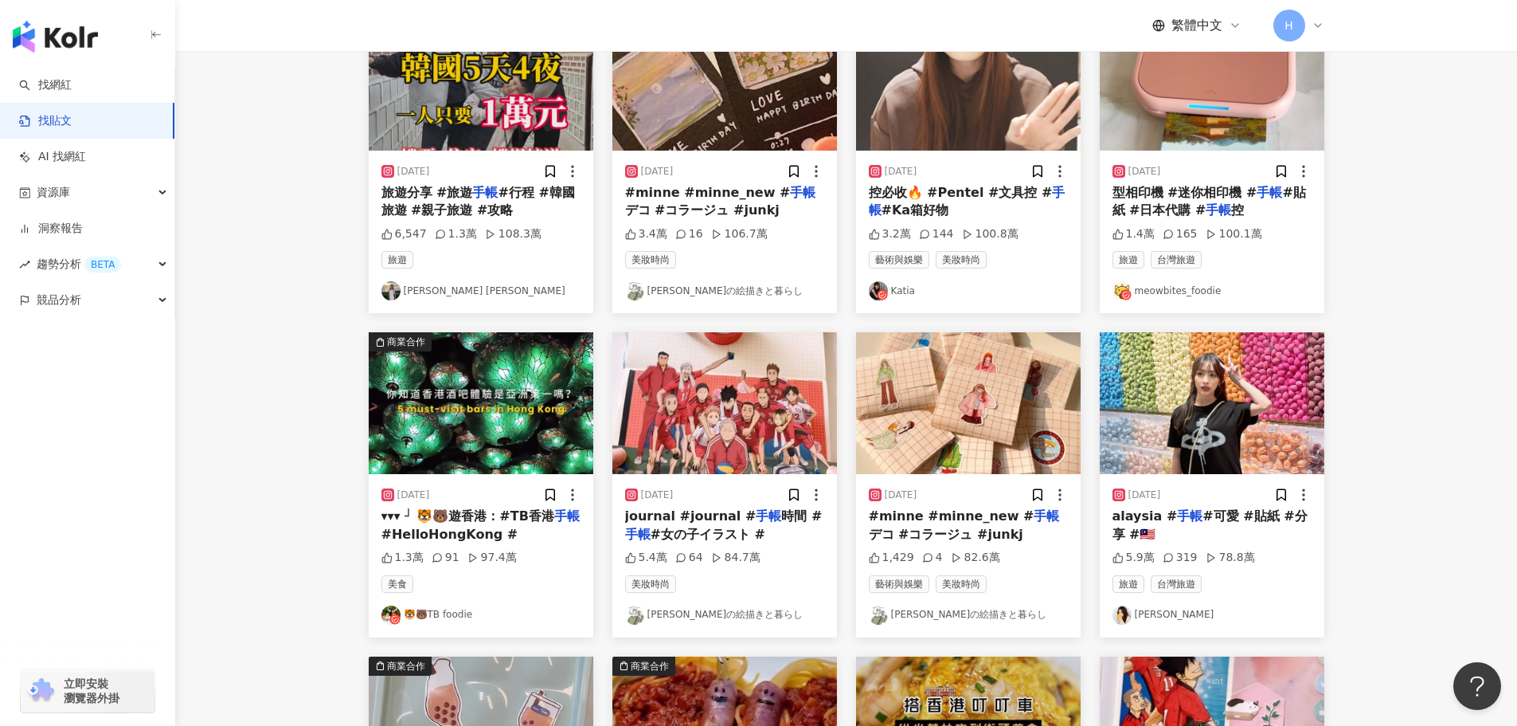
scroll to position [0, 0]
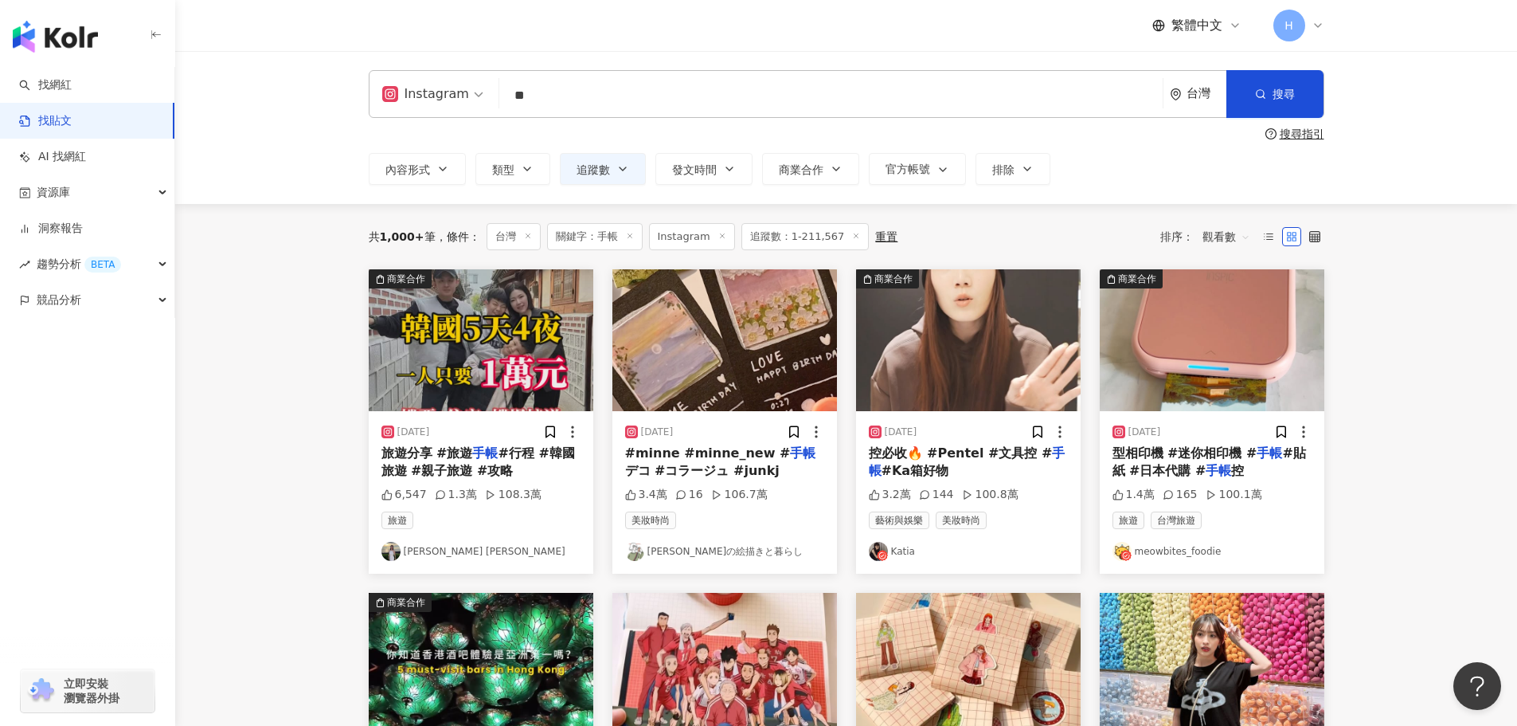
drag, startPoint x: 1028, startPoint y: 462, endPoint x: 930, endPoint y: 456, distance: 98.1
drag, startPoint x: 930, startPoint y: 456, endPoint x: 898, endPoint y: 456, distance: 31.9
click at [898, 456] on span "控必收🔥 #Pentel #文具控 #" at bounding box center [961, 452] width 184 height 15
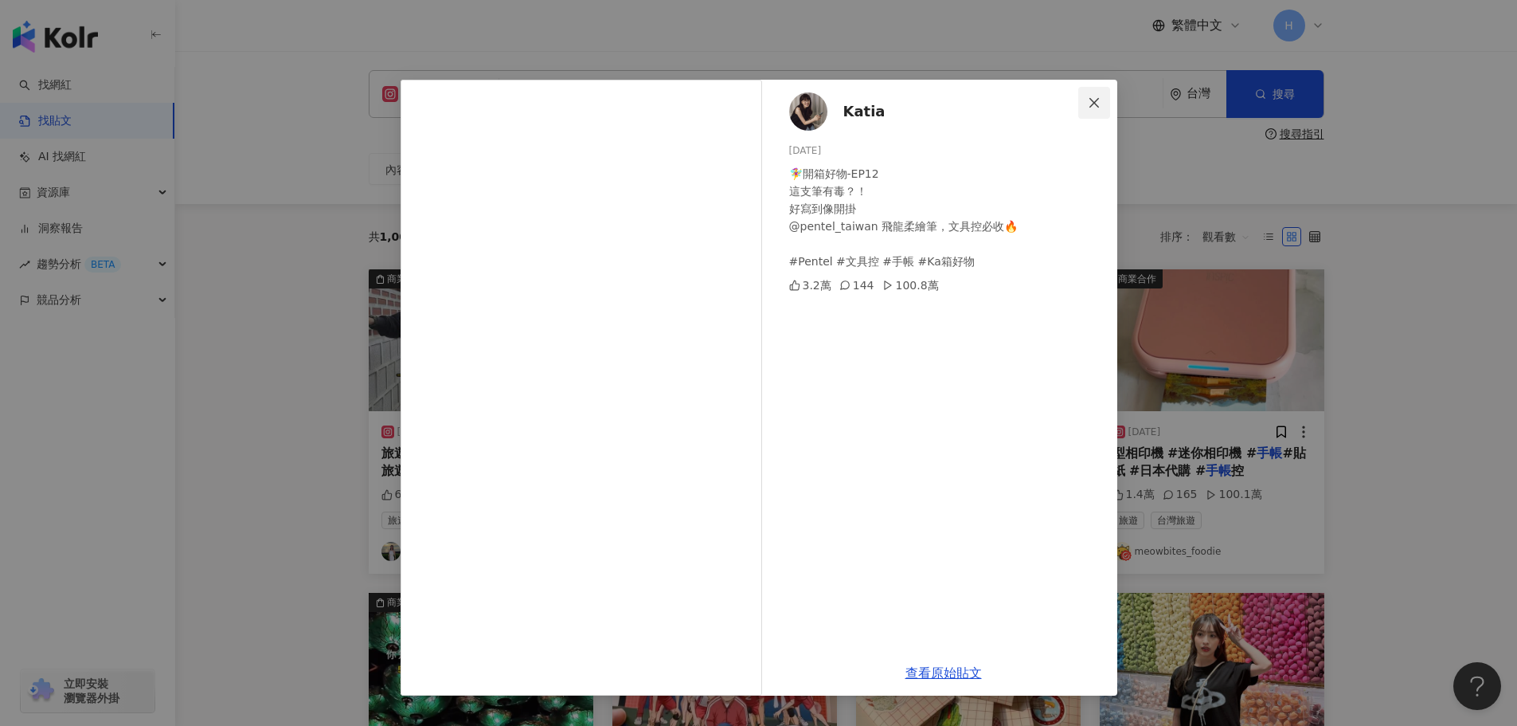
click at [1098, 103] on icon "close" at bounding box center [1094, 102] width 13 height 13
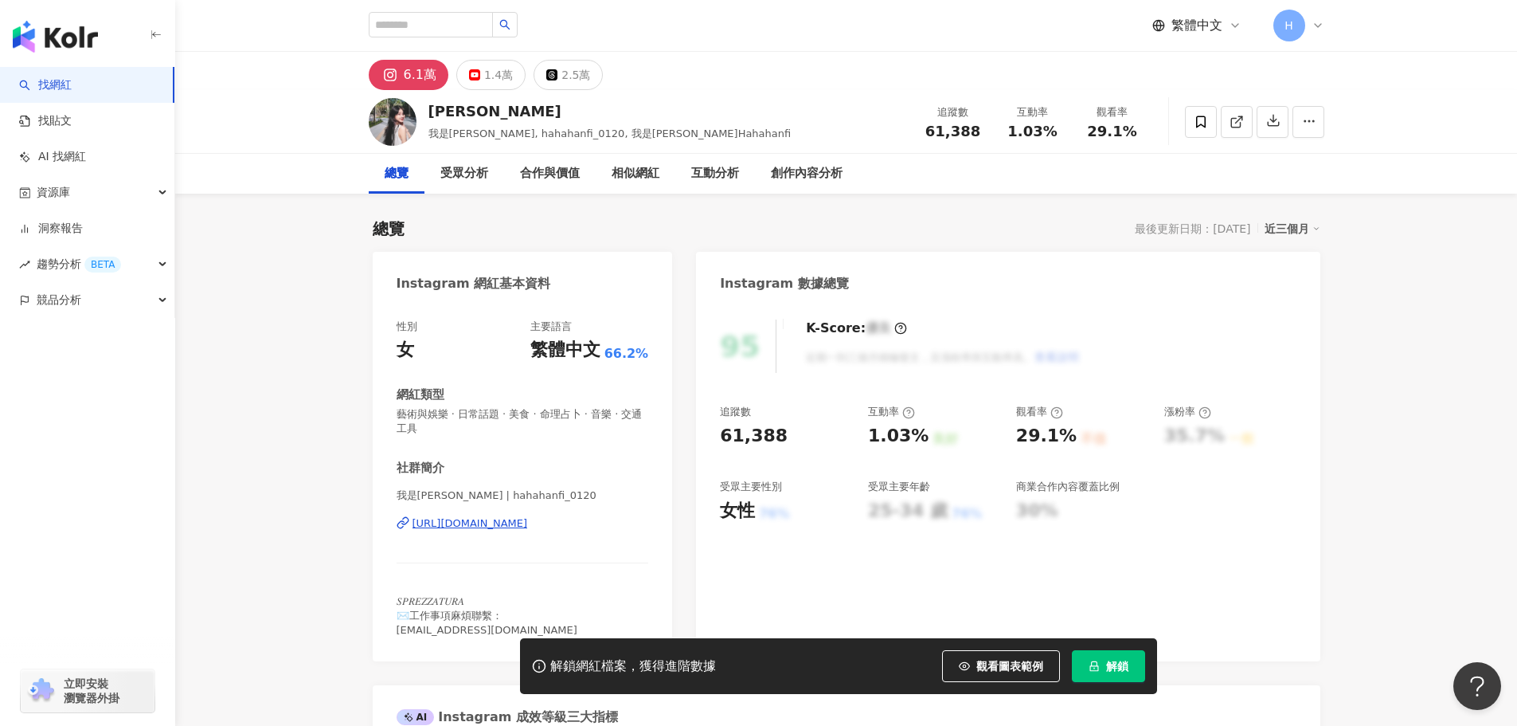
scroll to position [159, 0]
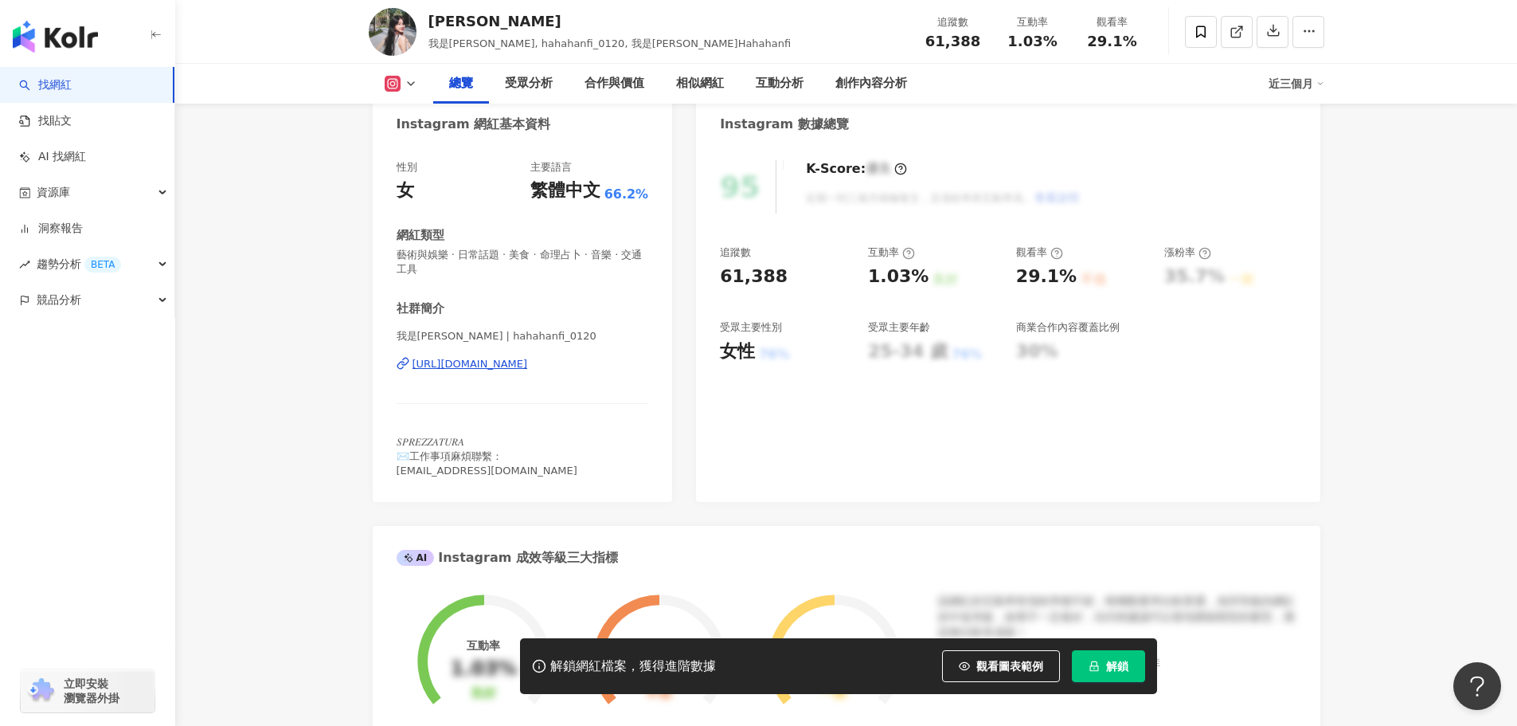
click at [528, 370] on div "https://www.instagram.com/hahahanfi_0120/" at bounding box center [470, 364] width 115 height 14
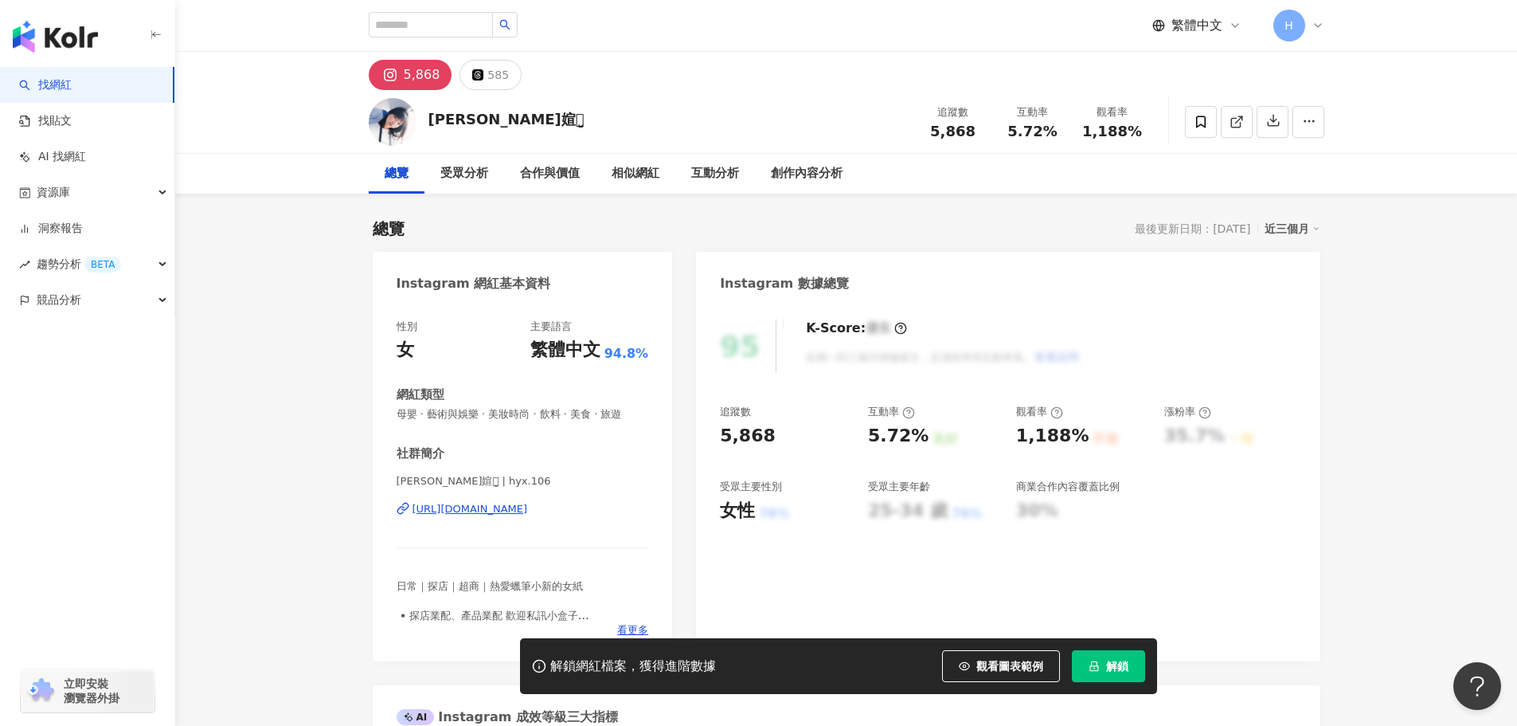
scroll to position [18, 0]
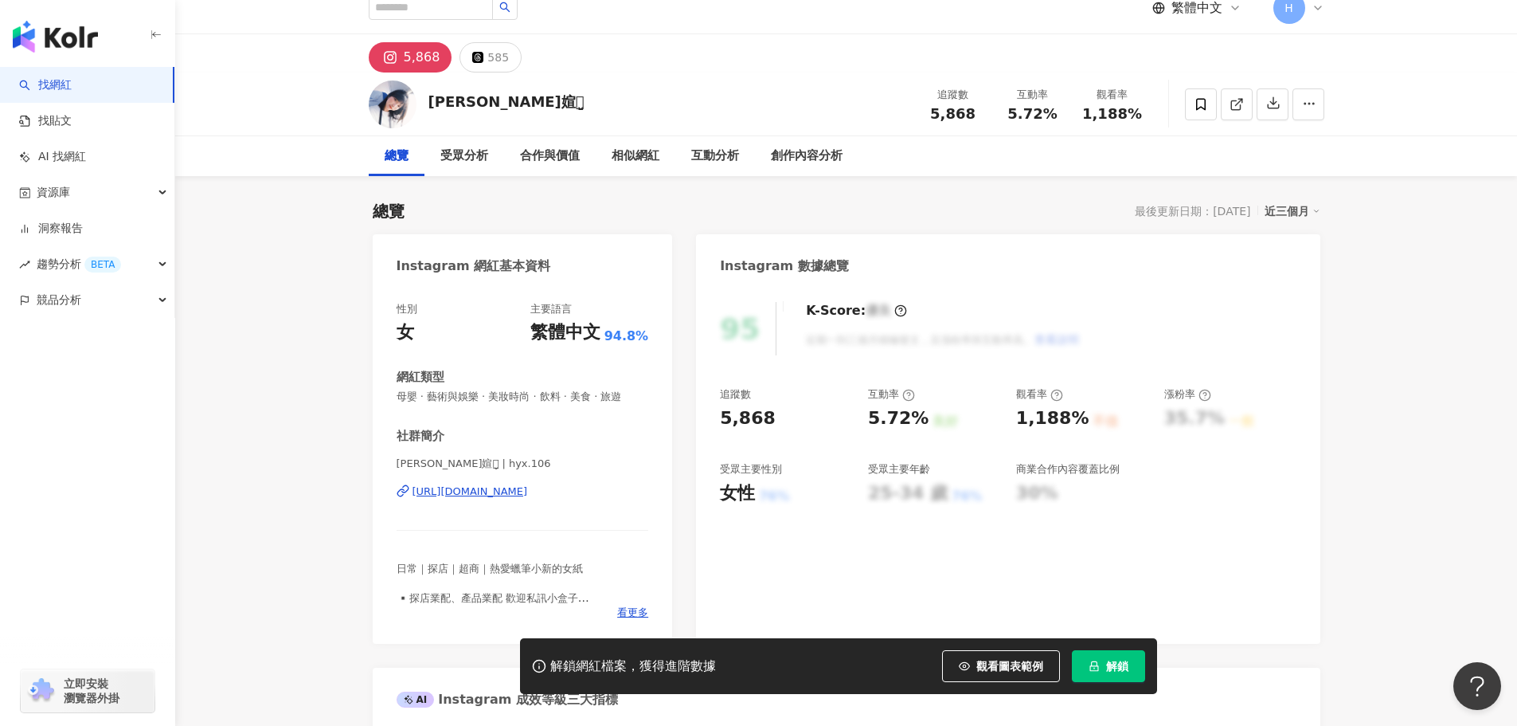
click at [528, 495] on div "https://www.instagram.com/hyx.106/" at bounding box center [470, 491] width 115 height 14
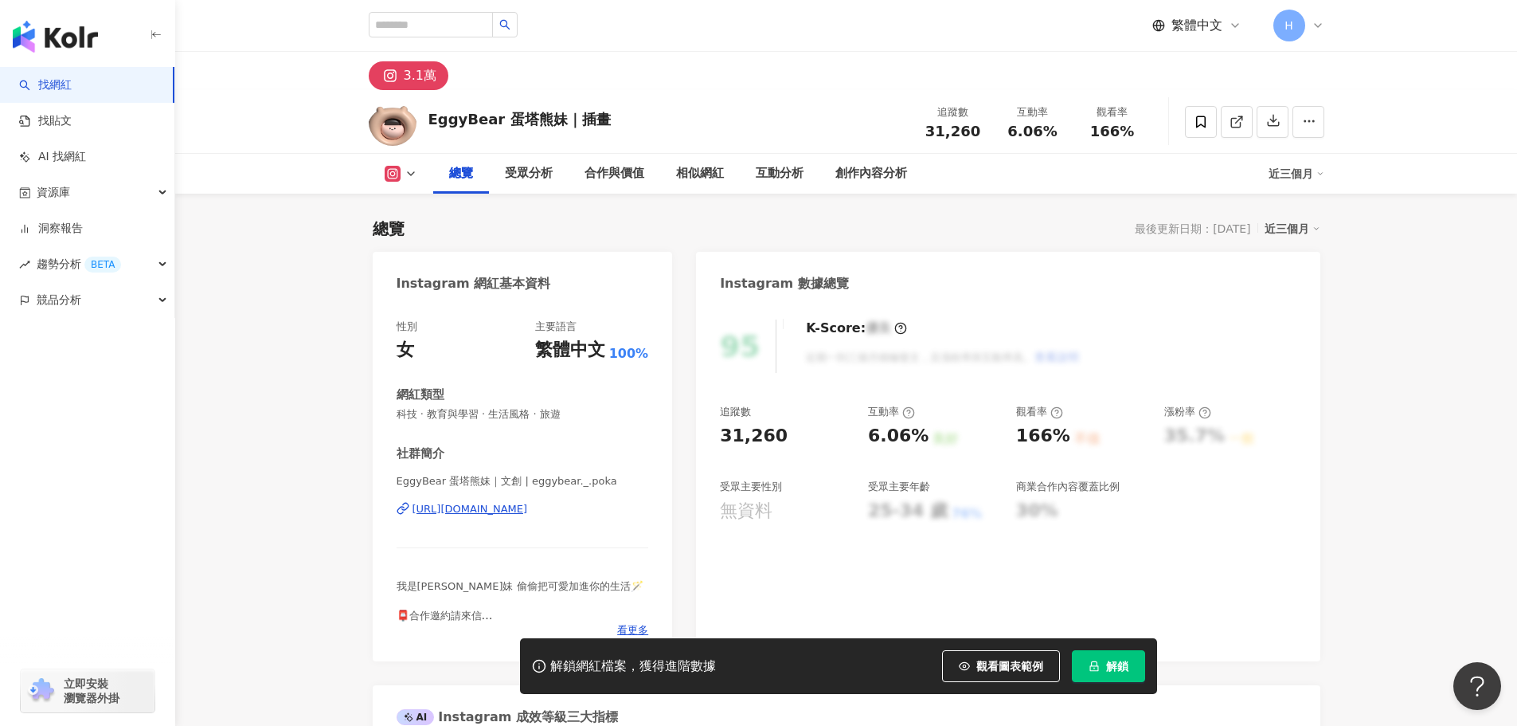
scroll to position [398, 0]
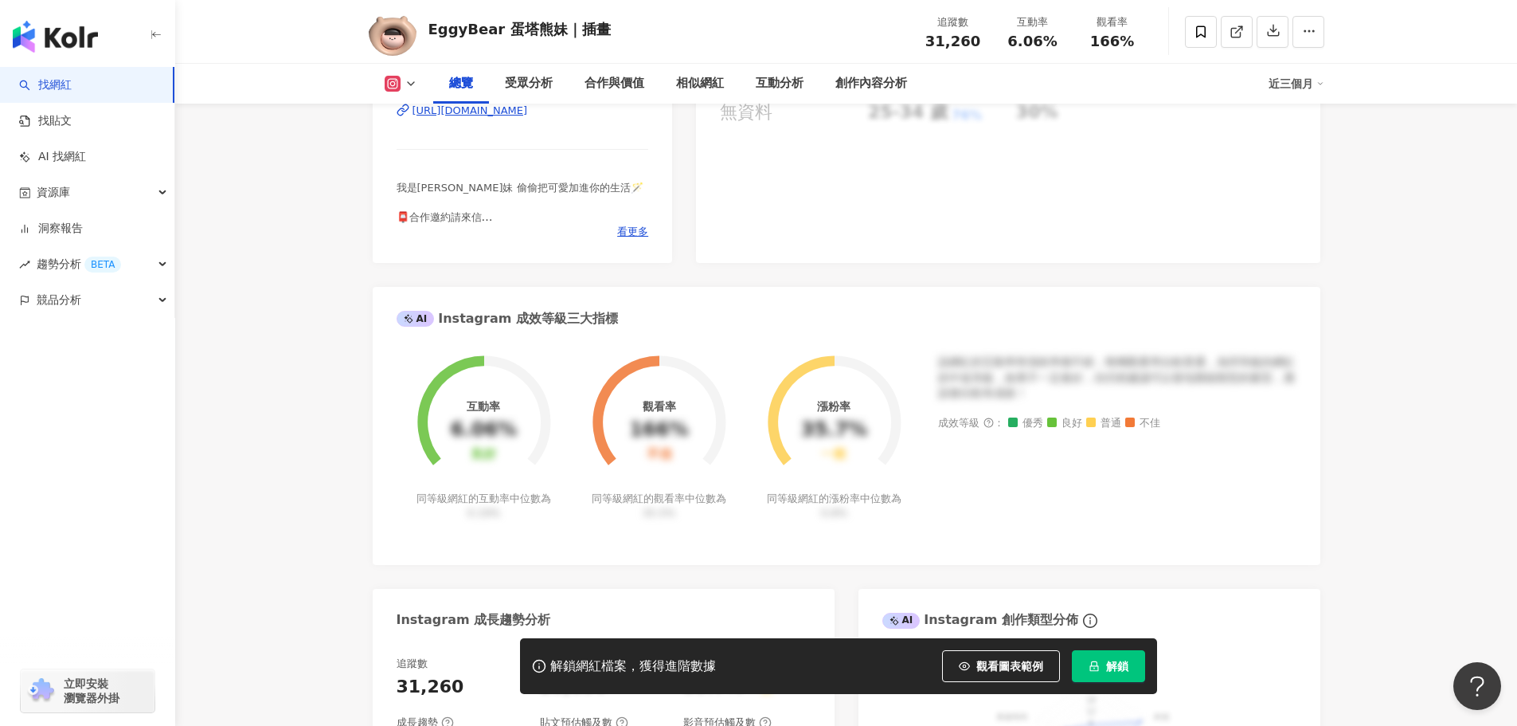
click at [526, 114] on div "https://www.instagram.com/eggybear._.poka/" at bounding box center [470, 111] width 115 height 14
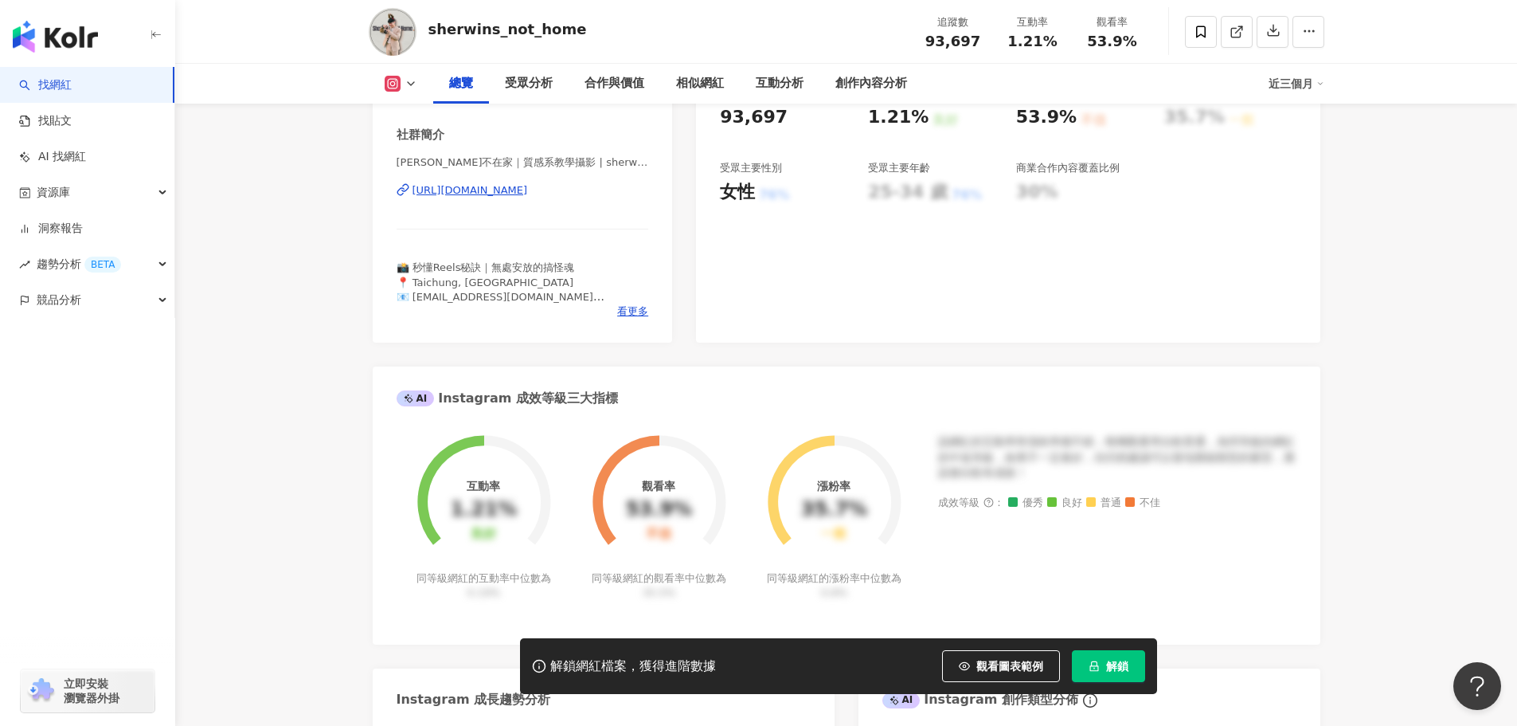
scroll to position [159, 0]
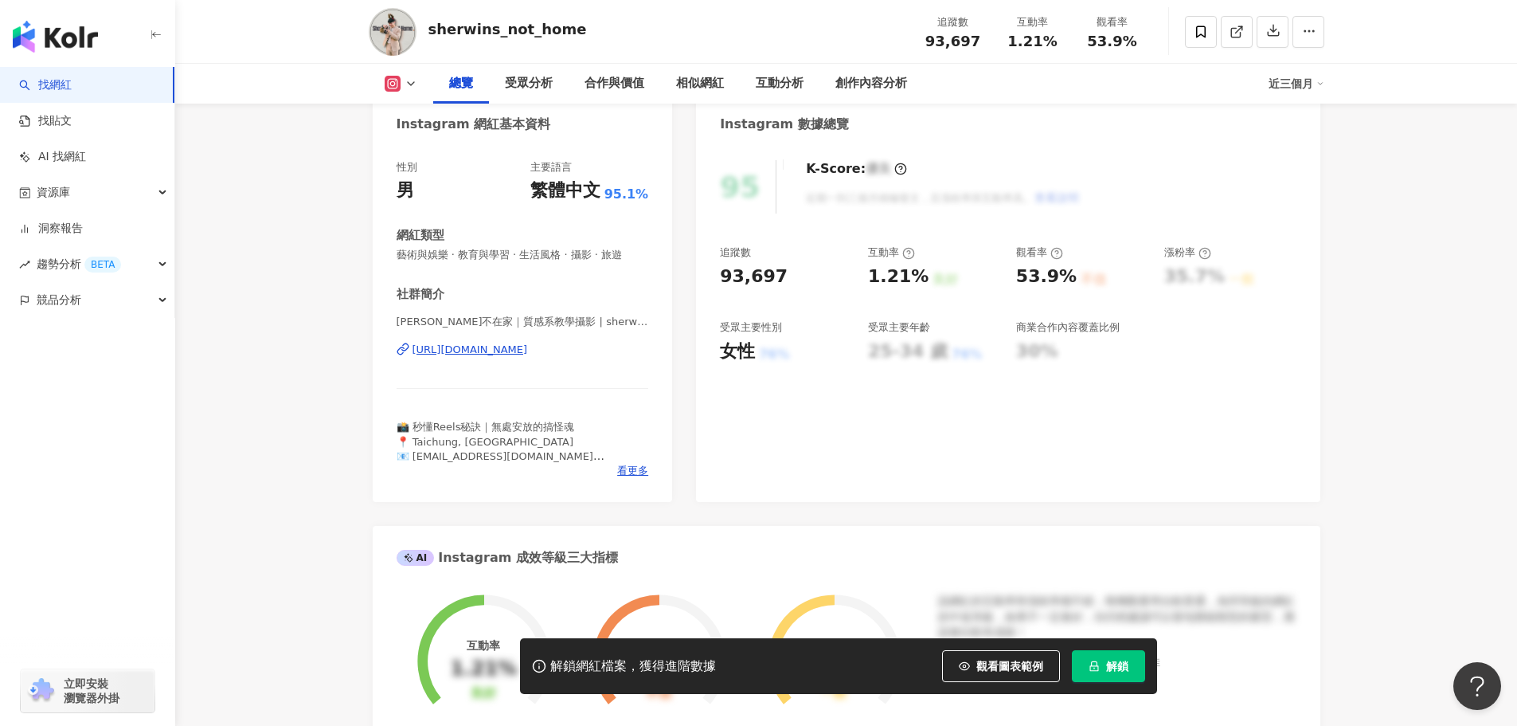
click at [528, 352] on div "https://www.instagram.com/sherwins_not_home/" at bounding box center [470, 349] width 115 height 14
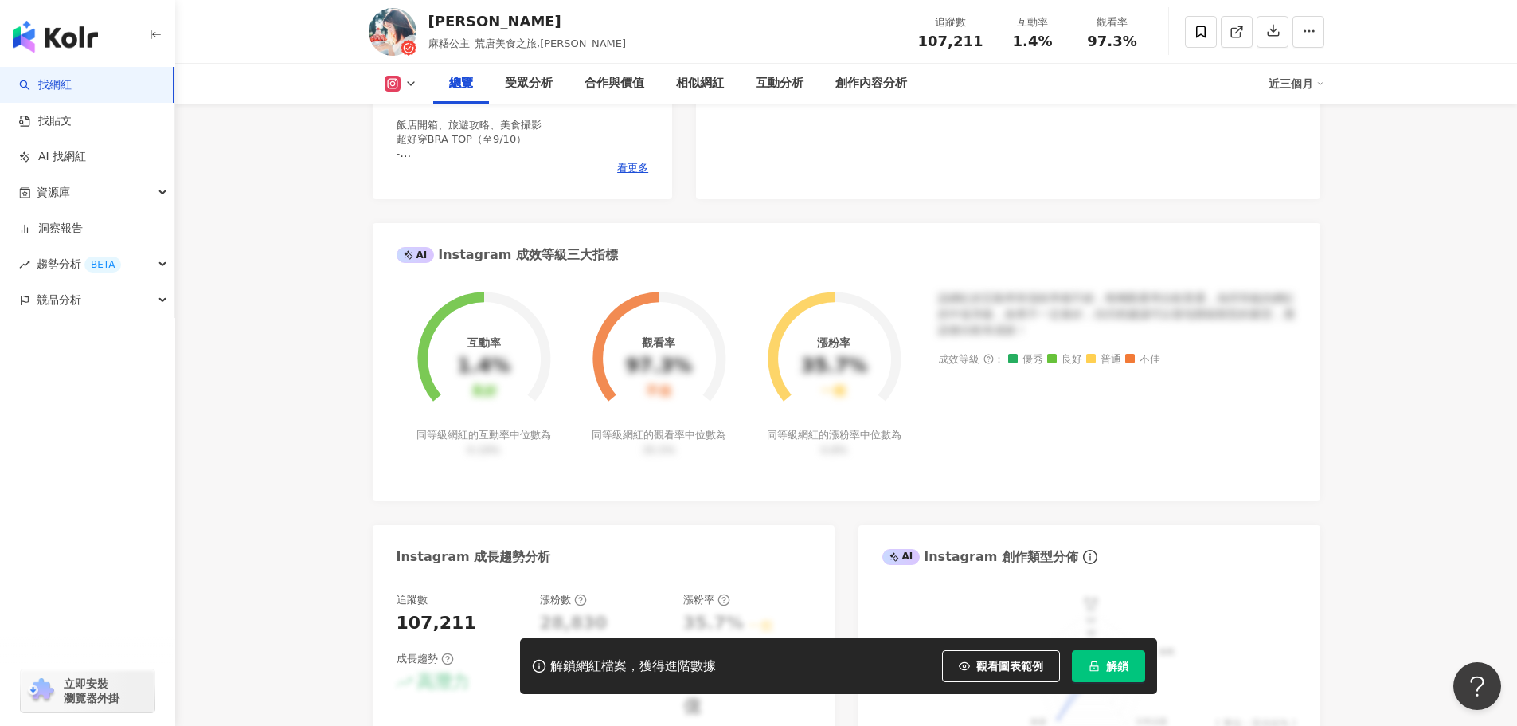
scroll to position [80, 0]
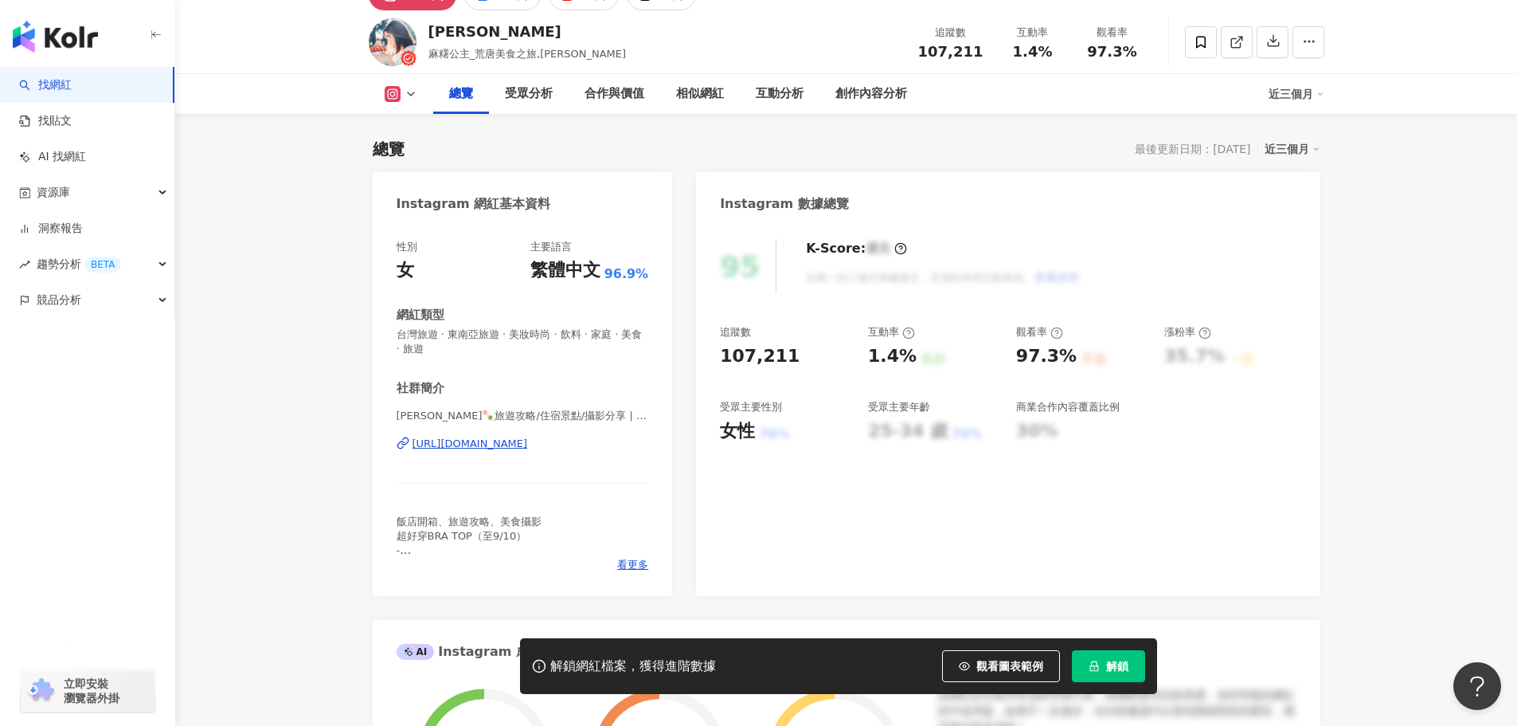
click at [528, 444] on div "[URL][DOMAIN_NAME]" at bounding box center [470, 443] width 115 height 14
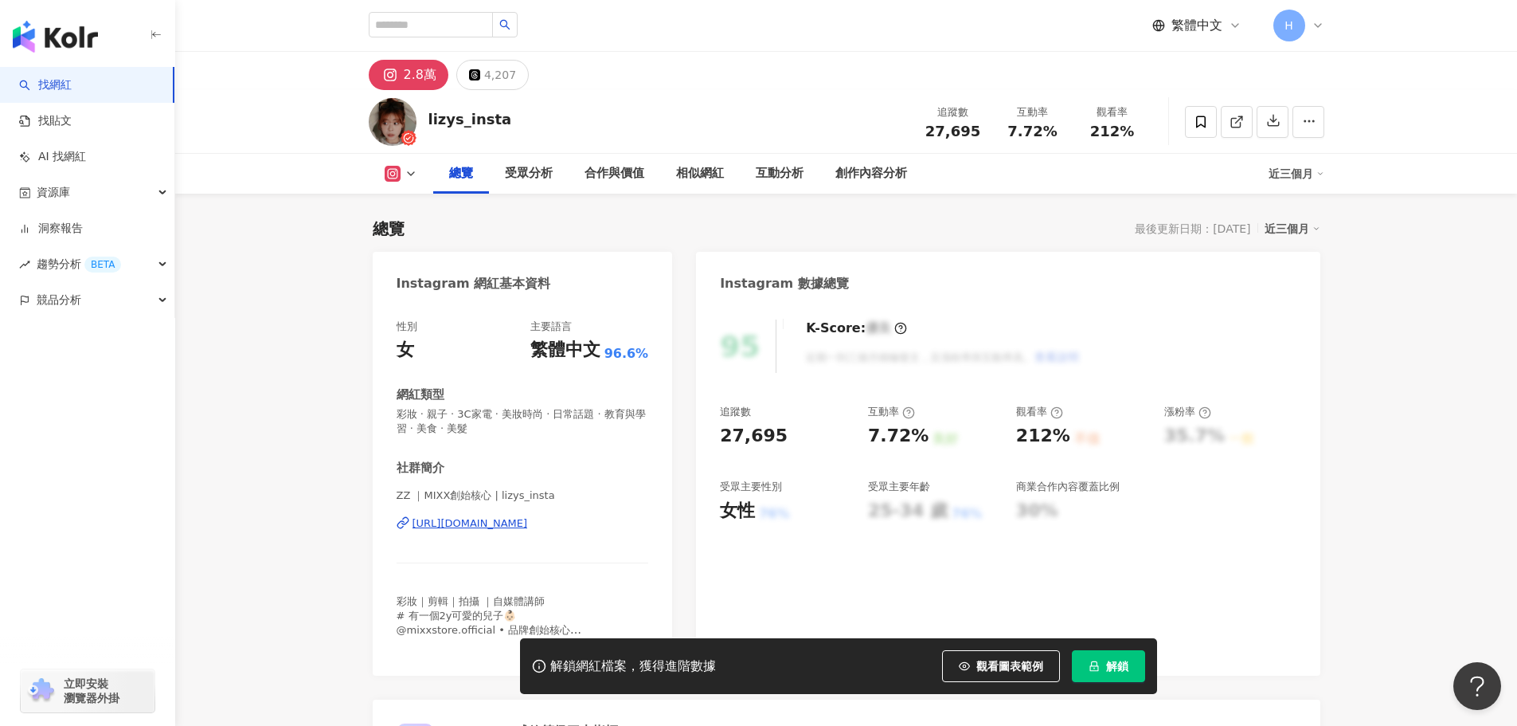
click at [528, 516] on div "https://www.instagram.com/lizys_insta/" at bounding box center [470, 523] width 115 height 14
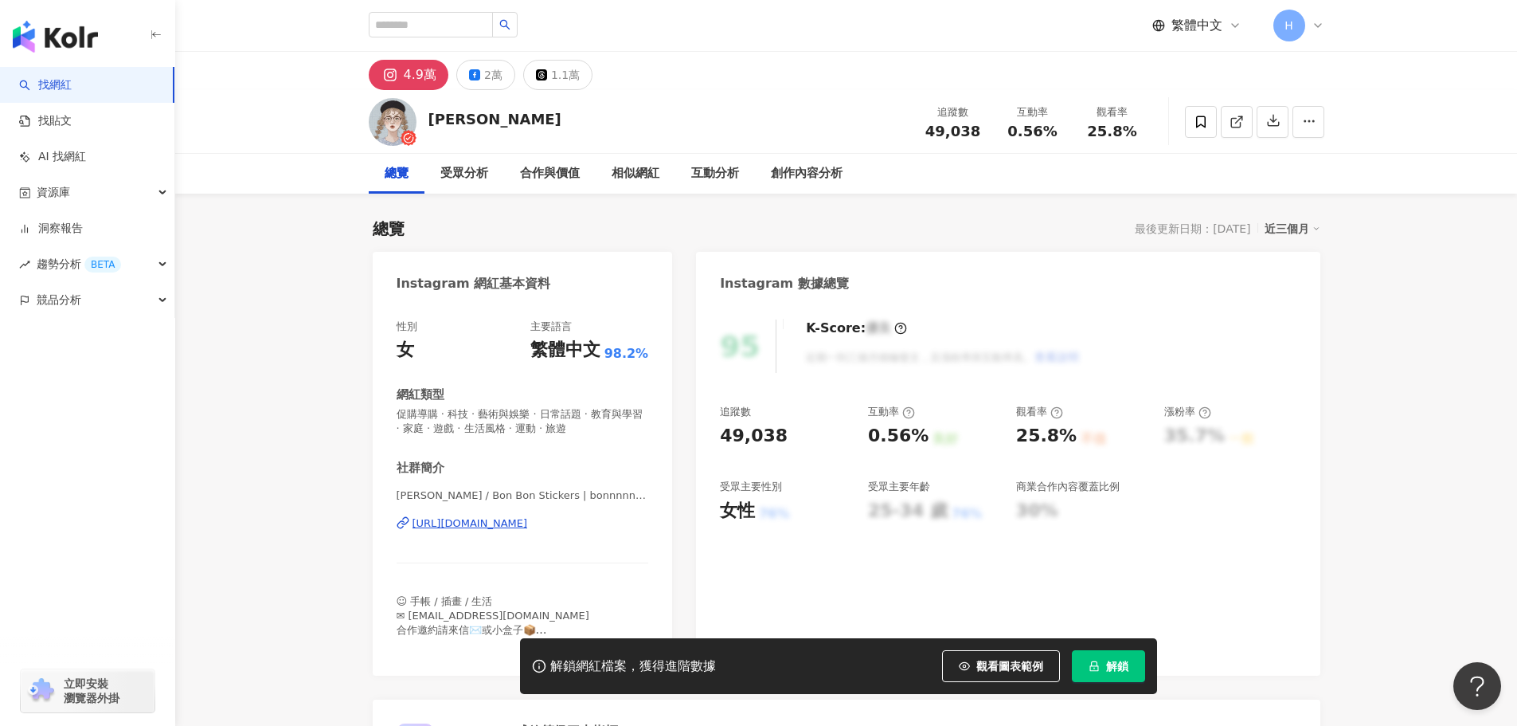
click at [528, 530] on div "[URL][DOMAIN_NAME]" at bounding box center [470, 523] width 115 height 14
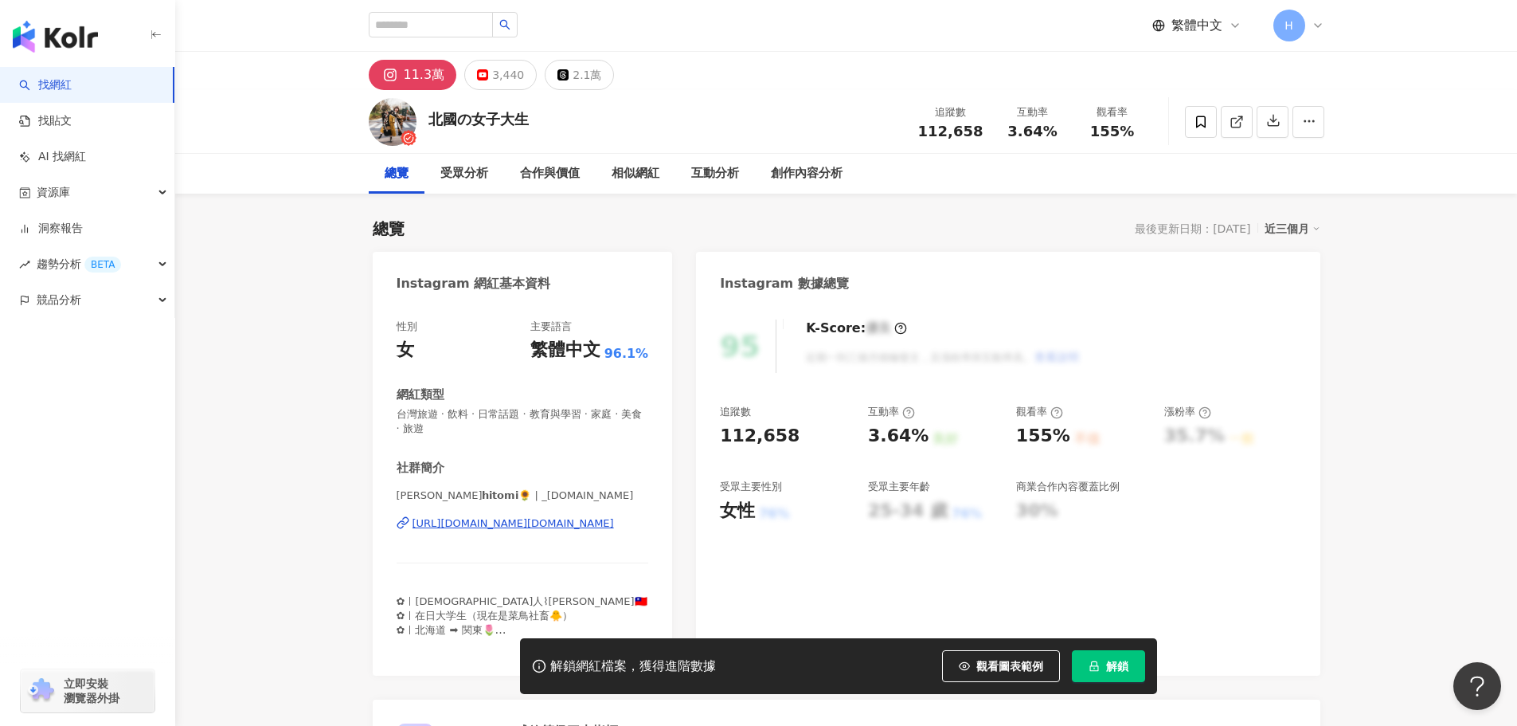
click at [529, 530] on div "https://www.instagram.com/_hitomi.life/" at bounding box center [514, 523] width 202 height 14
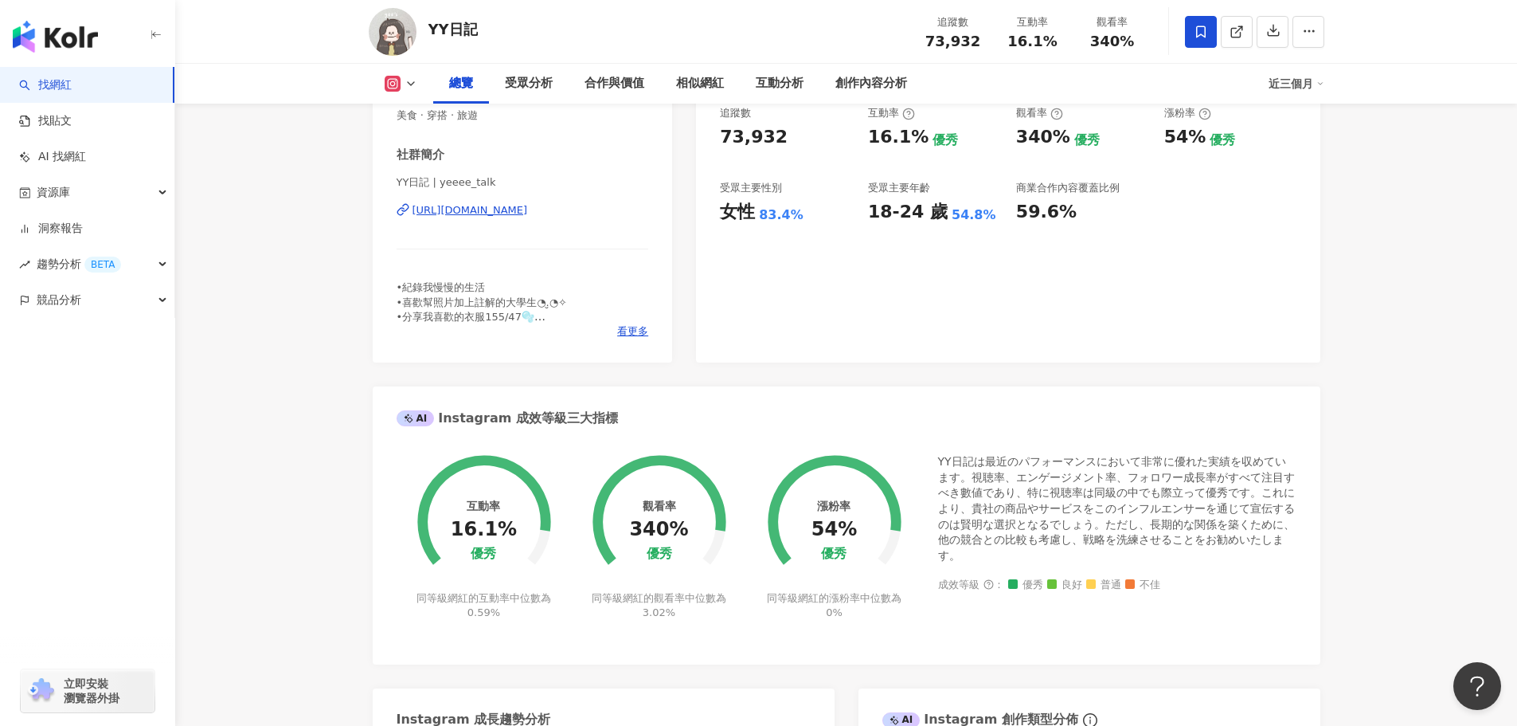
scroll to position [239, 0]
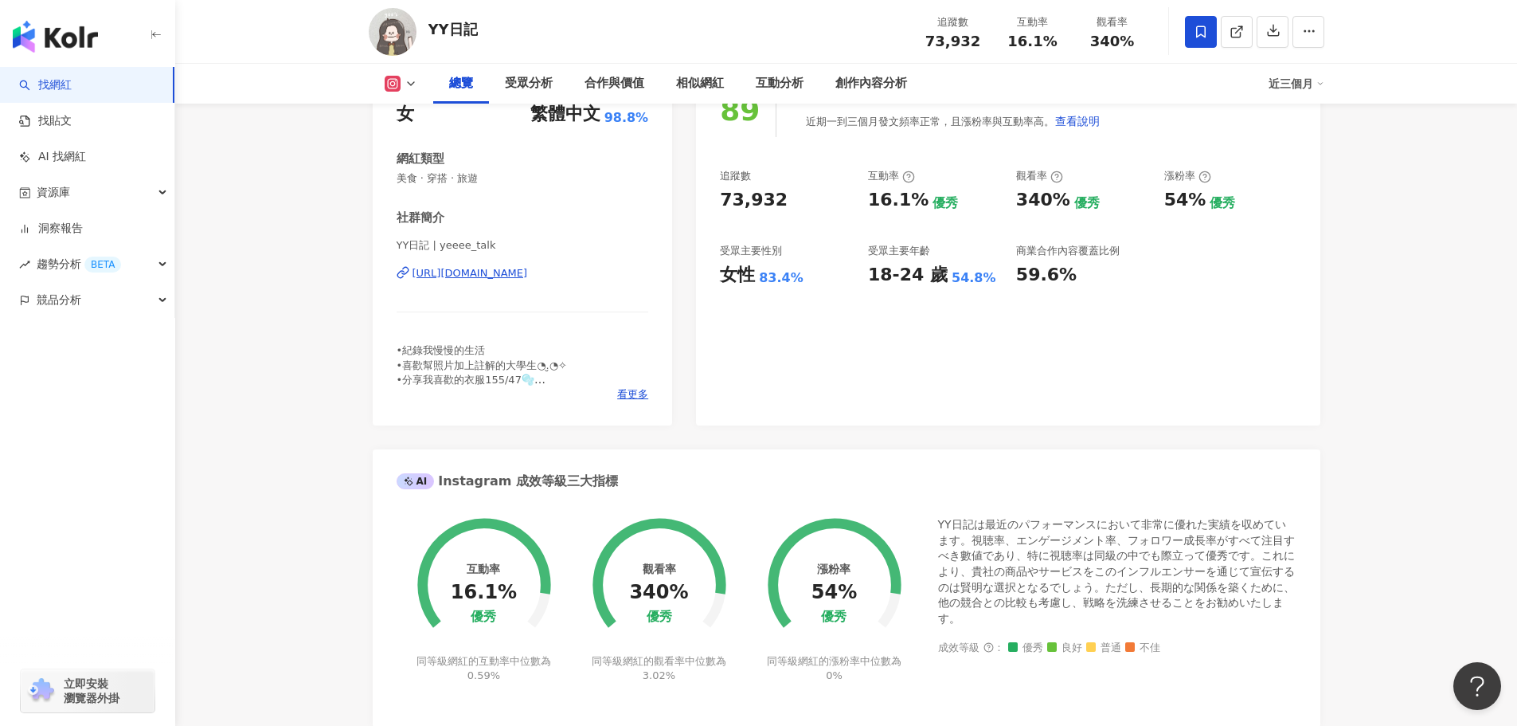
click at [528, 277] on div "[URL][DOMAIN_NAME]" at bounding box center [470, 273] width 115 height 14
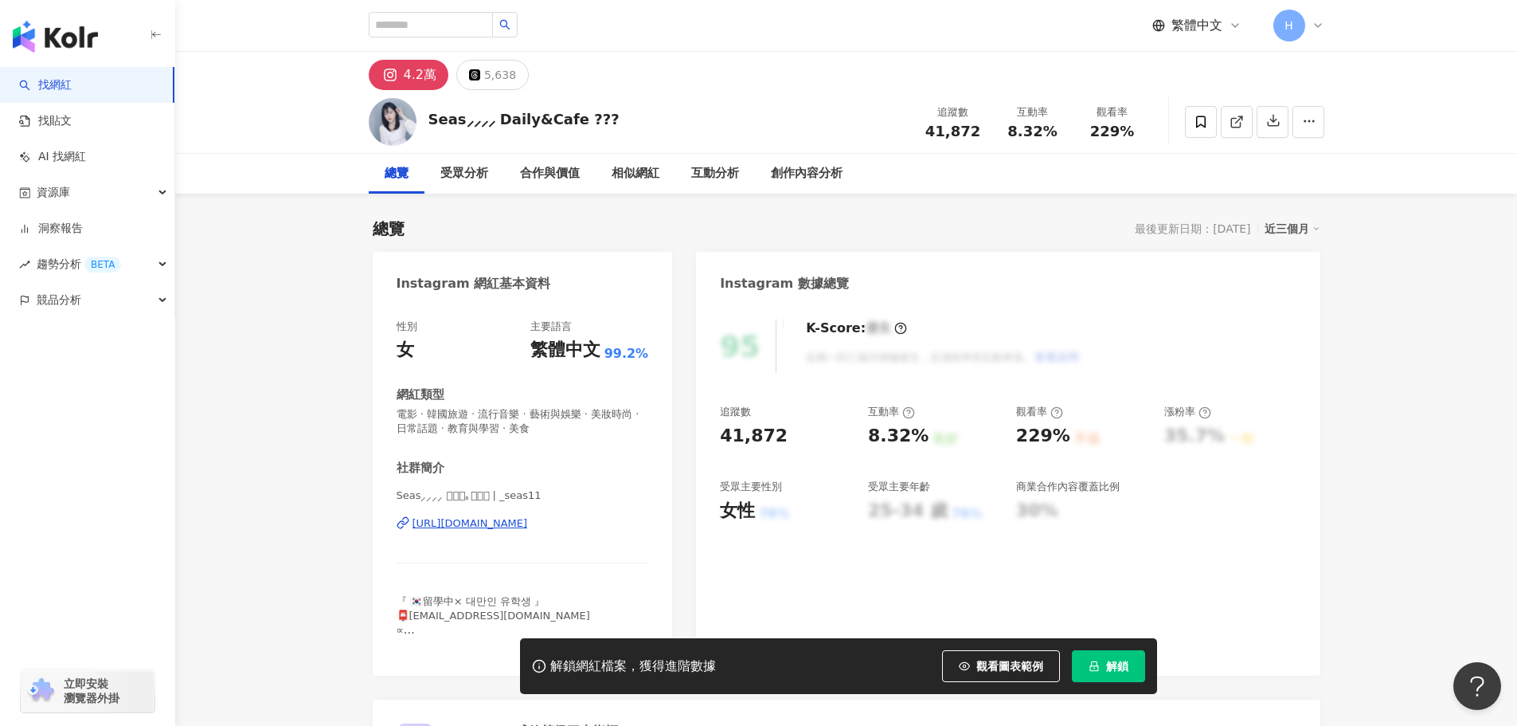
click at [527, 120] on div "Seas⸝⸝⸝⸝ Daily&Cafe ???" at bounding box center [523, 119] width 191 height 20
click at [528, 518] on div "https://www.instagram.com/_seas11/" at bounding box center [470, 523] width 115 height 14
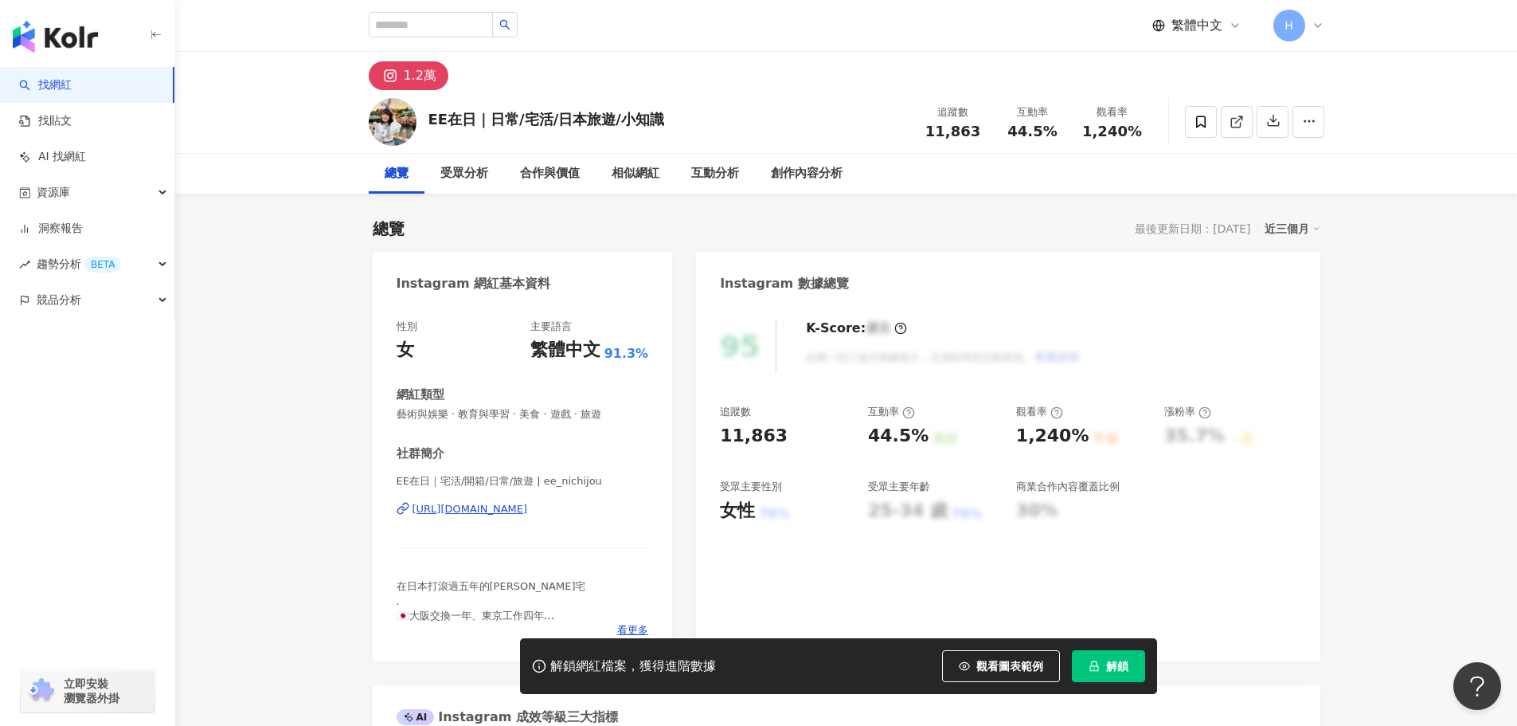
click at [528, 516] on div "https://www.instagram.com/ee_nichijou/" at bounding box center [470, 509] width 115 height 14
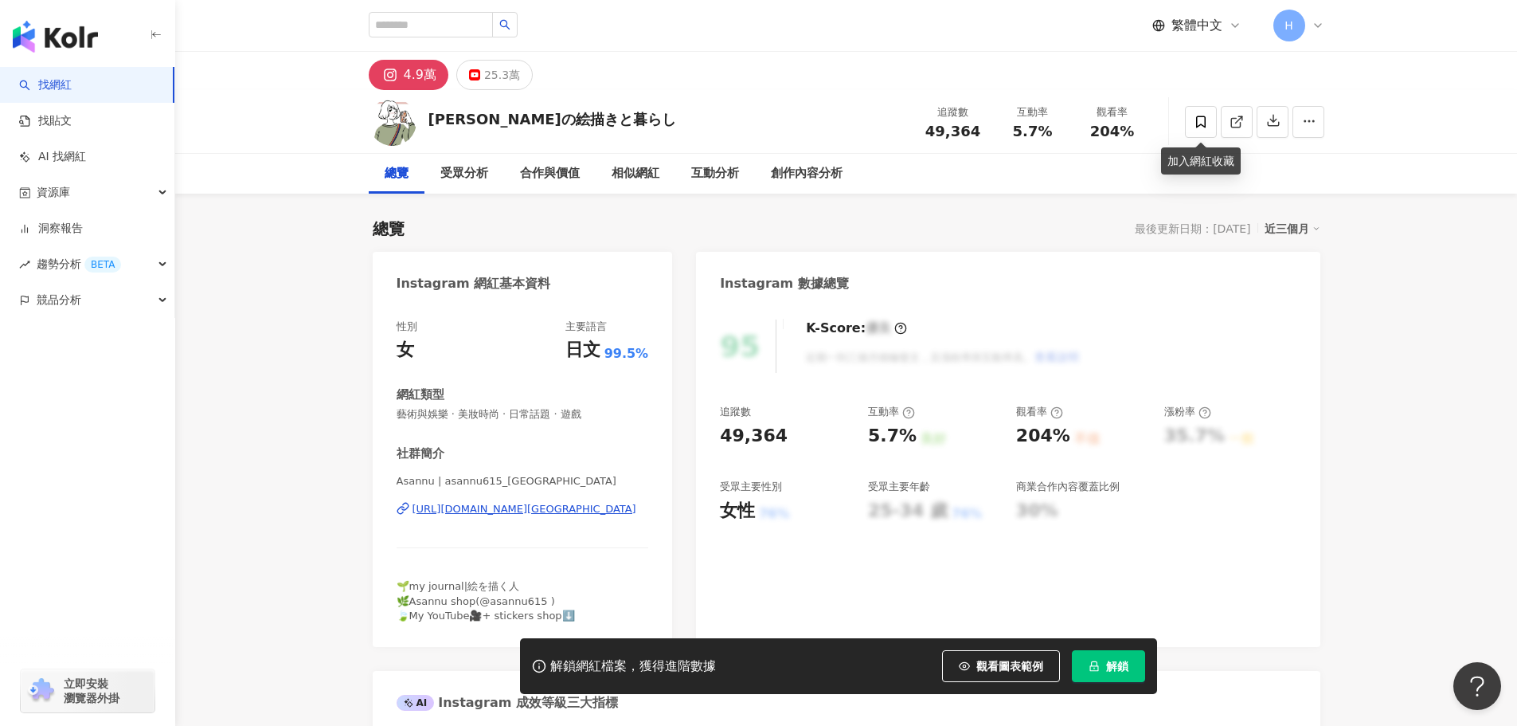
click at [564, 502] on div "[URL][DOMAIN_NAME][GEOGRAPHIC_DATA]" at bounding box center [525, 509] width 224 height 14
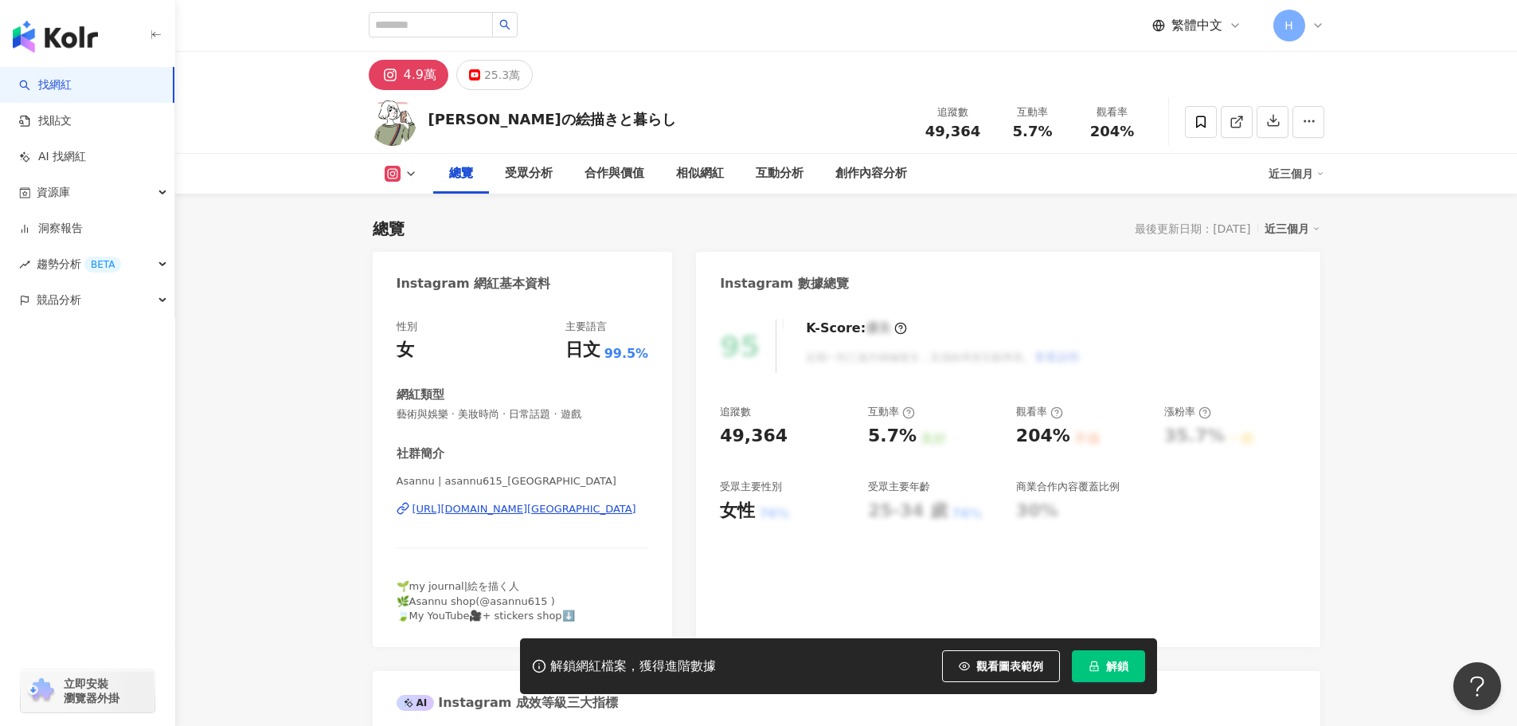
scroll to position [239, 0]
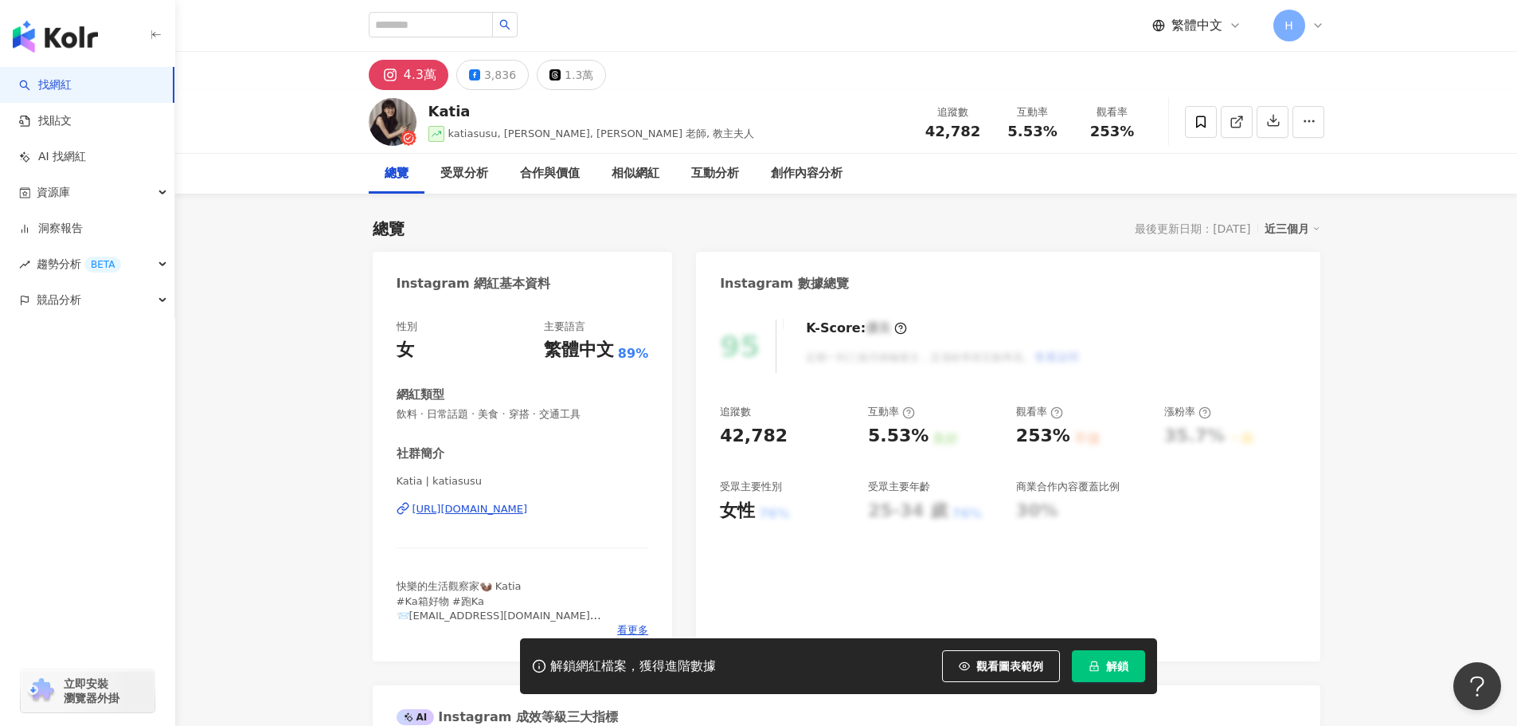
click at [491, 508] on div "[URL][DOMAIN_NAME]" at bounding box center [470, 509] width 115 height 14
